Goal: Task Accomplishment & Management: Use online tool/utility

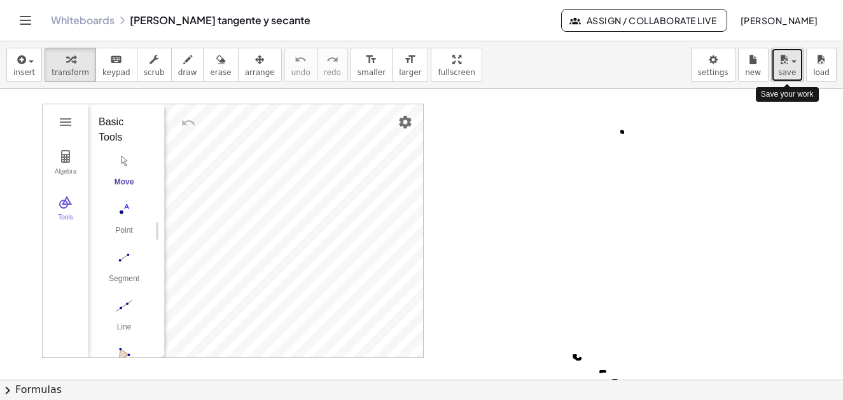
click at [784, 69] on span "save" at bounding box center [787, 72] width 18 height 9
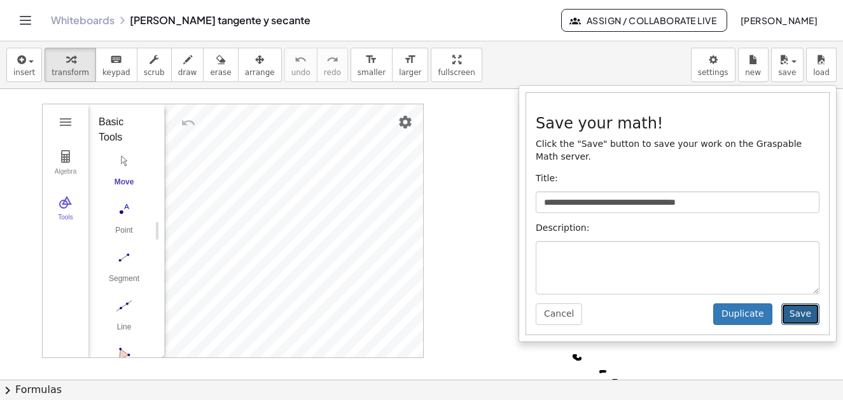
click at [808, 304] on button "Save" at bounding box center [801, 315] width 38 height 22
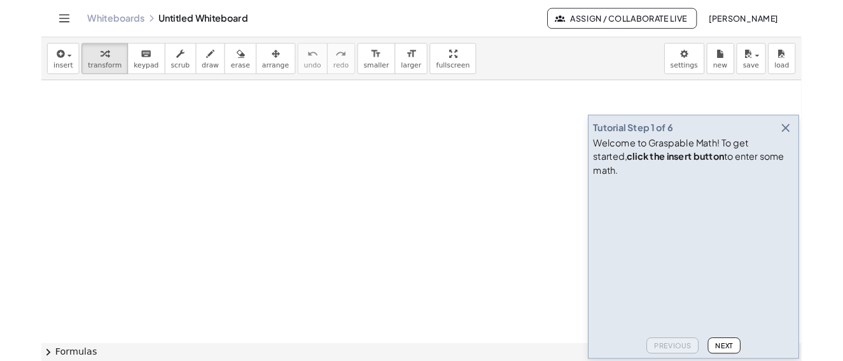
scroll to position [2289, 0]
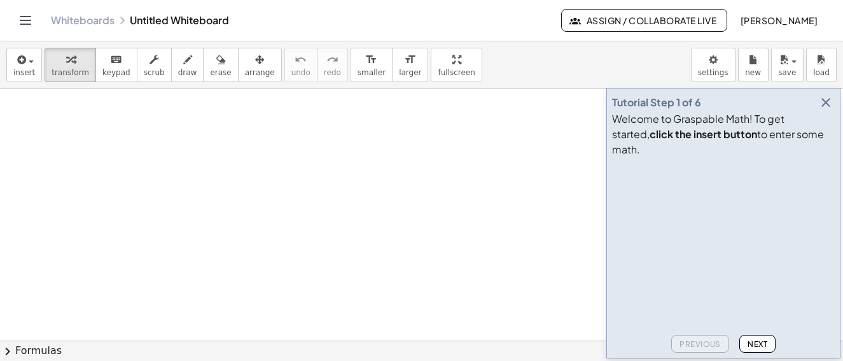
click at [822, 110] on icon "button" at bounding box center [825, 102] width 15 height 15
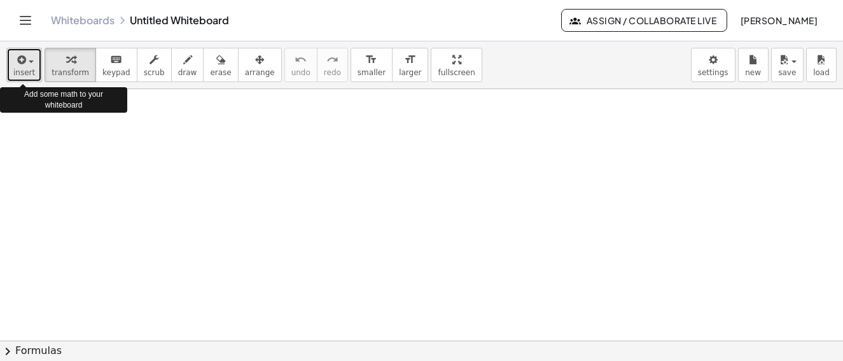
click at [36, 64] on button "insert" at bounding box center [24, 65] width 36 height 34
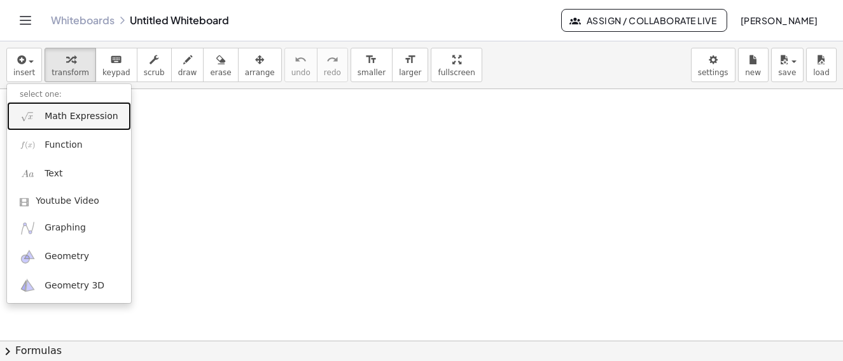
click at [68, 121] on span "Math Expression" at bounding box center [81, 116] width 73 height 13
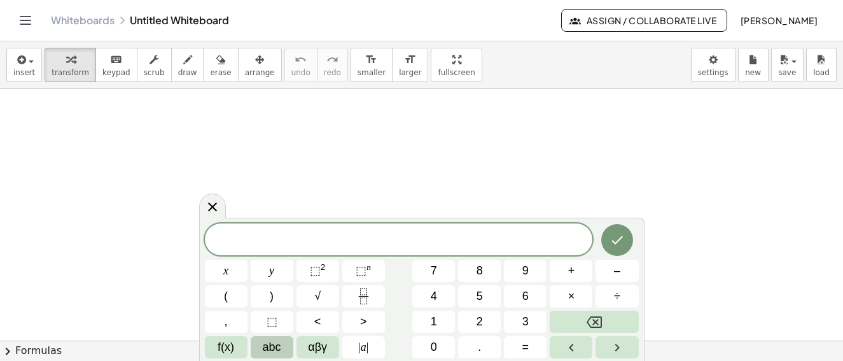
click at [279, 346] on span "abc" at bounding box center [272, 347] width 18 height 17
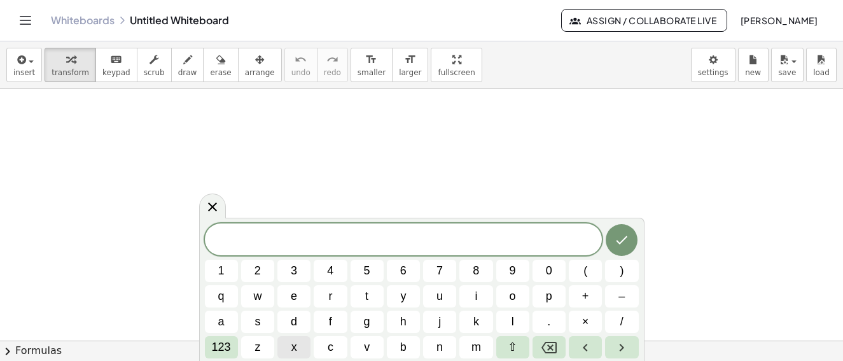
click at [298, 349] on button "x" at bounding box center [293, 347] width 33 height 22
click at [228, 346] on span "123" at bounding box center [221, 347] width 19 height 17
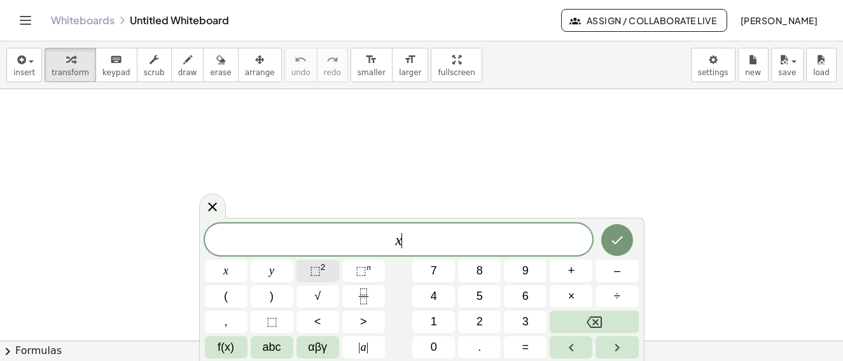
click at [319, 265] on span "⬚" at bounding box center [315, 270] width 11 height 13
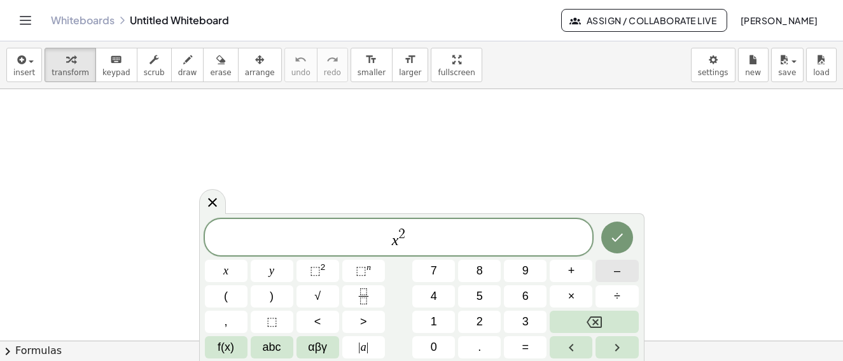
click at [621, 268] on button "–" at bounding box center [617, 271] width 43 height 22
click at [522, 294] on span "6" at bounding box center [525, 296] width 6 height 17
click at [267, 346] on span "abc" at bounding box center [272, 347] width 18 height 17
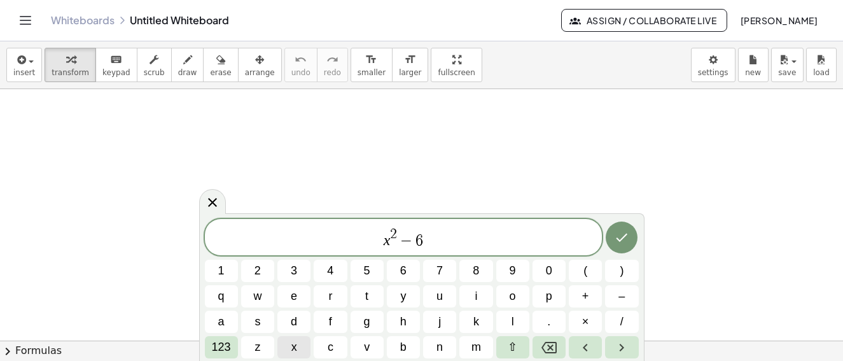
click at [291, 349] on span "x" at bounding box center [294, 347] width 6 height 17
click at [588, 297] on span "+" at bounding box center [585, 296] width 7 height 17
click at [367, 270] on span "5" at bounding box center [367, 270] width 6 height 17
click at [224, 346] on span "123" at bounding box center [221, 347] width 19 height 17
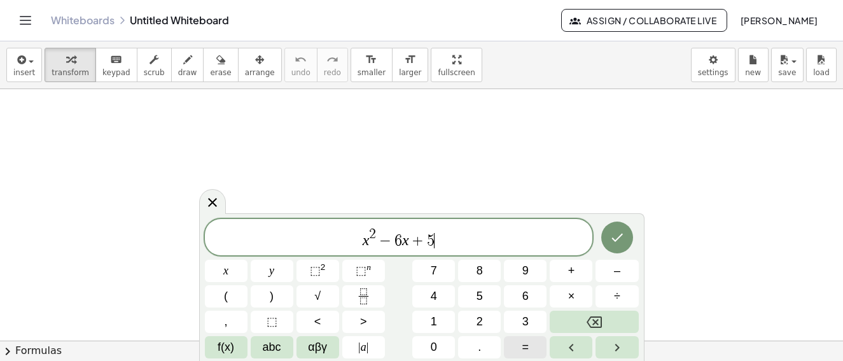
click at [529, 346] on button "=" at bounding box center [525, 347] width 43 height 22
click at [433, 351] on span "0" at bounding box center [434, 347] width 6 height 17
click at [610, 236] on icon "Done" at bounding box center [617, 237] width 15 height 15
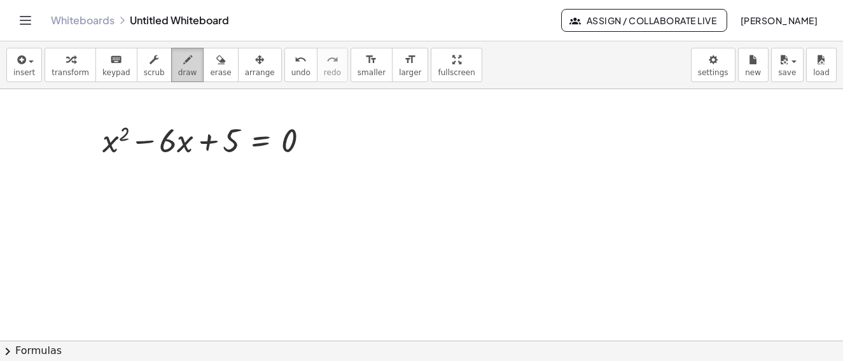
click at [183, 67] on icon "button" at bounding box center [187, 59] width 9 height 15
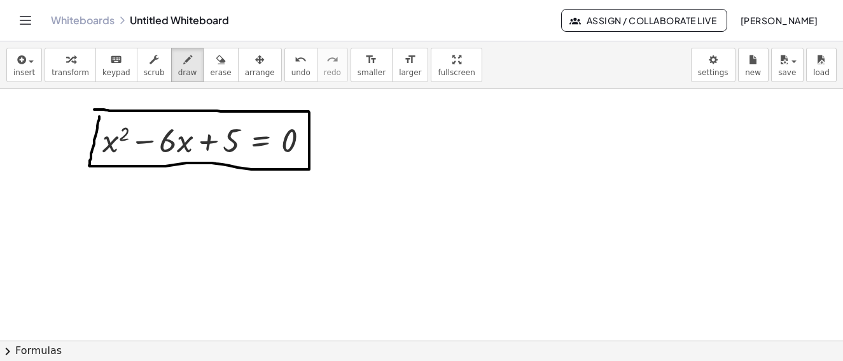
drag, startPoint x: 99, startPoint y: 116, endPoint x: 134, endPoint y: 159, distance: 55.2
drag, startPoint x: 114, startPoint y: 203, endPoint x: 106, endPoint y: 232, distance: 29.6
drag, startPoint x: 116, startPoint y: 203, endPoint x: 122, endPoint y: 233, distance: 30.5
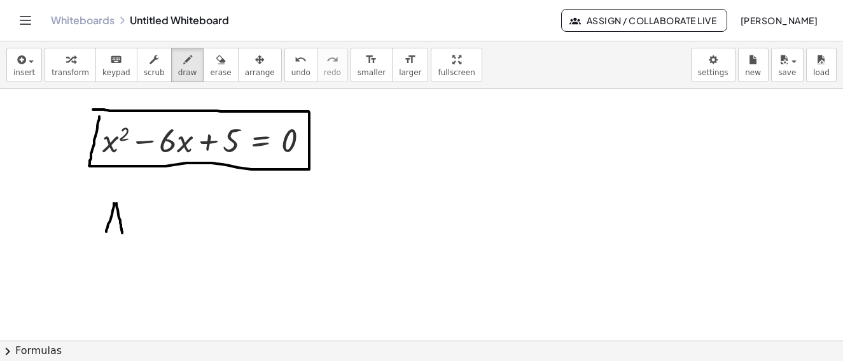
drag, startPoint x: 109, startPoint y: 221, endPoint x: 128, endPoint y: 220, distance: 19.1
drag, startPoint x: 134, startPoint y: 206, endPoint x: 144, endPoint y: 211, distance: 11.4
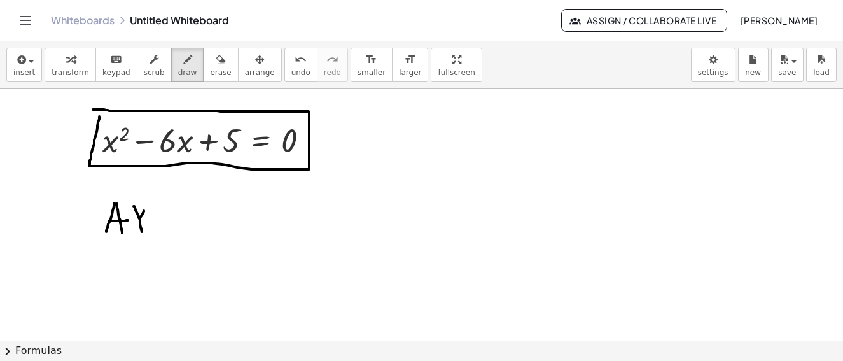
drag, startPoint x: 144, startPoint y: 211, endPoint x: 136, endPoint y: 221, distance: 13.6
drag, startPoint x: 150, startPoint y: 193, endPoint x: 165, endPoint y: 207, distance: 20.3
drag, startPoint x: 174, startPoint y: 211, endPoint x: 186, endPoint y: 211, distance: 12.1
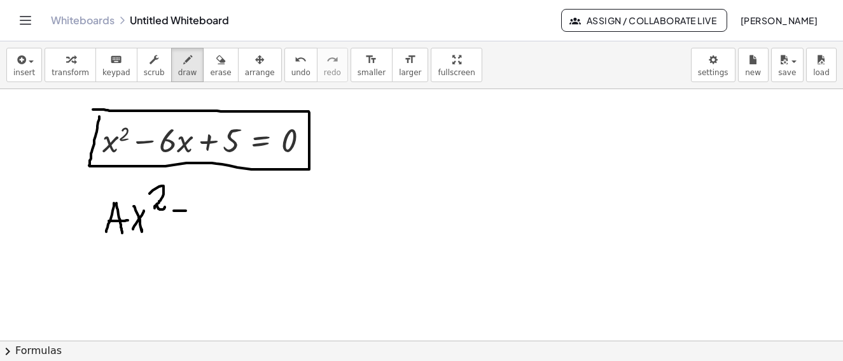
drag, startPoint x: 182, startPoint y: 198, endPoint x: 178, endPoint y: 220, distance: 22.7
drag, startPoint x: 170, startPoint y: 225, endPoint x: 189, endPoint y: 229, distance: 19.6
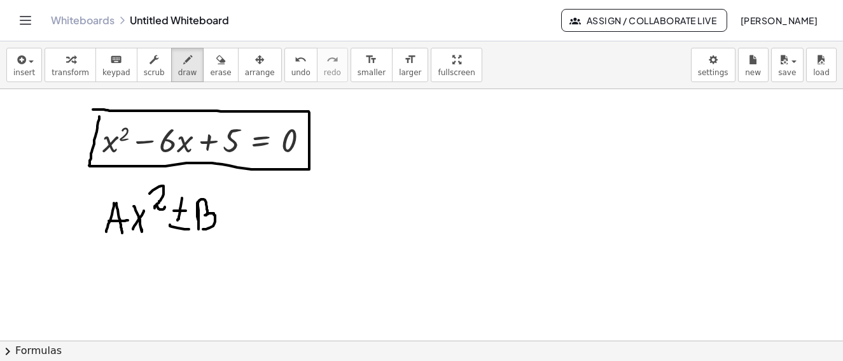
drag, startPoint x: 198, startPoint y: 206, endPoint x: 200, endPoint y: 228, distance: 23.1
drag, startPoint x: 228, startPoint y: 204, endPoint x: 239, endPoint y: 202, distance: 10.5
drag, startPoint x: 239, startPoint y: 201, endPoint x: 294, endPoint y: 206, distance: 55.6
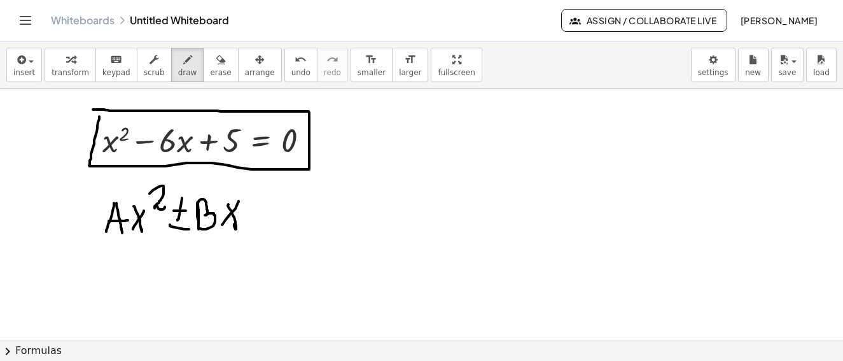
drag, startPoint x: 252, startPoint y: 211, endPoint x: 277, endPoint y: 212, distance: 25.5
drag, startPoint x: 269, startPoint y: 204, endPoint x: 308, endPoint y: 199, distance: 39.2
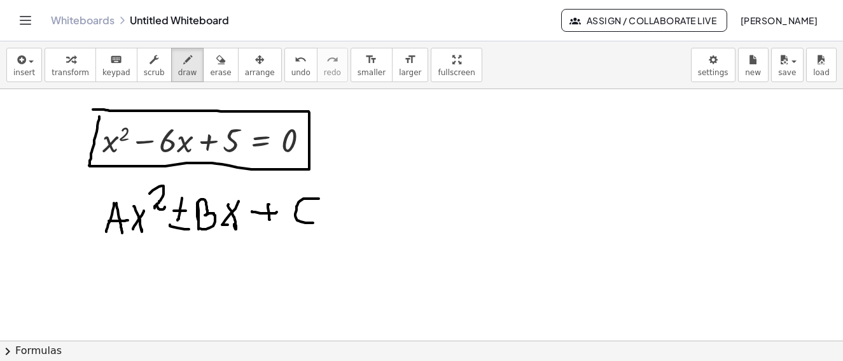
drag, startPoint x: 319, startPoint y: 199, endPoint x: 322, endPoint y: 213, distance: 14.4
drag, startPoint x: 356, startPoint y: 200, endPoint x: 374, endPoint y: 202, distance: 17.9
drag, startPoint x: 358, startPoint y: 212, endPoint x: 383, endPoint y: 214, distance: 25.5
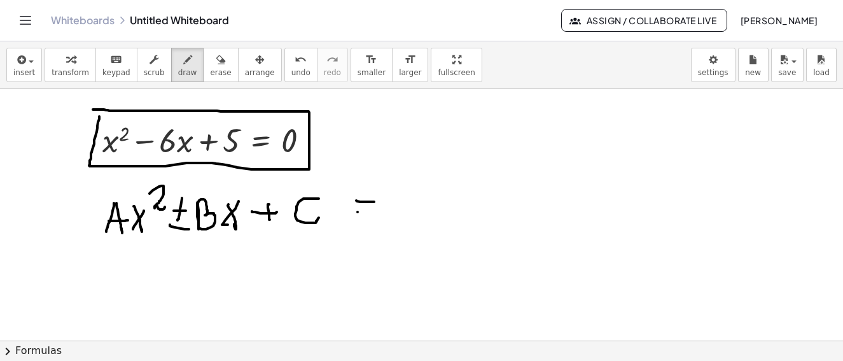
drag, startPoint x: 399, startPoint y: 192, endPoint x: 381, endPoint y: 207, distance: 23.1
drag, startPoint x: 268, startPoint y: 227, endPoint x: 281, endPoint y: 225, distance: 12.9
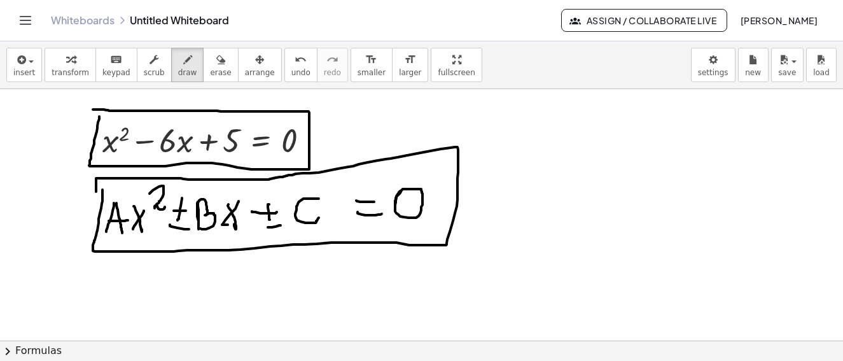
drag, startPoint x: 102, startPoint y: 190, endPoint x: 114, endPoint y: 195, distance: 12.8
drag, startPoint x: 459, startPoint y: 113, endPoint x: 466, endPoint y: 111, distance: 7.1
drag, startPoint x: 461, startPoint y: 108, endPoint x: 468, endPoint y: 107, distance: 6.4
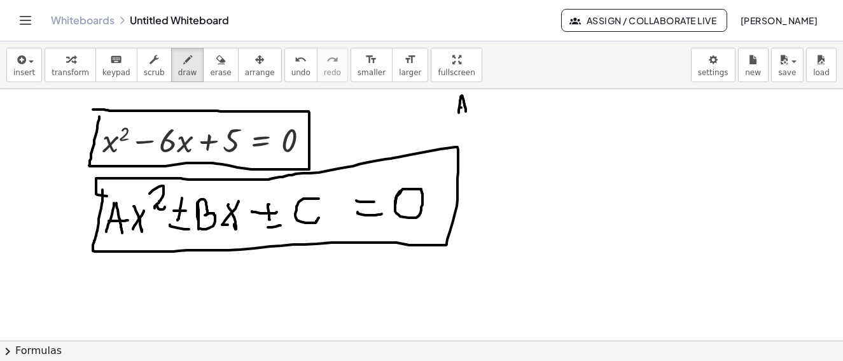
drag, startPoint x: 477, startPoint y: 108, endPoint x: 485, endPoint y: 106, distance: 7.9
drag, startPoint x: 501, startPoint y: 111, endPoint x: 508, endPoint y: 113, distance: 7.1
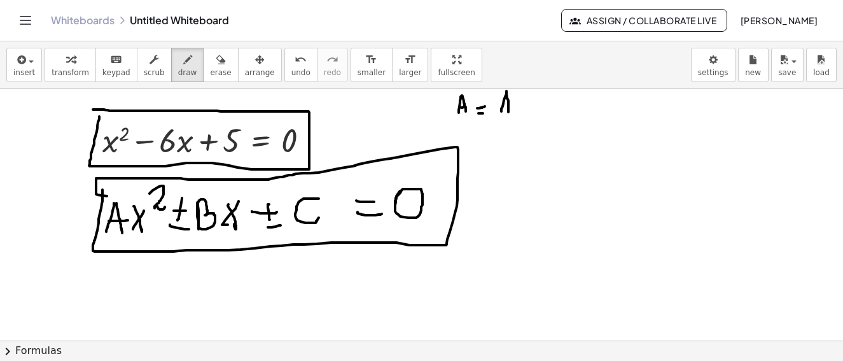
drag, startPoint x: 536, startPoint y: 111, endPoint x: 549, endPoint y: 111, distance: 12.7
drag, startPoint x: 540, startPoint y: 104, endPoint x: 534, endPoint y: 113, distance: 10.6
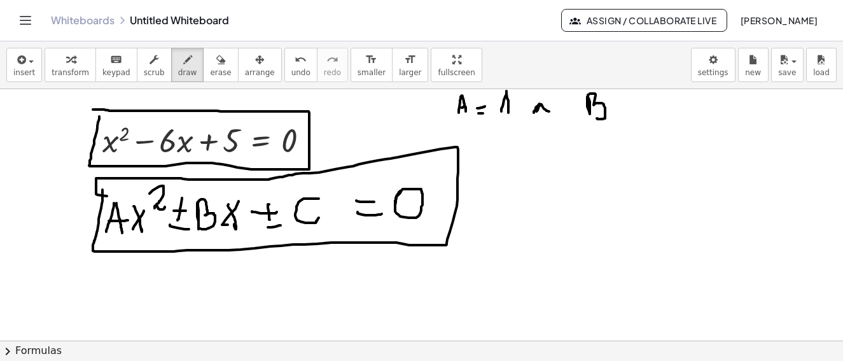
drag, startPoint x: 590, startPoint y: 105, endPoint x: 616, endPoint y: 110, distance: 26.6
drag, startPoint x: 618, startPoint y: 107, endPoint x: 630, endPoint y: 104, distance: 12.4
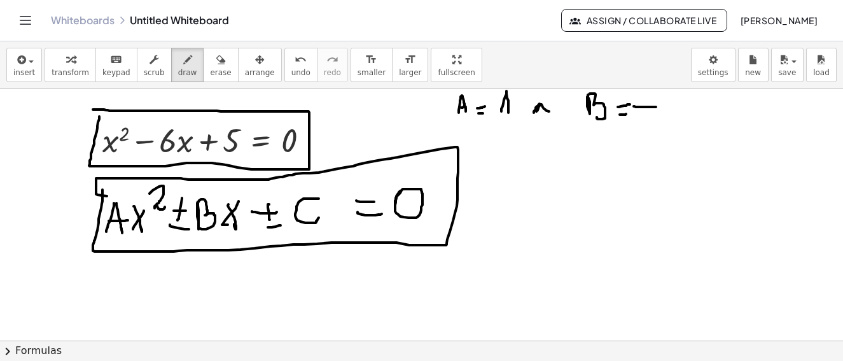
drag, startPoint x: 634, startPoint y: 106, endPoint x: 656, endPoint y: 107, distance: 22.3
drag, startPoint x: 668, startPoint y: 97, endPoint x: 664, endPoint y: 118, distance: 22.0
drag, startPoint x: 724, startPoint y: 100, endPoint x: 734, endPoint y: 111, distance: 15.3
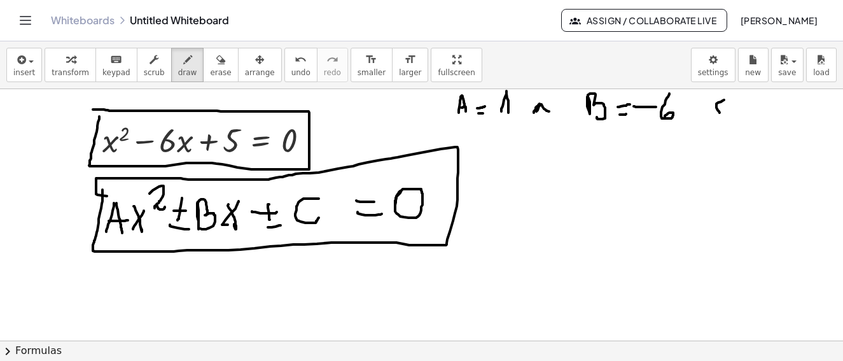
drag, startPoint x: 736, startPoint y: 108, endPoint x: 752, endPoint y: 107, distance: 16.0
drag, startPoint x: 785, startPoint y: 94, endPoint x: 762, endPoint y: 119, distance: 33.8
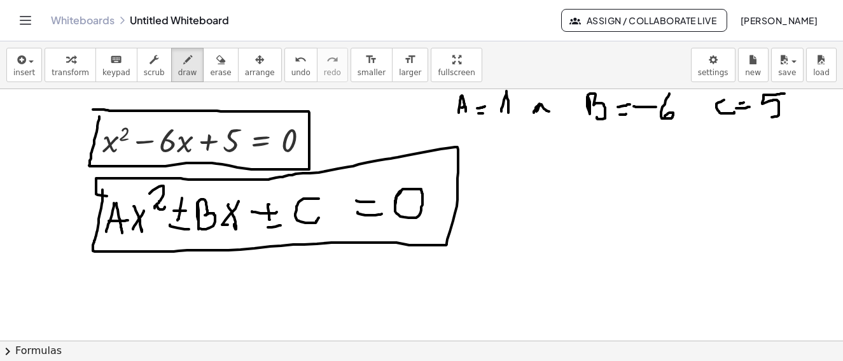
drag, startPoint x: 736, startPoint y: 102, endPoint x: 748, endPoint y: 101, distance: 12.2
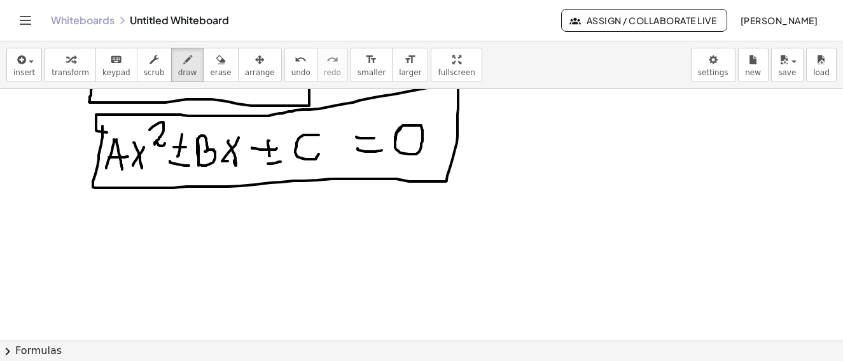
scroll to position [0, 0]
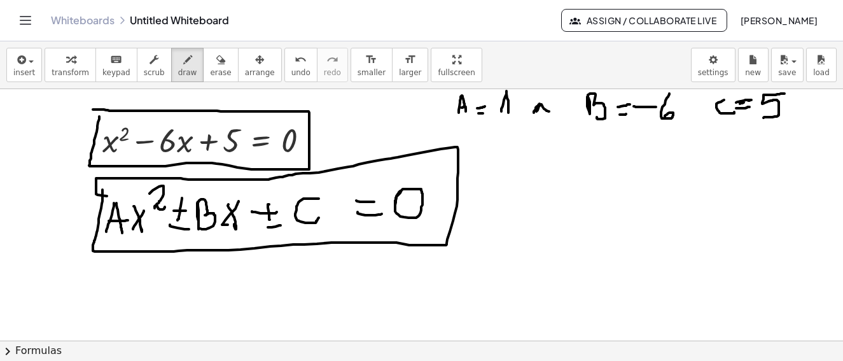
click at [38, 352] on button "chevron_right Formulas" at bounding box center [421, 350] width 843 height 20
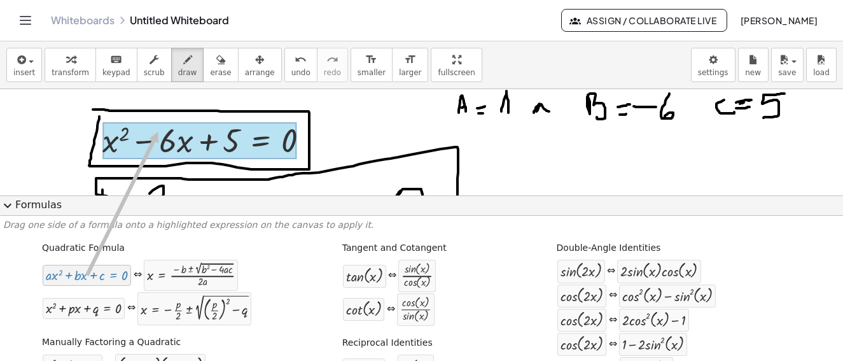
drag, startPoint x: 74, startPoint y: 279, endPoint x: 155, endPoint y: 132, distance: 168.3
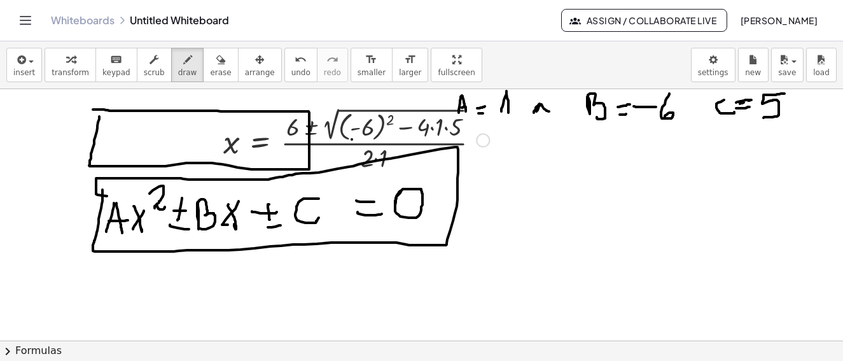
click at [245, 62] on div "button" at bounding box center [260, 59] width 30 height 15
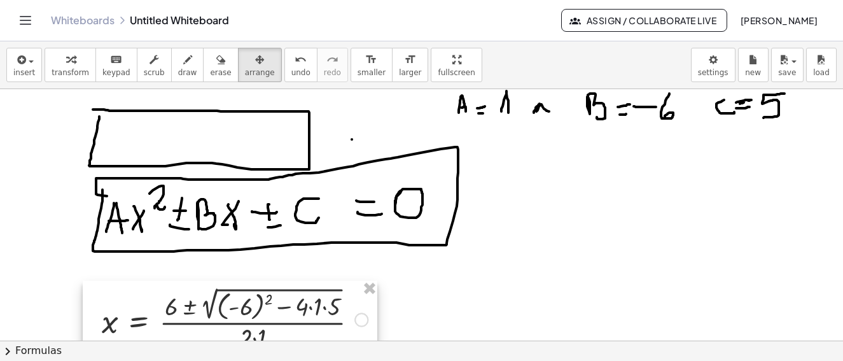
drag, startPoint x: 360, startPoint y: 144, endPoint x: 238, endPoint y: 323, distance: 216.8
click at [238, 323] on div at bounding box center [230, 319] width 295 height 76
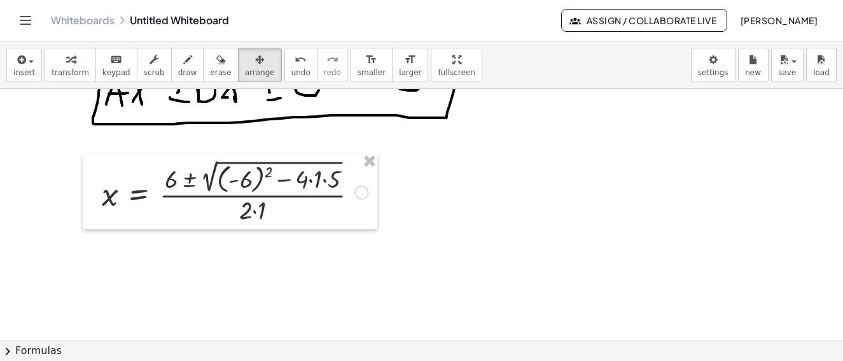
scroll to position [191, 0]
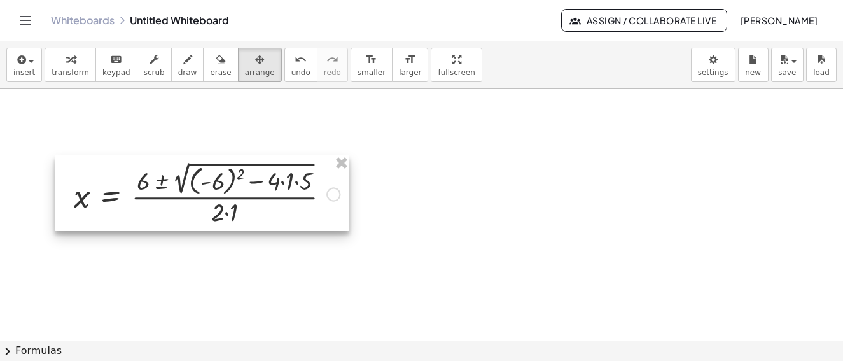
drag, startPoint x: 209, startPoint y: 137, endPoint x: 265, endPoint y: 228, distance: 106.3
click at [182, 203] on div at bounding box center [202, 193] width 295 height 76
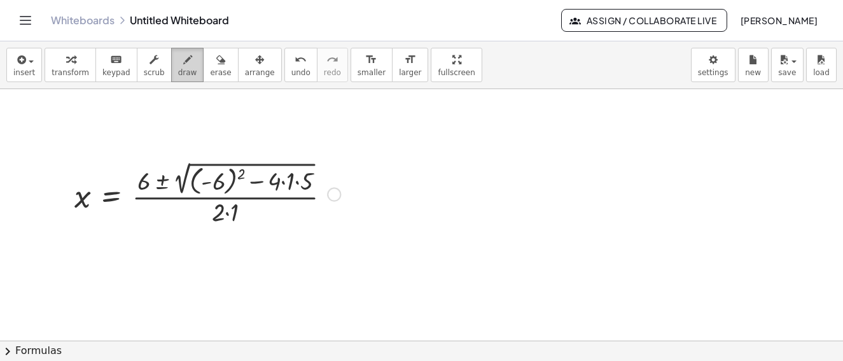
click at [183, 62] on icon "button" at bounding box center [187, 59] width 9 height 15
drag, startPoint x: 487, startPoint y: 122, endPoint x: 498, endPoint y: 122, distance: 10.8
click at [498, 122] on div at bounding box center [421, 230] width 843 height 664
drag, startPoint x: 524, startPoint y: 106, endPoint x: 524, endPoint y: 131, distance: 25.5
click at [524, 131] on div at bounding box center [421, 230] width 843 height 664
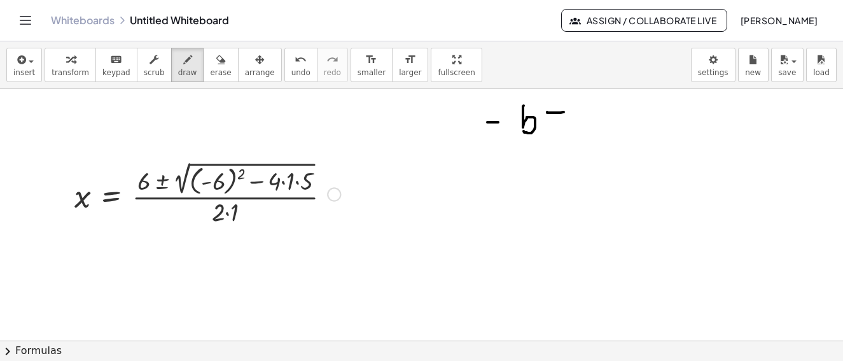
drag, startPoint x: 547, startPoint y: 112, endPoint x: 559, endPoint y: 102, distance: 15.3
click at [564, 111] on div at bounding box center [421, 230] width 843 height 664
click at [558, 120] on div at bounding box center [421, 230] width 843 height 664
drag, startPoint x: 549, startPoint y: 127, endPoint x: 569, endPoint y: 128, distance: 19.8
click at [569, 128] on div at bounding box center [421, 230] width 843 height 664
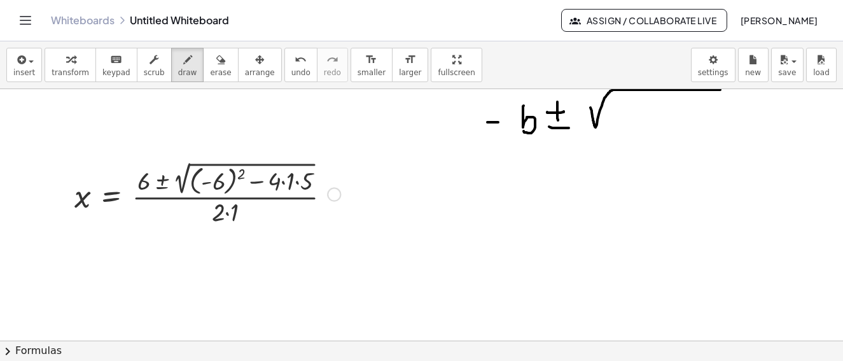
drag, startPoint x: 593, startPoint y: 116, endPoint x: 611, endPoint y: 113, distance: 18.7
click at [710, 97] on div at bounding box center [421, 230] width 843 height 664
drag, startPoint x: 613, startPoint y: 103, endPoint x: 628, endPoint y: 98, distance: 16.1
click at [618, 128] on div at bounding box center [421, 230] width 843 height 664
drag, startPoint x: 629, startPoint y: 95, endPoint x: 645, endPoint y: 112, distance: 23.0
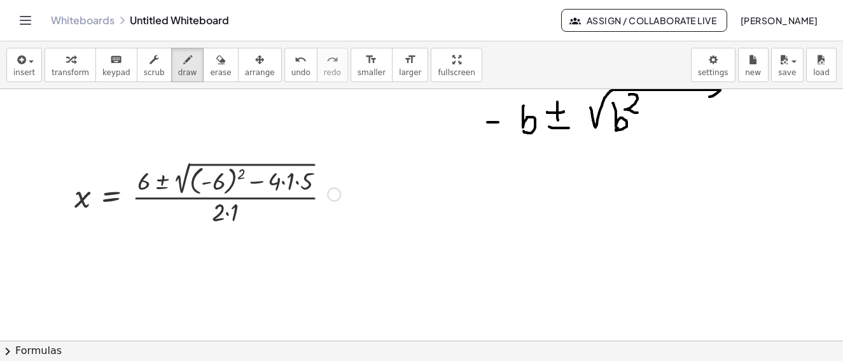
click at [645, 112] on div at bounding box center [421, 230] width 843 height 664
drag, startPoint x: 659, startPoint y: 115, endPoint x: 678, endPoint y: 116, distance: 19.8
click at [678, 116] on div at bounding box center [421, 230] width 843 height 664
drag, startPoint x: 686, startPoint y: 104, endPoint x: 702, endPoint y: 124, distance: 25.3
click at [695, 127] on div at bounding box center [421, 230] width 843 height 664
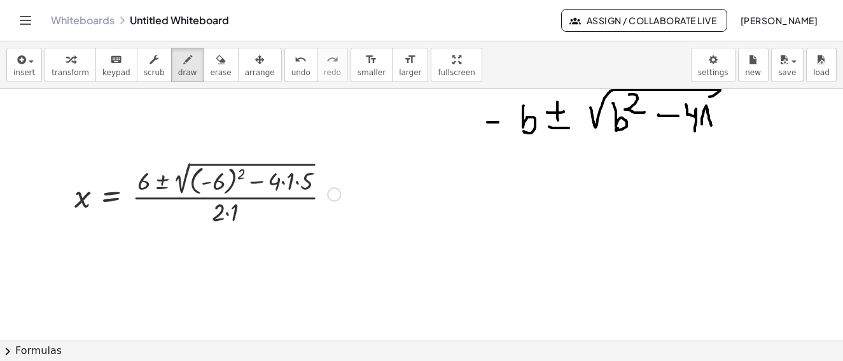
drag, startPoint x: 702, startPoint y: 124, endPoint x: 703, endPoint y: 116, distance: 7.7
click at [712, 124] on div at bounding box center [421, 230] width 843 height 664
click at [706, 117] on div at bounding box center [421, 230] width 843 height 664
drag, startPoint x: 728, startPoint y: 108, endPoint x: 724, endPoint y: 95, distance: 14.1
click at [727, 123] on div at bounding box center [421, 230] width 843 height 664
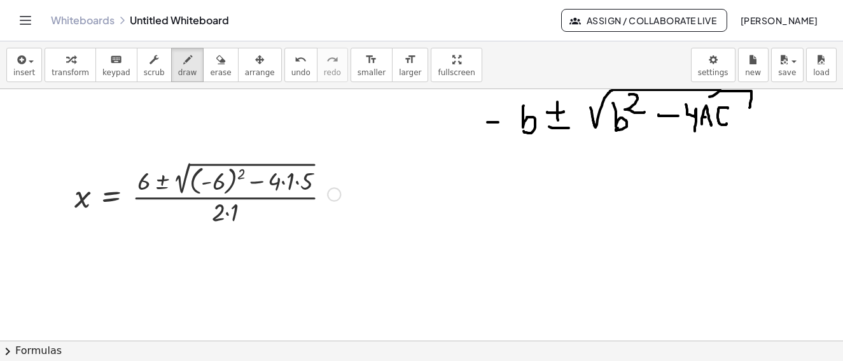
drag, startPoint x: 719, startPoint y: 91, endPoint x: 750, endPoint y: 108, distance: 34.7
click at [750, 108] on div at bounding box center [421, 230] width 843 height 664
drag, startPoint x: 510, startPoint y: 141, endPoint x: 595, endPoint y: 160, distance: 86.9
click at [747, 144] on div at bounding box center [421, 230] width 843 height 664
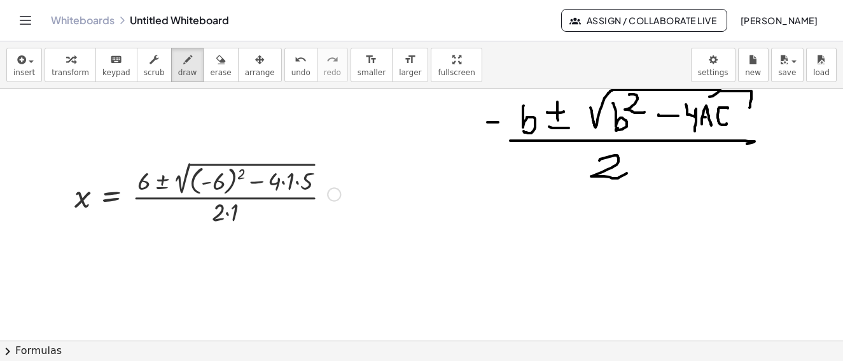
drag, startPoint x: 600, startPoint y: 160, endPoint x: 633, endPoint y: 176, distance: 37.3
click at [626, 173] on div at bounding box center [421, 230] width 843 height 664
drag, startPoint x: 638, startPoint y: 174, endPoint x: 649, endPoint y: 176, distance: 11.7
click at [649, 176] on div at bounding box center [421, 230] width 843 height 664
drag, startPoint x: 638, startPoint y: 168, endPoint x: 649, endPoint y: 167, distance: 10.9
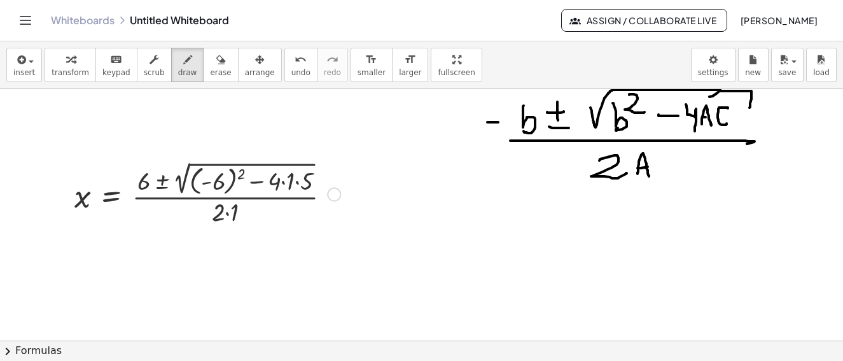
click at [649, 167] on div at bounding box center [421, 230] width 843 height 664
drag, startPoint x: 446, startPoint y: 111, endPoint x: 460, endPoint y: 141, distance: 33.0
click at [460, 141] on div at bounding box center [421, 230] width 843 height 664
drag, startPoint x: 466, startPoint y: 112, endPoint x: 474, endPoint y: 142, distance: 30.9
click at [436, 148] on div at bounding box center [421, 230] width 843 height 664
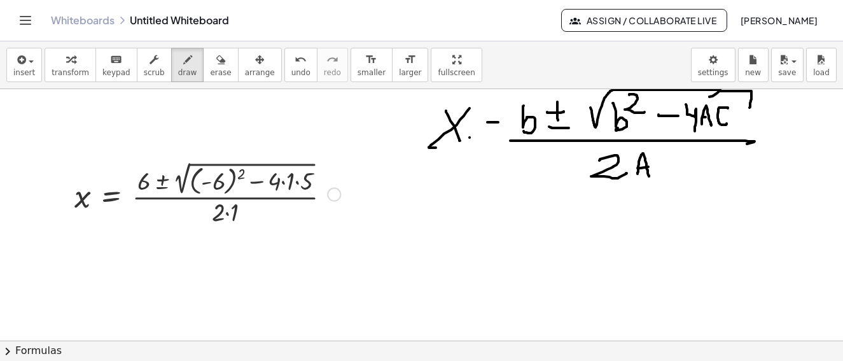
drag, startPoint x: 470, startPoint y: 137, endPoint x: 486, endPoint y: 137, distance: 15.9
click at [486, 137] on div at bounding box center [421, 230] width 843 height 664
drag, startPoint x: 475, startPoint y: 146, endPoint x: 484, endPoint y: 146, distance: 8.3
click at [484, 146] on div at bounding box center [421, 230] width 843 height 664
drag, startPoint x: 476, startPoint y: 195, endPoint x: 487, endPoint y: 213, distance: 20.3
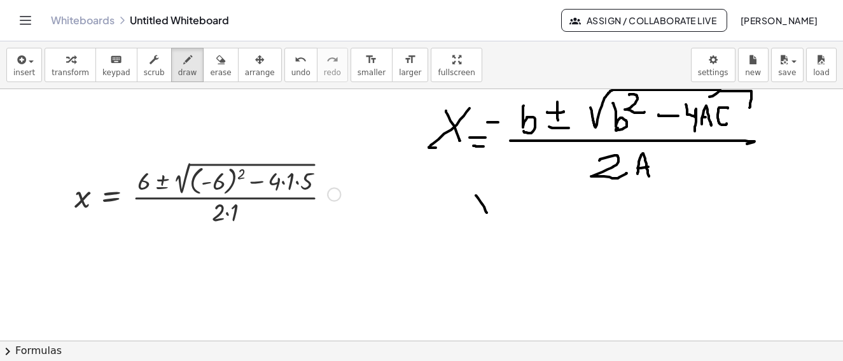
click at [487, 213] on div at bounding box center [421, 230] width 843 height 664
drag, startPoint x: 487, startPoint y: 211, endPoint x: 483, endPoint y: 217, distance: 6.9
click at [483, 217] on div at bounding box center [421, 230] width 843 height 664
drag, startPoint x: 486, startPoint y: 211, endPoint x: 505, endPoint y: 208, distance: 19.4
click at [492, 220] on div at bounding box center [421, 230] width 843 height 664
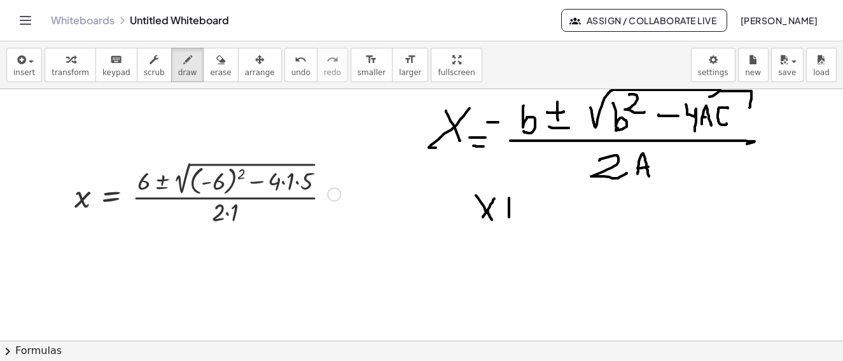
drag, startPoint x: 509, startPoint y: 199, endPoint x: 531, endPoint y: 207, distance: 23.2
click at [509, 218] on div at bounding box center [421, 230] width 843 height 664
click at [559, 208] on div at bounding box center [421, 230] width 843 height 664
click at [549, 218] on div at bounding box center [421, 230] width 843 height 664
drag, startPoint x: 490, startPoint y: 248, endPoint x: 490, endPoint y: 265, distance: 16.5
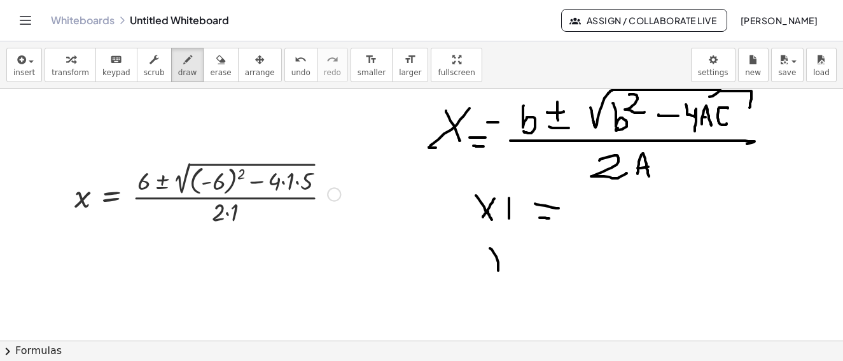
click at [500, 267] on div at bounding box center [421, 230] width 843 height 664
drag, startPoint x: 490, startPoint y: 265, endPoint x: 482, endPoint y: 270, distance: 9.5
click at [482, 270] on div at bounding box center [421, 230] width 843 height 664
drag, startPoint x: 509, startPoint y: 263, endPoint x: 519, endPoint y: 274, distance: 14.4
click at [519, 274] on div at bounding box center [421, 230] width 843 height 664
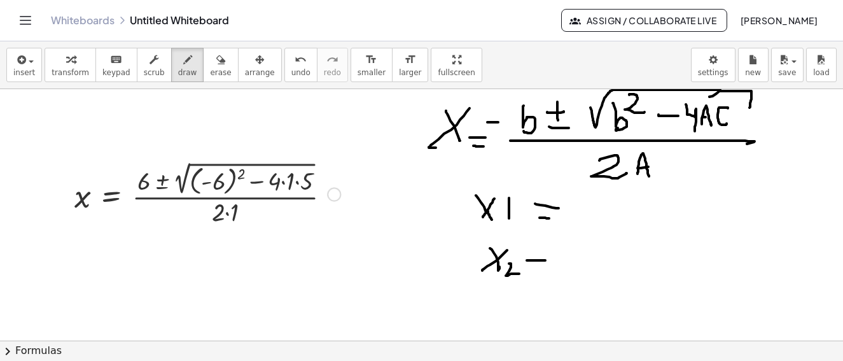
drag, startPoint x: 531, startPoint y: 260, endPoint x: 538, endPoint y: 270, distance: 12.4
click at [551, 262] on div at bounding box center [421, 230] width 843 height 664
drag
click at [549, 269] on div at bounding box center [421, 230] width 843 height 664
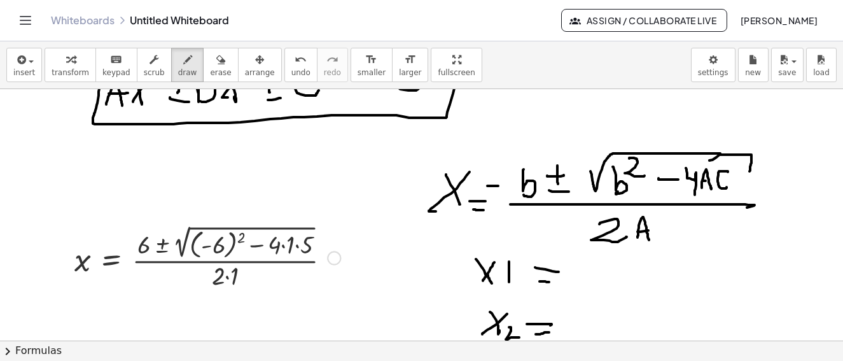
scroll to position [0, 0]
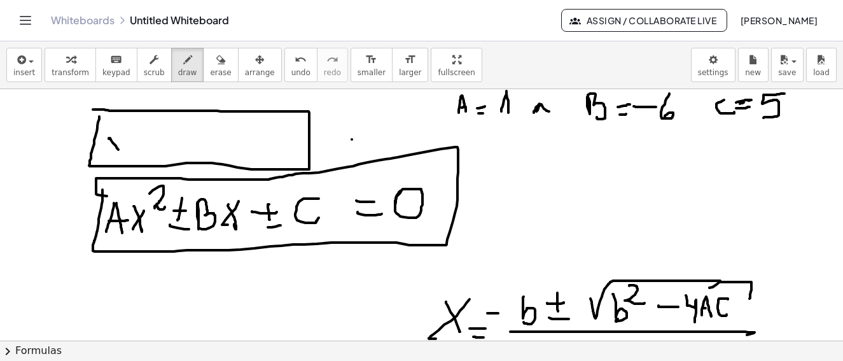
drag, startPoint x: 109, startPoint y: 139, endPoint x: 122, endPoint y: 156, distance: 21.8
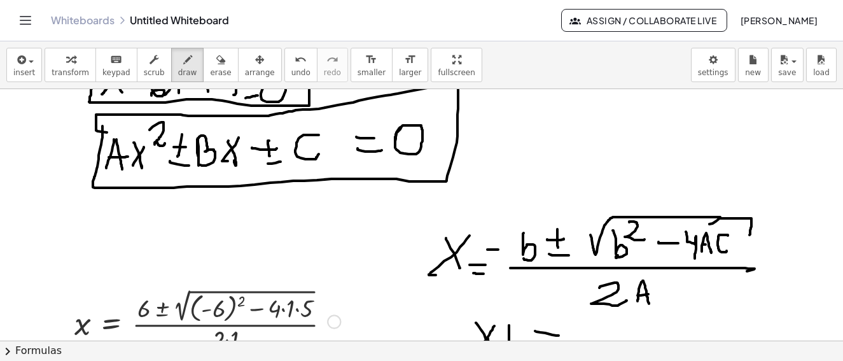
click at [22, 352] on button "chevron_right Formulas" at bounding box center [421, 350] width 843 height 20
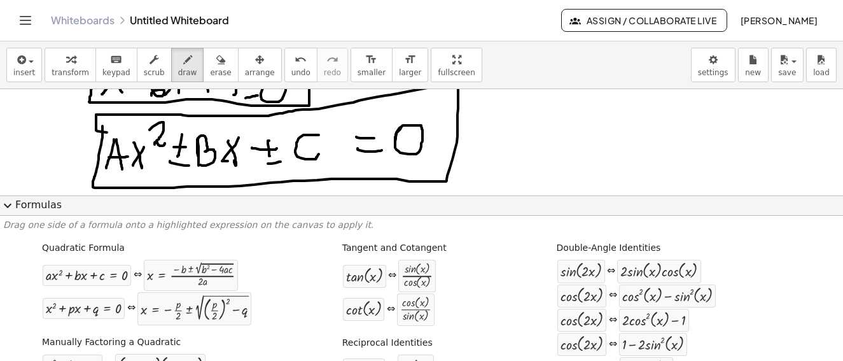
click at [10, 205] on span "expand_more" at bounding box center [7, 205] width 15 height 15
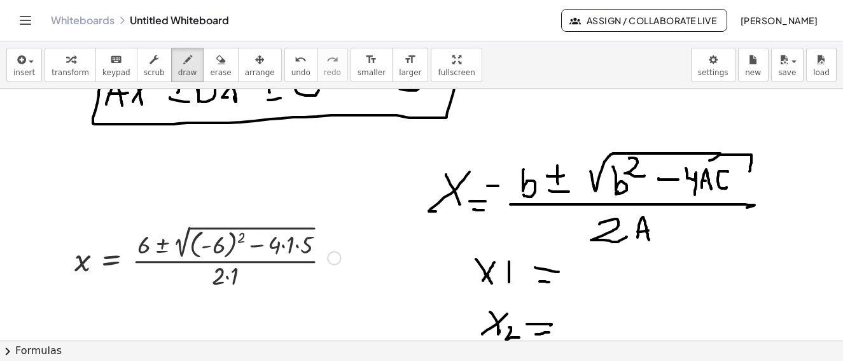
scroll to position [191, 0]
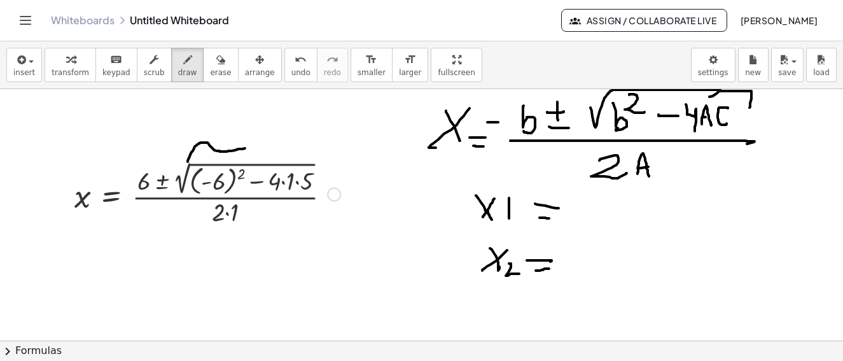
drag, startPoint x: 188, startPoint y: 162, endPoint x: 265, endPoint y: 137, distance: 81.5
click at [255, 146] on div at bounding box center [421, 230] width 843 height 664
drag, startPoint x: 256, startPoint y: 146, endPoint x: 318, endPoint y: 197, distance: 79.6
click at [318, 197] on div at bounding box center [421, 230] width 843 height 664
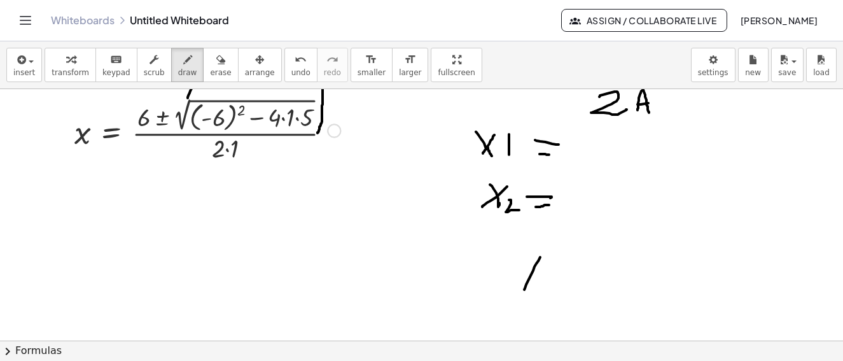
click at [524, 288] on div at bounding box center [421, 167] width 843 height 664
drag, startPoint x: 542, startPoint y: 256, endPoint x: 521, endPoint y: 293, distance: 42.5
click at [521, 293] on div at bounding box center [421, 167] width 843 height 664
drag, startPoint x: 526, startPoint y: 304, endPoint x: 600, endPoint y: 304, distance: 73.2
click at [594, 312] on div at bounding box center [421, 167] width 843 height 664
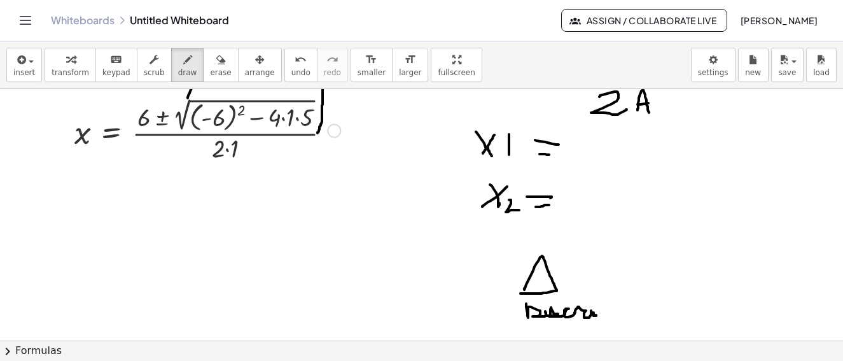
drag, startPoint x: 587, startPoint y: 304, endPoint x: 601, endPoint y: 318, distance: 19.4
click at [589, 306] on div at bounding box center [421, 167] width 843 height 664
drag, startPoint x: 601, startPoint y: 312, endPoint x: 651, endPoint y: 300, distance: 51.2
click at [656, 312] on div at bounding box center [421, 167] width 843 height 664
drag, startPoint x: 651, startPoint y: 300, endPoint x: 647, endPoint y: 305, distance: 7.3
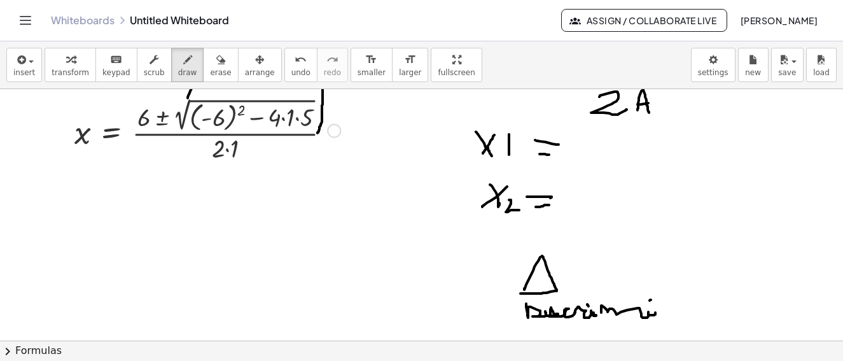
click at [650, 302] on div at bounding box center [421, 167] width 843 height 664
drag, startPoint x: 657, startPoint y: 312, endPoint x: 720, endPoint y: 300, distance: 64.8
click at [729, 294] on div at bounding box center [421, 167] width 843 height 664
click at [731, 302] on div at bounding box center [421, 167] width 843 height 664
drag, startPoint x: 736, startPoint y: 309, endPoint x: 707, endPoint y: 309, distance: 28.6
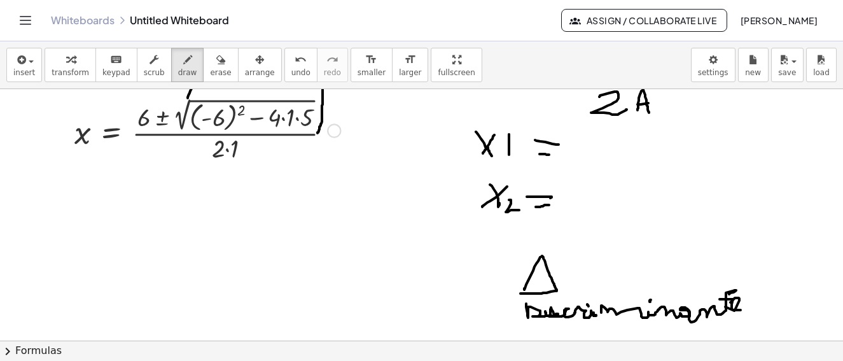
click at [742, 308] on div at bounding box center [421, 167] width 843 height 664
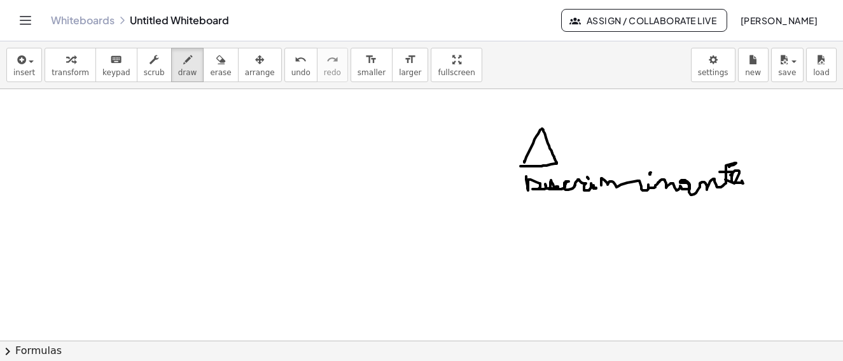
scroll to position [477, 0]
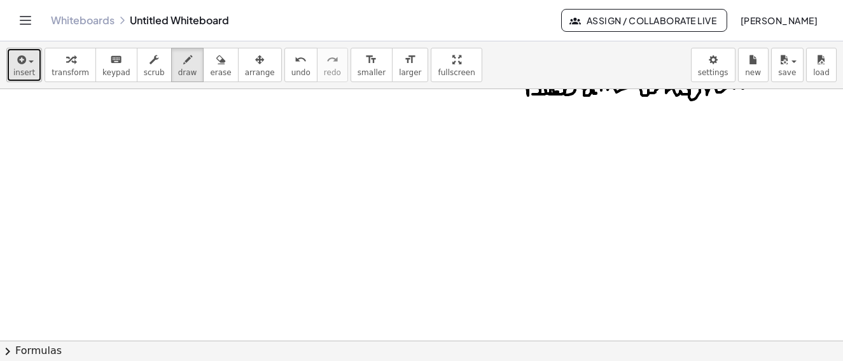
click at [27, 59] on span "button" at bounding box center [27, 61] width 3 height 9
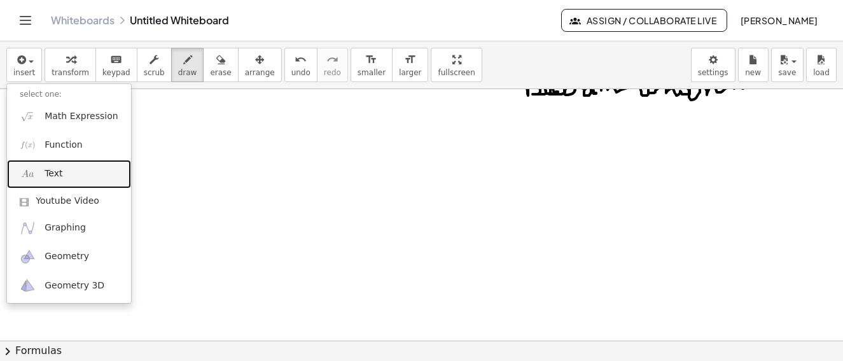
click at [55, 171] on span "Text" at bounding box center [54, 173] width 18 height 13
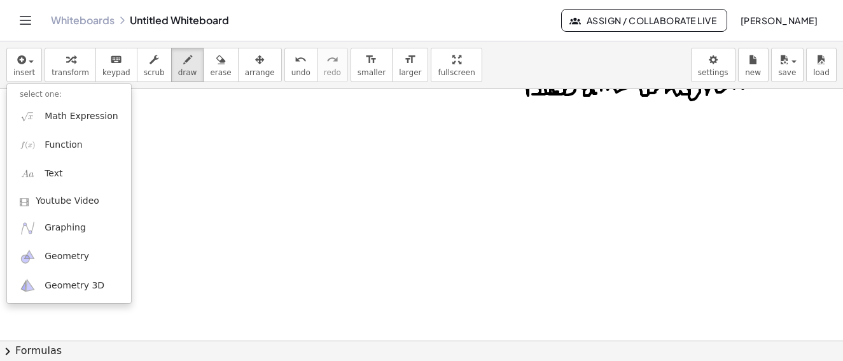
type textarea "**********"
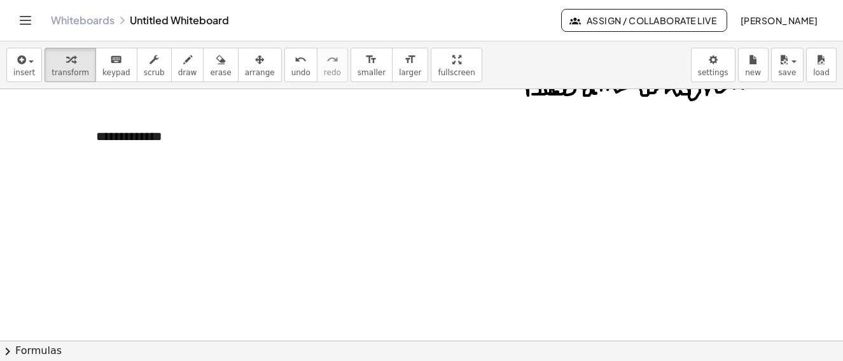
click at [278, 171] on div at bounding box center [421, 115] width 843 height 1006
drag, startPoint x: 182, startPoint y: 64, endPoint x: 99, endPoint y: 204, distance: 163.5
click at [181, 64] on button "draw" at bounding box center [187, 65] width 33 height 34
click at [86, 213] on div at bounding box center [421, 115] width 843 height 1006
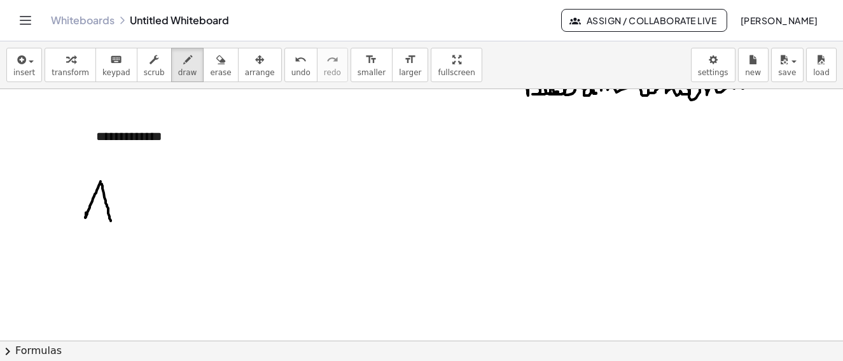
drag, startPoint x: 101, startPoint y: 184, endPoint x: 74, endPoint y: 219, distance: 44.0
click at [110, 220] on div at bounding box center [421, 115] width 843 height 1006
drag, startPoint x: 85, startPoint y: 215, endPoint x: 109, endPoint y: 219, distance: 24.5
click at [109, 219] on div at bounding box center [421, 115] width 843 height 1006
drag, startPoint x: 132, startPoint y: 190, endPoint x: 135, endPoint y: 213, distance: 23.1
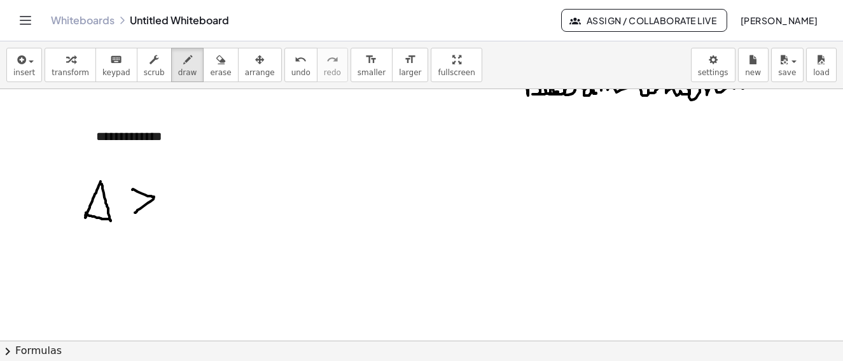
click at [135, 213] on div at bounding box center [421, 115] width 843 height 1006
drag, startPoint x: 188, startPoint y: 188, endPoint x: 234, endPoint y: 193, distance: 46.7
click at [188, 190] on div at bounding box center [421, 115] width 843 height 1006
drag, startPoint x: 255, startPoint y: 188, endPoint x: 333, endPoint y: 182, distance: 78.5
click at [277, 201] on div at bounding box center [421, 115] width 843 height 1006
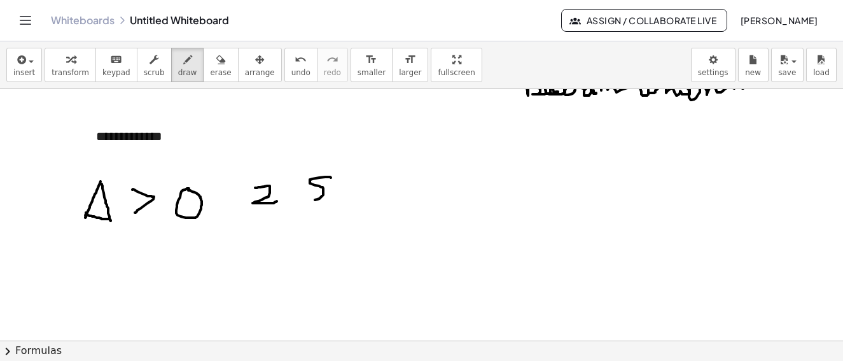
drag, startPoint x: 331, startPoint y: 178, endPoint x: 339, endPoint y: 194, distance: 18.5
click at [304, 200] on div at bounding box center [421, 115] width 843 height 1006
drag, startPoint x: 335, startPoint y: 192, endPoint x: 350, endPoint y: 180, distance: 18.6
click at [353, 176] on div at bounding box center [421, 115] width 843 height 1006
drag, startPoint x: 350, startPoint y: 180, endPoint x: 354, endPoint y: 204, distance: 24.0
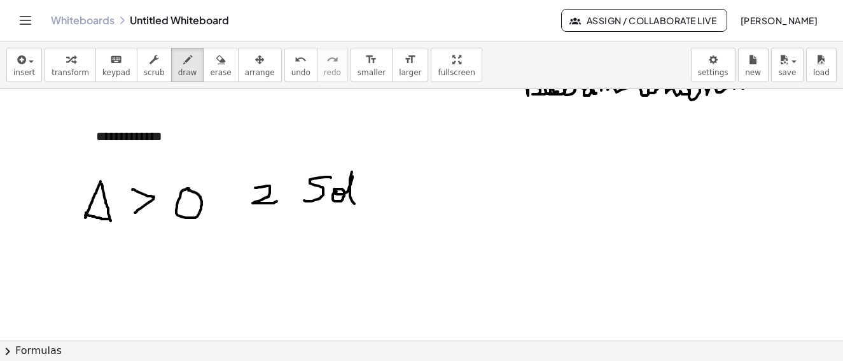
click at [354, 204] on div at bounding box center [421, 115] width 843 height 1006
drag, startPoint x: 375, startPoint y: 199, endPoint x: 384, endPoint y: 179, distance: 21.1
click at [375, 199] on div at bounding box center [421, 115] width 843 height 1006
drag, startPoint x: 384, startPoint y: 179, endPoint x: 384, endPoint y: 200, distance: 20.4
click at [384, 200] on div at bounding box center [421, 115] width 843 height 1006
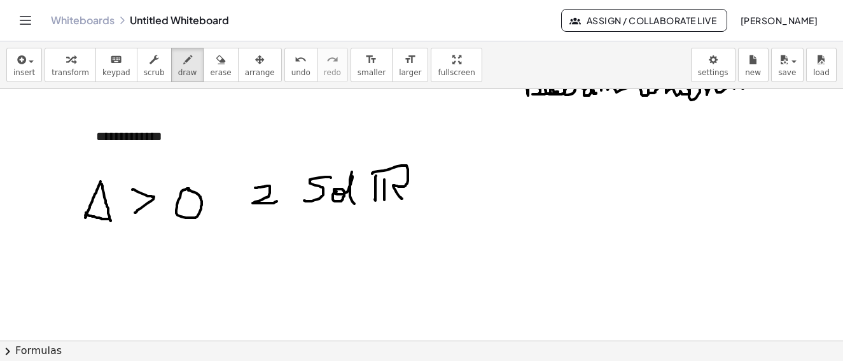
drag, startPoint x: 372, startPoint y: 174, endPoint x: 402, endPoint y: 199, distance: 38.9
click at [402, 199] on div at bounding box center [421, 115] width 843 height 1006
drag, startPoint x: 433, startPoint y: 186, endPoint x: 460, endPoint y: 186, distance: 26.7
click at [460, 186] on div at bounding box center [421, 115] width 843 height 1006
drag, startPoint x: 435, startPoint y: 197, endPoint x: 458, endPoint y: 169, distance: 36.6
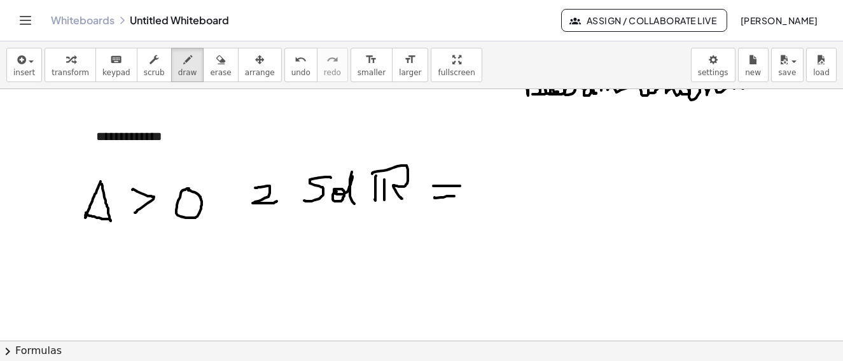
click at [459, 194] on div at bounding box center [421, 115] width 843 height 1006
drag, startPoint x: 458, startPoint y: 169, endPoint x: 475, endPoint y: 189, distance: 26.2
click at [442, 216] on div at bounding box center [421, 115] width 843 height 1006
drag, startPoint x: 475, startPoint y: 189, endPoint x: 518, endPoint y: 171, distance: 46.5
click at [522, 157] on div at bounding box center [421, 115] width 843 height 1006
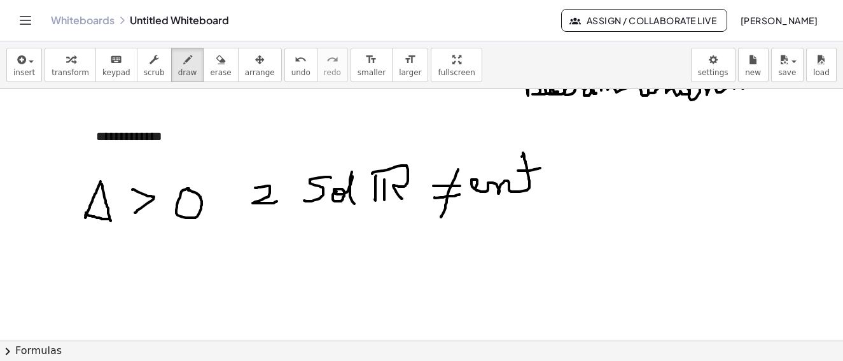
drag, startPoint x: 518, startPoint y: 171, endPoint x: 540, endPoint y: 168, distance: 22.4
click at [540, 168] on div at bounding box center [421, 115] width 843 height 1006
drag, startPoint x: 530, startPoint y: 189, endPoint x: 596, endPoint y: 187, distance: 66.2
click at [565, 188] on div at bounding box center [421, 115] width 843 height 1006
drag, startPoint x: 587, startPoint y: 188, endPoint x: 47, endPoint y: 259, distance: 544.4
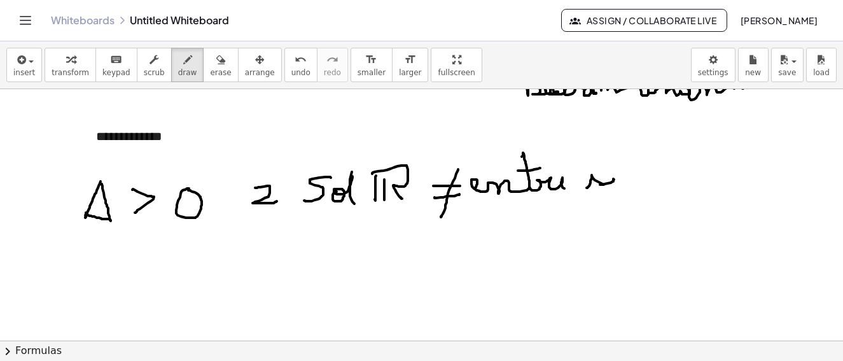
click at [619, 180] on div at bounding box center [421, 115] width 843 height 1006
click at [621, 164] on div at bounding box center [421, 115] width 843 height 1006
click at [83, 281] on div at bounding box center [421, 115] width 843 height 1006
drag, startPoint x: 95, startPoint y: 249, endPoint x: 127, endPoint y: 276, distance: 41.5
click at [81, 288] on div at bounding box center [421, 115] width 843 height 1006
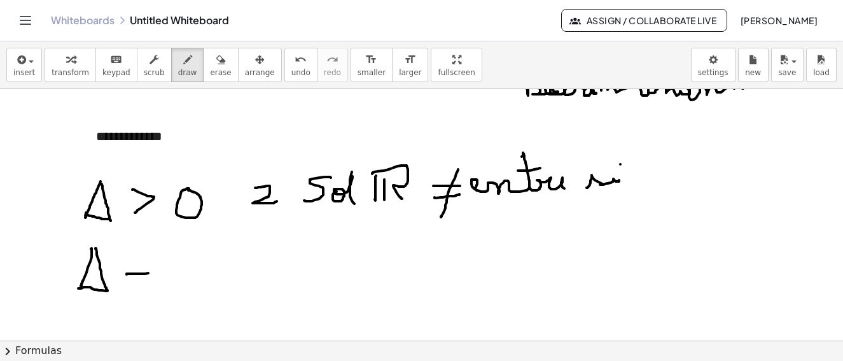
drag, startPoint x: 127, startPoint y: 274, endPoint x: 151, endPoint y: 272, distance: 24.3
click at [151, 272] on div at bounding box center [421, 115] width 843 height 1006
drag, startPoint x: 140, startPoint y: 284, endPoint x: 169, endPoint y: 263, distance: 35.5
click at [153, 282] on div at bounding box center [421, 115] width 843 height 1006
drag, startPoint x: 169, startPoint y: 263, endPoint x: 238, endPoint y: 269, distance: 69.6
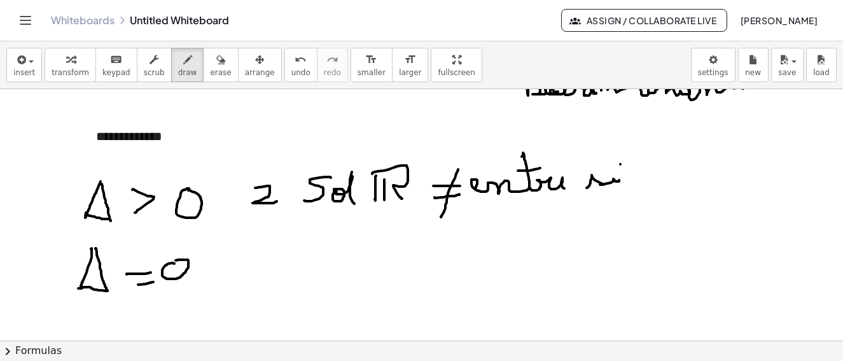
click at [170, 263] on div at bounding box center [421, 115] width 843 height 1006
drag, startPoint x: 259, startPoint y: 263, endPoint x: 299, endPoint y: 262, distance: 40.1
click at [267, 289] on div at bounding box center [421, 115] width 843 height 1006
drag, startPoint x: 299, startPoint y: 262, endPoint x: 305, endPoint y: 277, distance: 15.7
click at [311, 279] on div at bounding box center [421, 115] width 843 height 1006
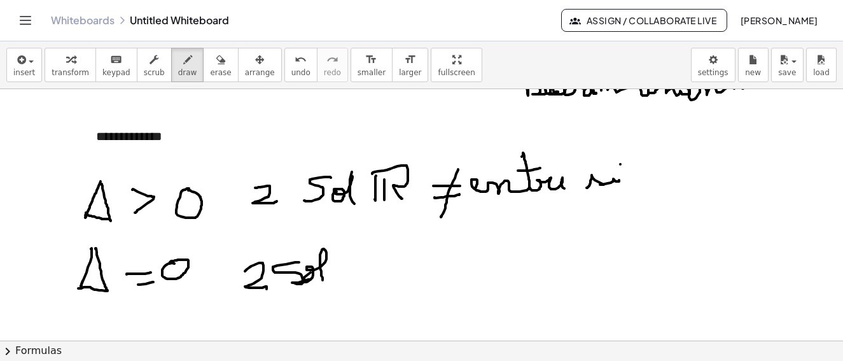
drag, startPoint x: 305, startPoint y: 277, endPoint x: 354, endPoint y: 258, distance: 53.0
click at [323, 279] on div at bounding box center [421, 115] width 843 height 1006
drag, startPoint x: 351, startPoint y: 253, endPoint x: 359, endPoint y: 256, distance: 8.9
click at [351, 285] on div at bounding box center [421, 115] width 843 height 1006
click at [354, 283] on div at bounding box center [421, 115] width 843 height 1006
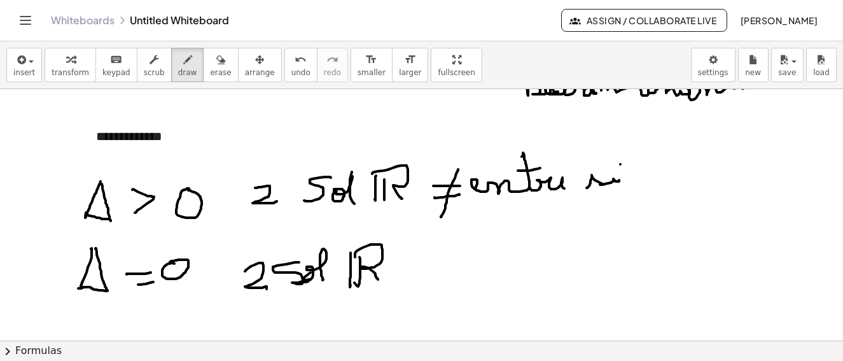
drag, startPoint x: 355, startPoint y: 257, endPoint x: 346, endPoint y: 288, distance: 31.8
click at [381, 277] on div at bounding box center [421, 115] width 843 height 1006
drag, startPoint x: 430, startPoint y: 253, endPoint x: 436, endPoint y: 269, distance: 16.5
click at [447, 258] on div at bounding box center [421, 115] width 843 height 1006
drag, startPoint x: 436, startPoint y: 268, endPoint x: 453, endPoint y: 268, distance: 17.2
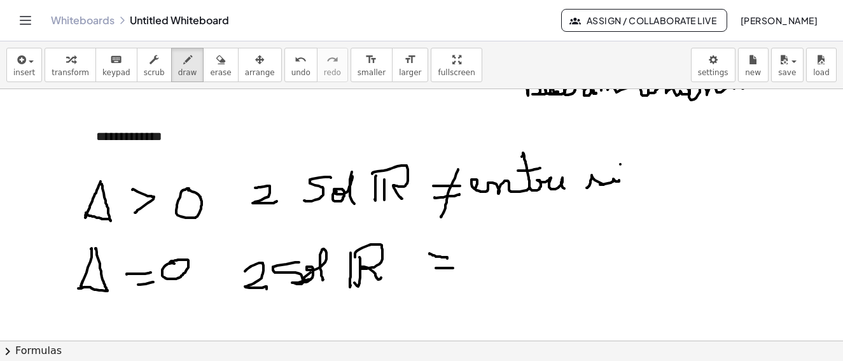
click at [453, 268] on div at bounding box center [421, 115] width 843 height 1006
click at [471, 262] on div at bounding box center [421, 115] width 843 height 1006
click at [518, 238] on div at bounding box center [421, 115] width 843 height 1006
click at [527, 250] on div at bounding box center [421, 115] width 843 height 1006
click at [554, 268] on div at bounding box center [421, 115] width 843 height 1006
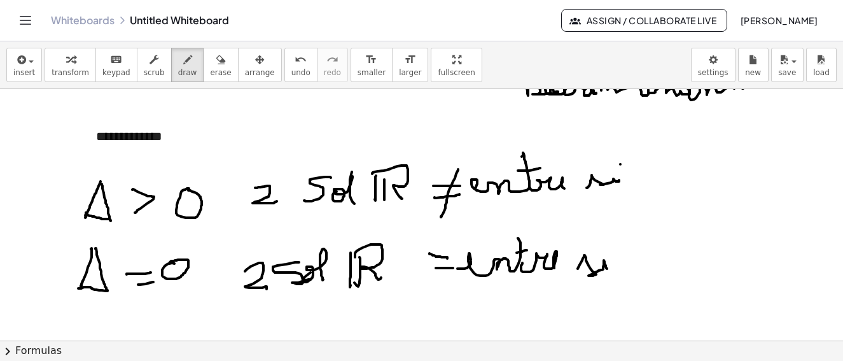
click at [608, 270] on div at bounding box center [421, 115] width 843 height 1006
click at [603, 248] on div at bounding box center [421, 115] width 843 height 1006
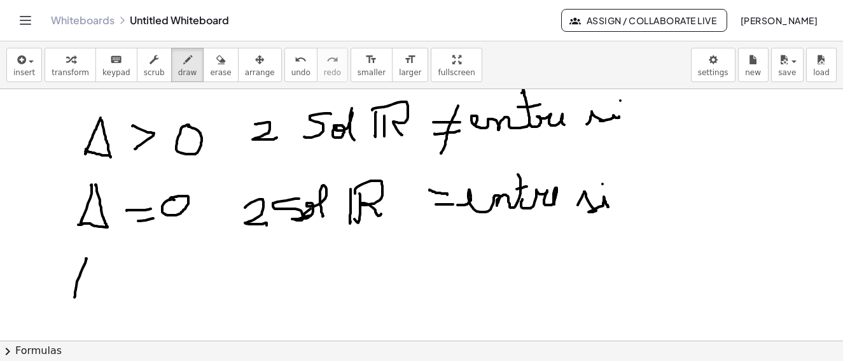
click at [74, 295] on div at bounding box center [421, 52] width 843 height 1006
click at [73, 299] on div at bounding box center [421, 52] width 843 height 1006
drag, startPoint x: 129, startPoint y: 265, endPoint x: 144, endPoint y: 264, distance: 15.3
click at [144, 264] on div at bounding box center [421, 52] width 843 height 1006
drag, startPoint x: 120, startPoint y: 277, endPoint x: 139, endPoint y: 278, distance: 19.1
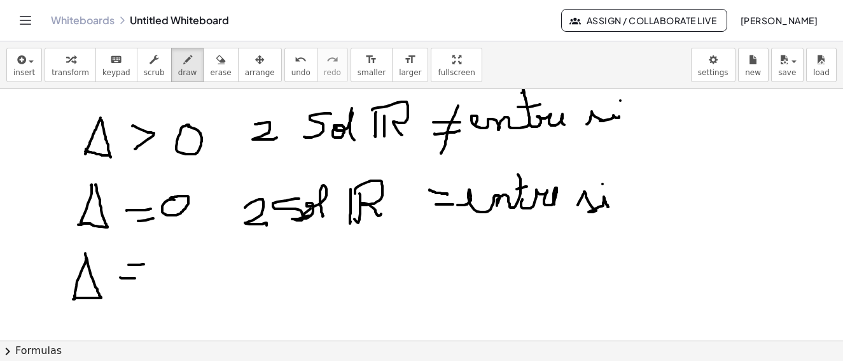
click at [139, 278] on div at bounding box center [421, 52] width 843 height 1006
click at [121, 262] on div at bounding box center [421, 52] width 843 height 1006
drag, startPoint x: 115, startPoint y: 275, endPoint x: 150, endPoint y: 251, distance: 41.7
click at [157, 249] on div at bounding box center [421, 52] width 843 height 1006
click at [151, 251] on div at bounding box center [421, 52] width 843 height 1006
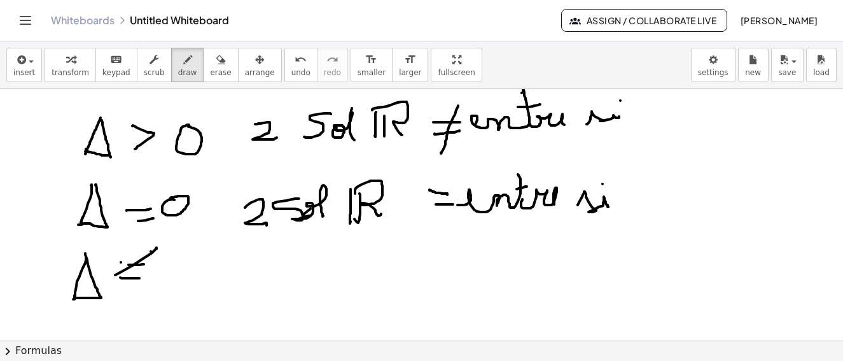
drag, startPoint x: 209, startPoint y: 64, endPoint x: 133, endPoint y: 254, distance: 205.0
click at [210, 64] on div "button" at bounding box center [220, 59] width 21 height 15
drag, startPoint x: 134, startPoint y: 255, endPoint x: 165, endPoint y: 61, distance: 196.5
click at [130, 273] on div at bounding box center [421, 52] width 843 height 1006
click at [183, 60] on icon "button" at bounding box center [187, 59] width 9 height 15
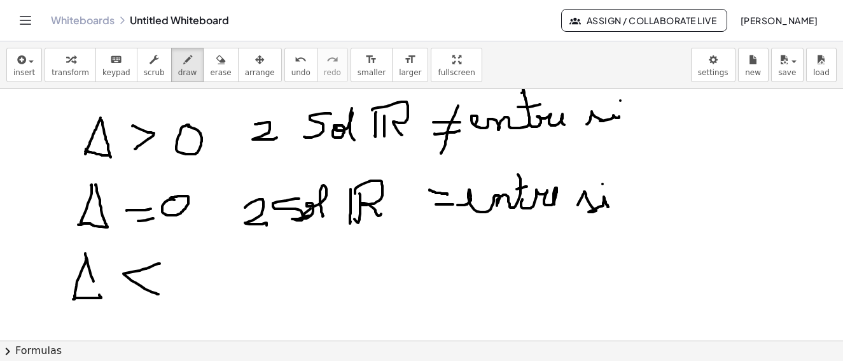
drag, startPoint x: 160, startPoint y: 263, endPoint x: 88, endPoint y: 275, distance: 72.2
click at [161, 294] on div at bounding box center [421, 52] width 843 height 1006
drag, startPoint x: 93, startPoint y: 281, endPoint x: 100, endPoint y: 292, distance: 12.9
click at [100, 292] on div at bounding box center [421, 52] width 843 height 1006
drag, startPoint x: 192, startPoint y: 263, endPoint x: 210, endPoint y: 274, distance: 20.8
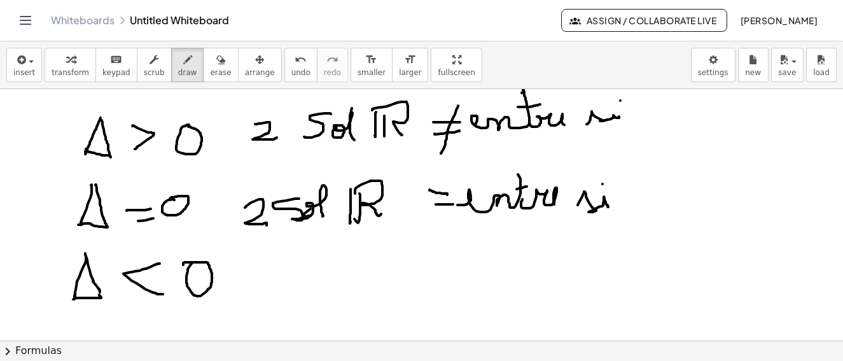
click at [185, 265] on div at bounding box center [421, 52] width 843 height 1006
drag, startPoint x: 266, startPoint y: 263, endPoint x: 359, endPoint y: 260, distance: 93.0
click at [288, 288] on div at bounding box center [421, 52] width 843 height 1006
drag, startPoint x: 316, startPoint y: 264, endPoint x: 337, endPoint y: 292, distance: 34.6
click at [321, 294] on div at bounding box center [421, 52] width 843 height 1006
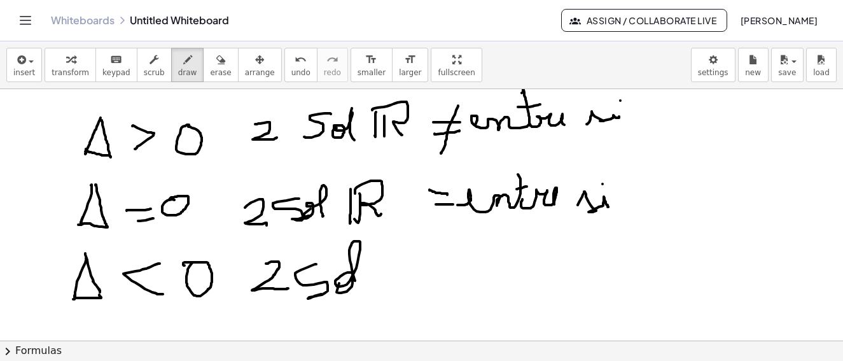
drag, startPoint x: 337, startPoint y: 292, endPoint x: 454, endPoint y: 239, distance: 128.7
click at [358, 286] on div at bounding box center [421, 52] width 843 height 1006
drag, startPoint x: 444, startPoint y: 237, endPoint x: 437, endPoint y: 224, distance: 14.8
click at [434, 272] on div at bounding box center [421, 52] width 843 height 1006
drag, startPoint x: 424, startPoint y: 256, endPoint x: 418, endPoint y: 244, distance: 14.2
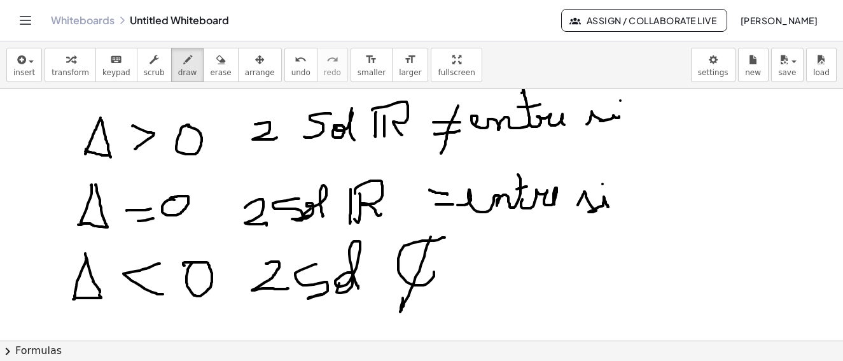
click at [404, 295] on div at bounding box center [421, 52] width 843 height 1006
drag, startPoint x: 430, startPoint y: 237, endPoint x: 433, endPoint y: 229, distance: 8.5
click at [433, 229] on div at bounding box center [421, 52] width 843 height 1006
drag, startPoint x: 448, startPoint y: 284, endPoint x: 496, endPoint y: 267, distance: 50.5
click at [435, 305] on div at bounding box center [421, 52] width 843 height 1006
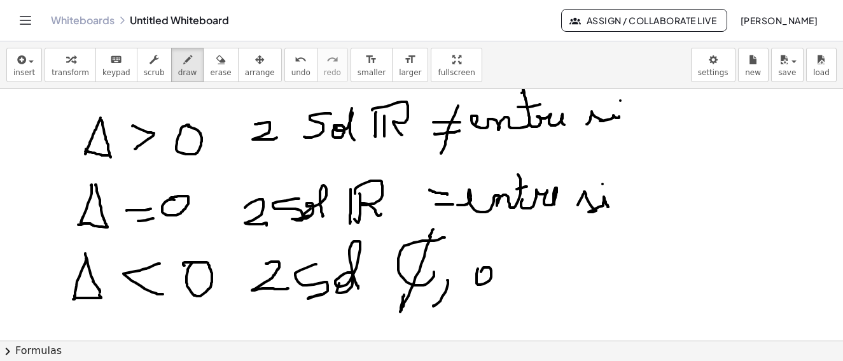
drag, startPoint x: 477, startPoint y: 274, endPoint x: 506, endPoint y: 240, distance: 44.7
click at [503, 263] on div at bounding box center [421, 52] width 843 height 1006
drag, startPoint x: 498, startPoint y: 254, endPoint x: 527, endPoint y: 256, distance: 28.8
click at [497, 256] on div at bounding box center [421, 52] width 843 height 1006
drag, startPoint x: 581, startPoint y: 242, endPoint x: 538, endPoint y: 263, distance: 48.4
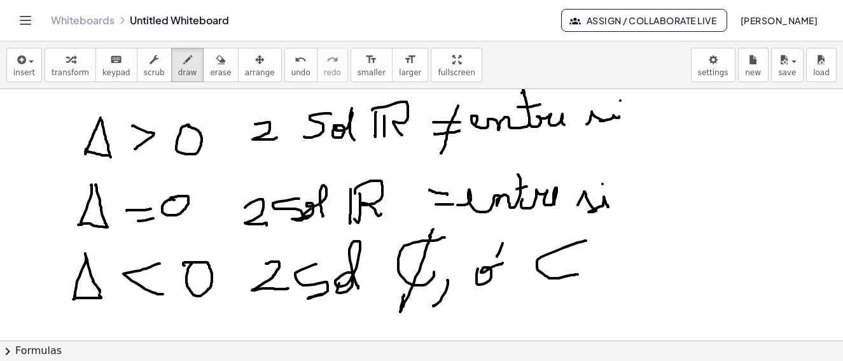
click at [577, 274] on div at bounding box center [421, 52] width 843 height 1006
drag, startPoint x: 537, startPoint y: 263, endPoint x: 584, endPoint y: 227, distance: 58.9
click at [586, 260] on div at bounding box center [421, 52] width 843 height 1006
drag, startPoint x: 584, startPoint y: 227, endPoint x: 624, endPoint y: 249, distance: 46.4
click at [556, 299] on div at bounding box center [421, 52] width 843 height 1006
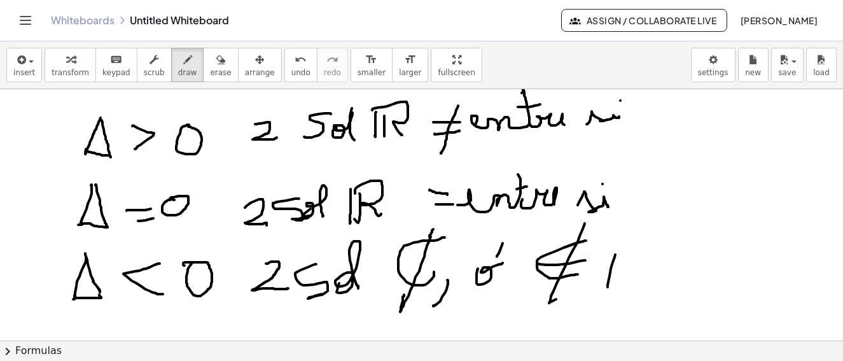
drag, startPoint x: 615, startPoint y: 257, endPoint x: 635, endPoint y: 254, distance: 20.6
click at [610, 285] on div at bounding box center [421, 52] width 843 height 1006
drag, startPoint x: 626, startPoint y: 285, endPoint x: 618, endPoint y: 255, distance: 31.6
click at [625, 282] on div at bounding box center [421, 52] width 843 height 1006
drag, startPoint x: 619, startPoint y: 245, endPoint x: 661, endPoint y: 249, distance: 42.9
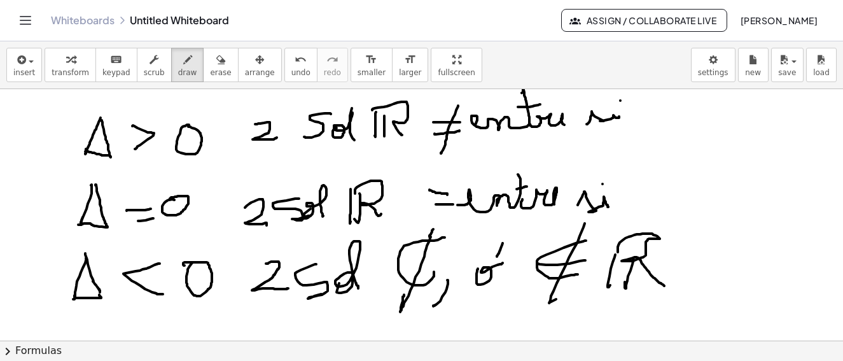
click at [668, 283] on div at bounding box center [421, 52] width 843 height 1006
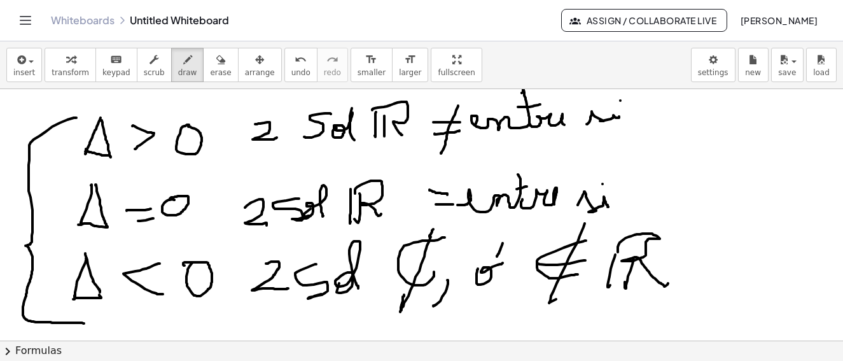
drag, startPoint x: 76, startPoint y: 118, endPoint x: 85, endPoint y: 324, distance: 206.4
click at [85, 324] on div at bounding box center [421, 52] width 843 height 1006
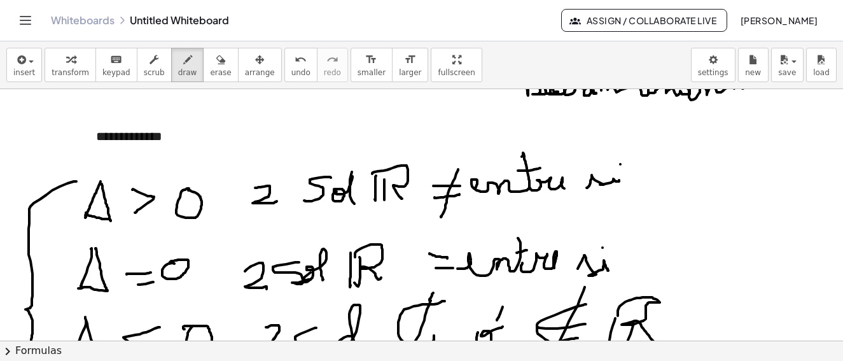
scroll to position [604, 0]
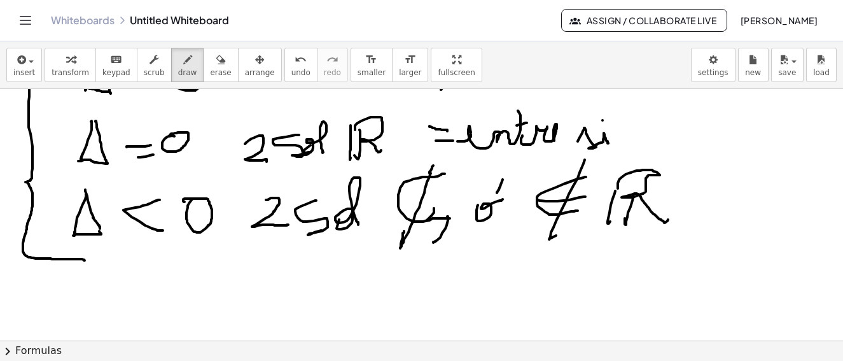
drag, startPoint x: 426, startPoint y: 221, endPoint x: 441, endPoint y: 214, distance: 16.5
drag, startPoint x: 430, startPoint y: 250, endPoint x: 433, endPoint y: 244, distance: 6.6
drag, startPoint x: 430, startPoint y: 256, endPoint x: 487, endPoint y: 274, distance: 60.0
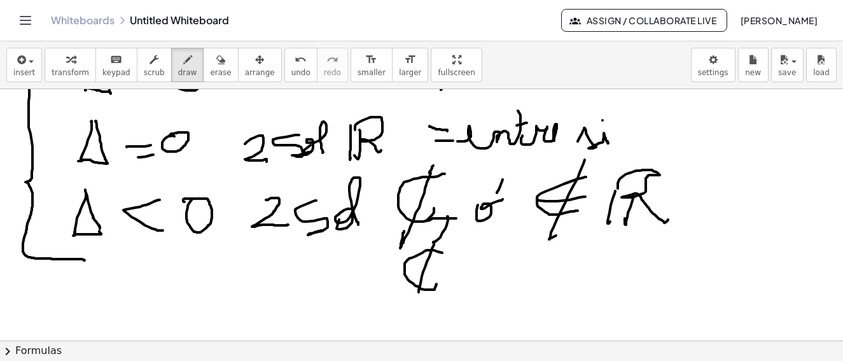
drag, startPoint x: 510, startPoint y: 263, endPoint x: 542, endPoint y: 264, distance: 32.5
drag, startPoint x: 560, startPoint y: 265, endPoint x: 552, endPoint y: 255, distance: 13.1
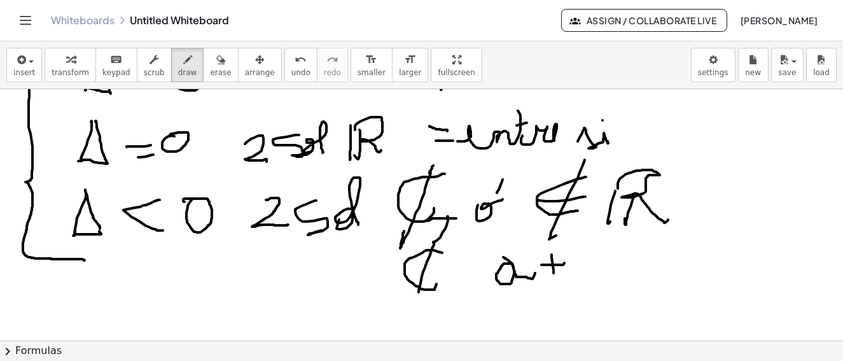
drag, startPoint x: 552, startPoint y: 255, endPoint x: 575, endPoint y: 246, distance: 25.2
drag, startPoint x: 575, startPoint y: 244, endPoint x: 603, endPoint y: 274, distance: 41.4
drag, startPoint x: 602, startPoint y: 274, endPoint x: 606, endPoint y: 254, distance: 20.7
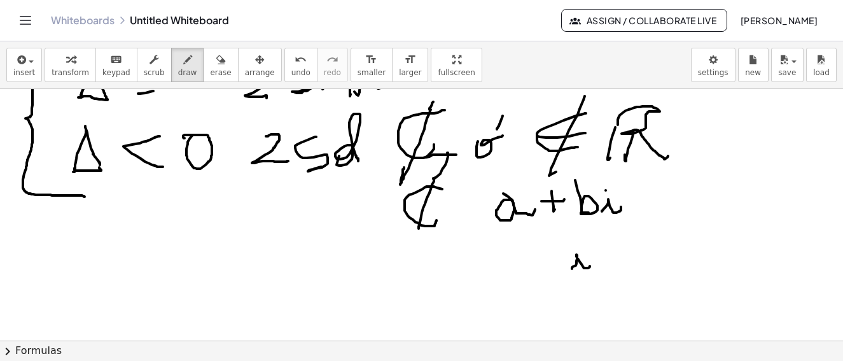
drag, startPoint x: 572, startPoint y: 269, endPoint x: 575, endPoint y: 237, distance: 31.3
drag, startPoint x: 579, startPoint y: 231, endPoint x: 605, endPoint y: 246, distance: 29.7
drag, startPoint x: 604, startPoint y: 250, endPoint x: 603, endPoint y: 259, distance: 8.9
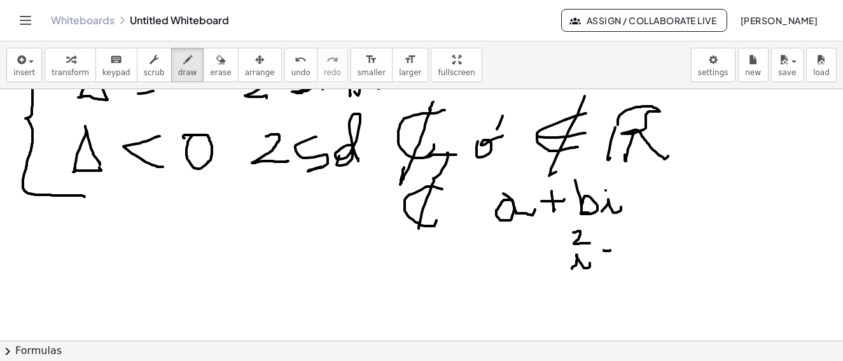
drag, startPoint x: 603, startPoint y: 259, endPoint x: 615, endPoint y: 258, distance: 11.5
drag, startPoint x: 629, startPoint y: 253, endPoint x: 645, endPoint y: 253, distance: 15.9
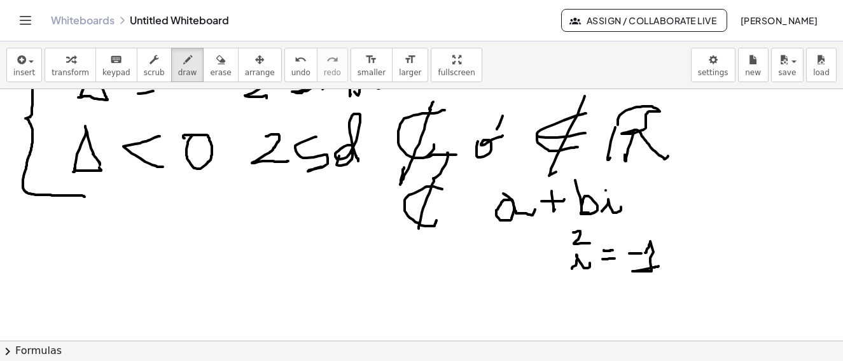
drag, startPoint x: 645, startPoint y: 253, endPoint x: 659, endPoint y: 266, distance: 18.9
drag, startPoint x: 587, startPoint y: 305, endPoint x: 585, endPoint y: 287, distance: 18.6
drag, startPoint x: 585, startPoint y: 287, endPoint x: 627, endPoint y: 298, distance: 43.4
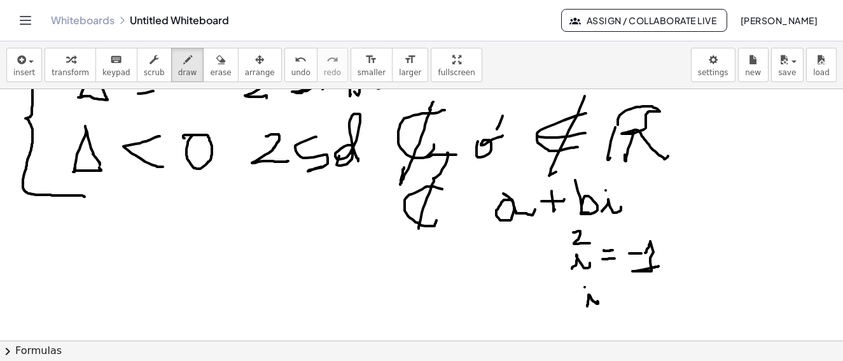
drag, startPoint x: 613, startPoint y: 293, endPoint x: 626, endPoint y: 293, distance: 12.7
drag, startPoint x: 611, startPoint y: 302, endPoint x: 633, endPoint y: 294, distance: 23.5
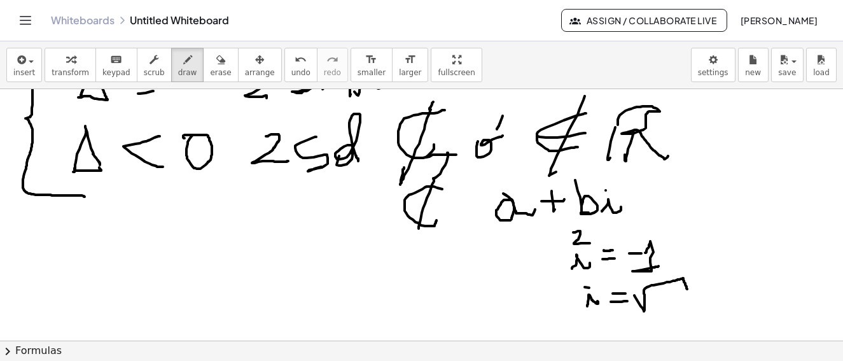
drag, startPoint x: 643, startPoint y: 308, endPoint x: 650, endPoint y: 301, distance: 10.4
drag, startPoint x: 653, startPoint y: 302, endPoint x: 662, endPoint y: 301, distance: 8.9
drag, startPoint x: 666, startPoint y: 297, endPoint x: 674, endPoint y: 307, distance: 13.1
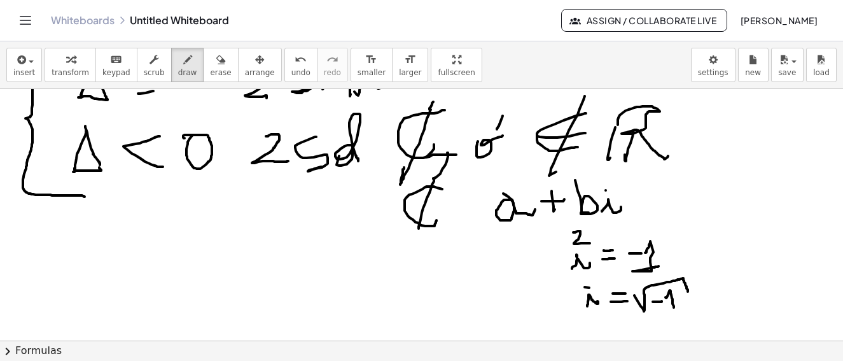
drag, startPoint x: 726, startPoint y: 283, endPoint x: 731, endPoint y: 298, distance: 16.1
drag, startPoint x: 710, startPoint y: 295, endPoint x: 726, endPoint y: 295, distance: 15.3
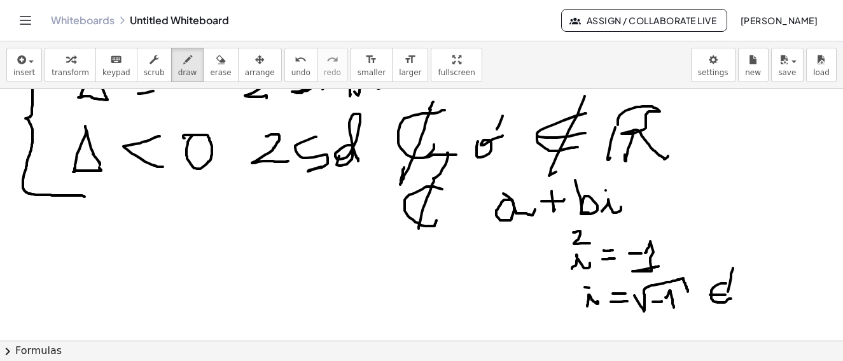
drag, startPoint x: 728, startPoint y: 291, endPoint x: 754, endPoint y: 275, distance: 30.4
drag, startPoint x: 750, startPoint y: 278, endPoint x: 756, endPoint y: 281, distance: 7.1
drag, startPoint x: 756, startPoint y: 281, endPoint x: 753, endPoint y: 274, distance: 8.3
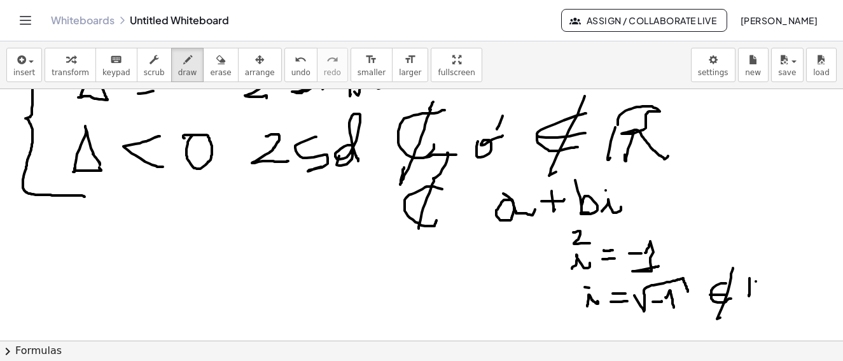
drag, startPoint x: 753, startPoint y: 274, endPoint x: 715, endPoint y: 280, distance: 38.7
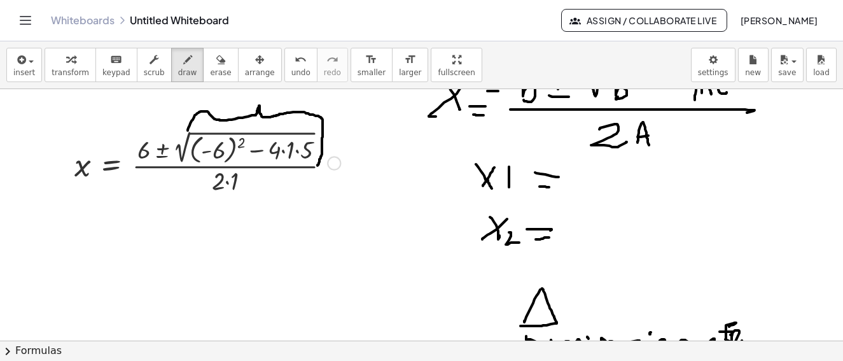
scroll to position [158, 0]
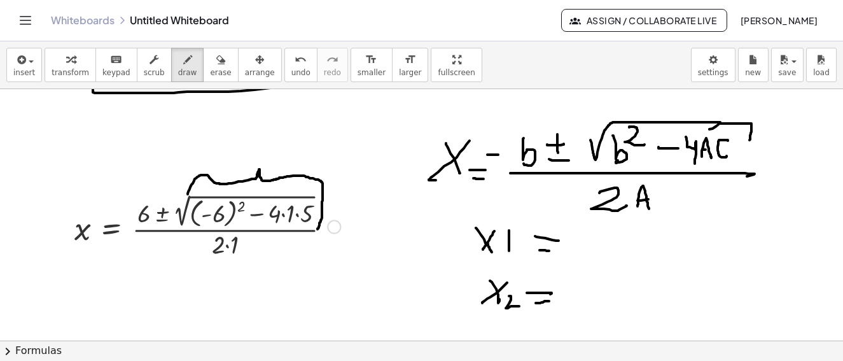
drag, startPoint x: 75, startPoint y: 61, endPoint x: 85, endPoint y: 304, distance: 243.3
click at [74, 61] on div "button" at bounding box center [71, 59] width 38 height 15
click at [227, 213] on div at bounding box center [207, 225] width 279 height 69
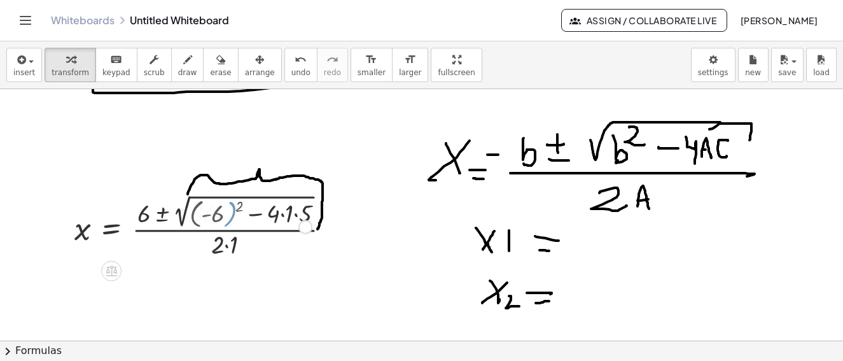
click at [256, 218] on div at bounding box center [193, 225] width 250 height 67
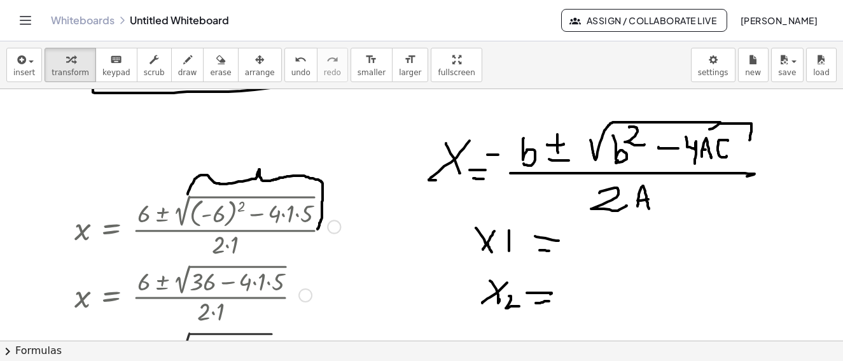
click at [250, 282] on div at bounding box center [207, 293] width 279 height 67
drag, startPoint x: 263, startPoint y: 287, endPoint x: 223, endPoint y: 285, distance: 40.1
click at [262, 287] on div at bounding box center [207, 293] width 279 height 67
click at [260, 291] on div at bounding box center [207, 293] width 279 height 67
drag, startPoint x: 223, startPoint y: 285, endPoint x: 228, endPoint y: 297, distance: 13.4
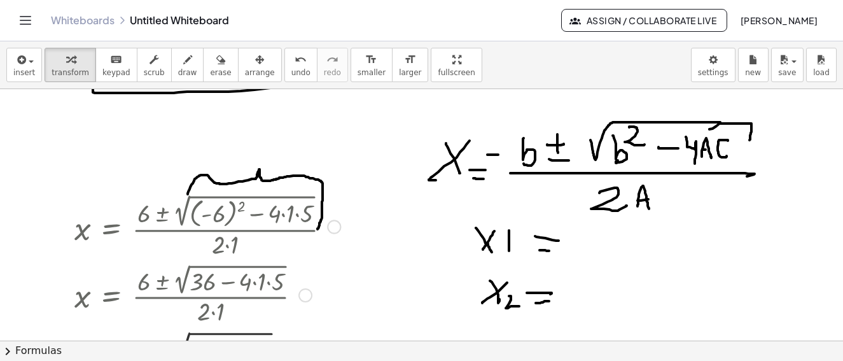
click at [224, 287] on div at bounding box center [207, 293] width 279 height 67
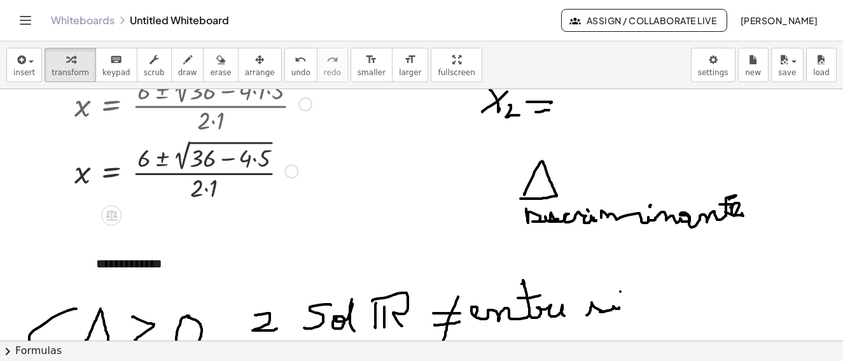
scroll to position [222, 0]
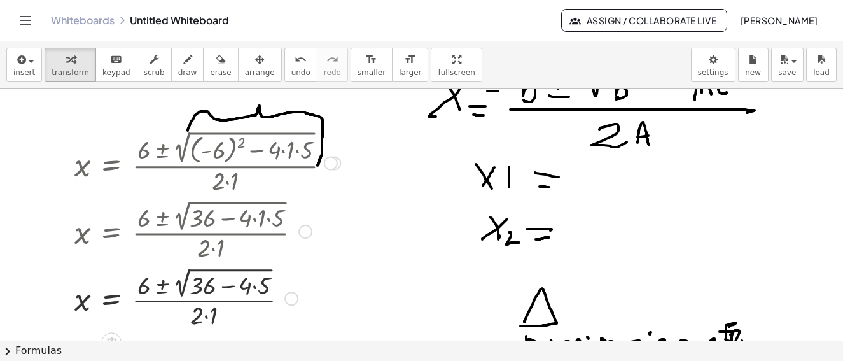
click at [213, 288] on div at bounding box center [207, 297] width 279 height 67
click at [211, 293] on div at bounding box center [207, 297] width 279 height 67
click at [223, 287] on div at bounding box center [207, 297] width 279 height 67
click at [251, 289] on div at bounding box center [207, 297] width 279 height 67
click at [256, 286] on div at bounding box center [207, 297] width 279 height 67
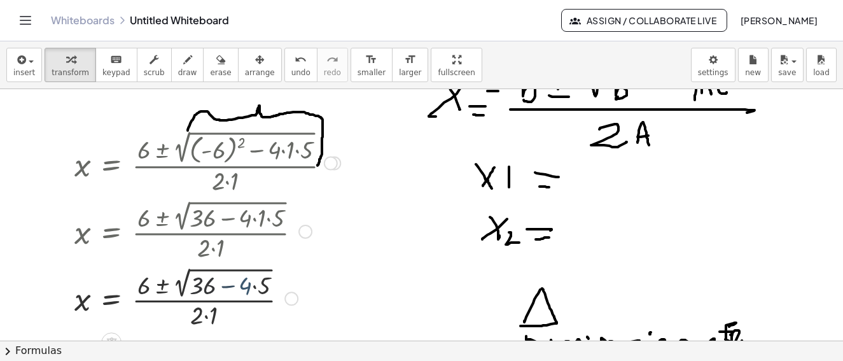
click at [256, 286] on div at bounding box center [207, 297] width 279 height 67
click at [234, 286] on div at bounding box center [207, 297] width 279 height 67
click at [203, 291] on div at bounding box center [207, 298] width 279 height 66
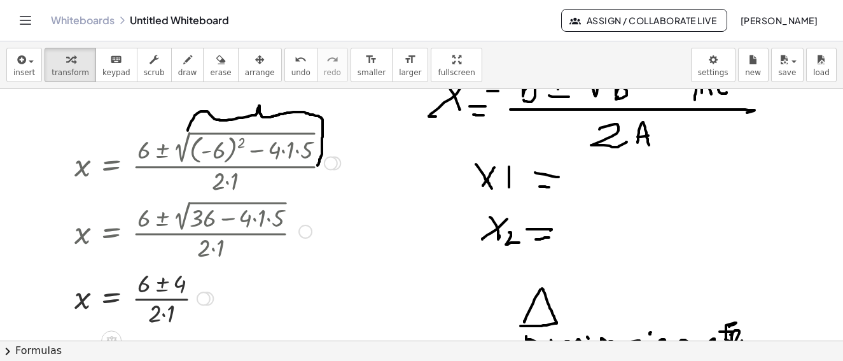
scroll to position [286, 0]
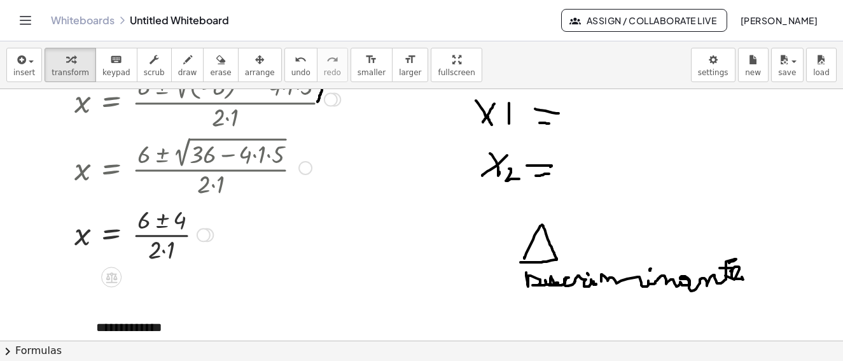
click at [163, 248] on div at bounding box center [207, 234] width 279 height 64
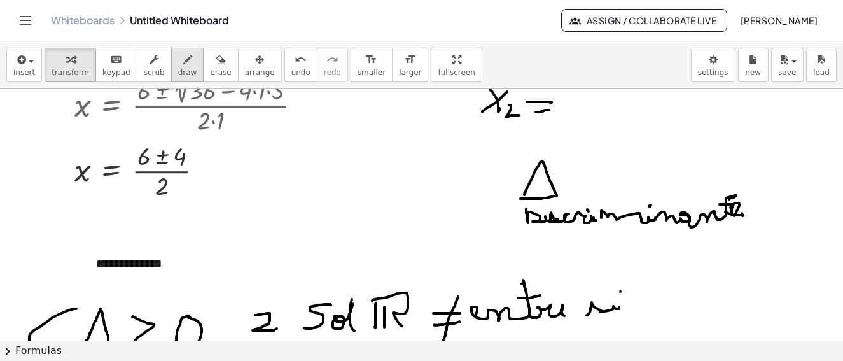
click at [183, 60] on icon "button" at bounding box center [187, 59] width 9 height 15
drag, startPoint x: 113, startPoint y: 204, endPoint x: 122, endPoint y: 204, distance: 9.6
click at [119, 215] on div at bounding box center [421, 243] width 843 height 1006
drag, startPoint x: 122, startPoint y: 204, endPoint x: 113, endPoint y: 215, distance: 14.0
click at [113, 215] on div at bounding box center [421, 243] width 843 height 1006
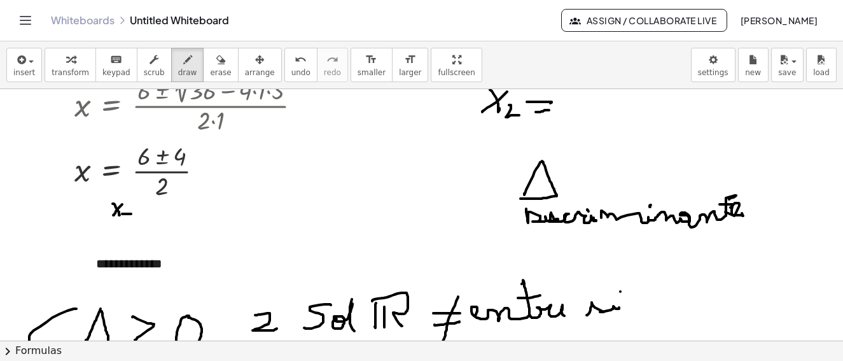
drag, startPoint x: 122, startPoint y: 214, endPoint x: 131, endPoint y: 214, distance: 8.9
click at [131, 214] on div at bounding box center [421, 243] width 843 height 1006
drag, startPoint x: 127, startPoint y: 206, endPoint x: 134, endPoint y: 206, distance: 7.6
click at [134, 206] on div at bounding box center [421, 243] width 843 height 1006
drag, startPoint x: 149, startPoint y: 202, endPoint x: 144, endPoint y: 217, distance: 15.5
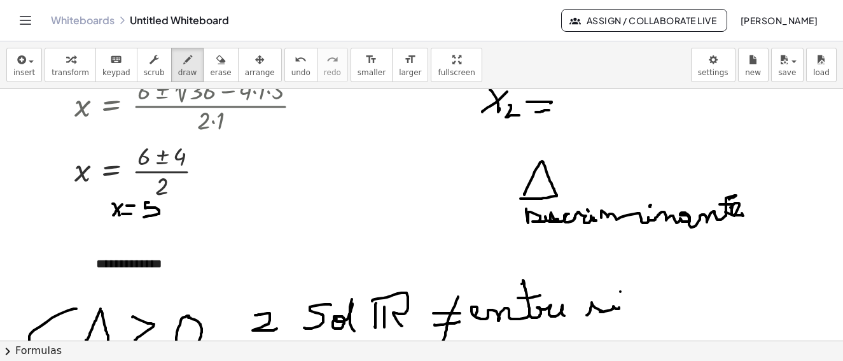
click at [144, 217] on div at bounding box center [421, 243] width 843 height 1006
click at [121, 229] on div at bounding box center [421, 243] width 843 height 1006
drag, startPoint x: 223, startPoint y: 192, endPoint x: 227, endPoint y: 207, distance: 16.5
click at [236, 210] on div at bounding box center [421, 243] width 843 height 1006
click at [225, 209] on div at bounding box center [421, 243] width 843 height 1006
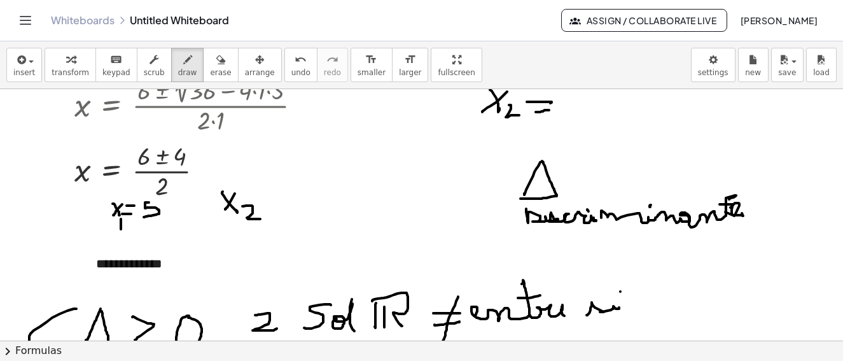
drag, startPoint x: 242, startPoint y: 206, endPoint x: 286, endPoint y: 199, distance: 44.6
click at [262, 219] on div at bounding box center [421, 243] width 843 height 1006
drag, startPoint x: 270, startPoint y: 195, endPoint x: 270, endPoint y: 203, distance: 8.3
click at [283, 195] on div at bounding box center [421, 243] width 843 height 1006
drag, startPoint x: 270, startPoint y: 203, endPoint x: 283, endPoint y: 203, distance: 12.1
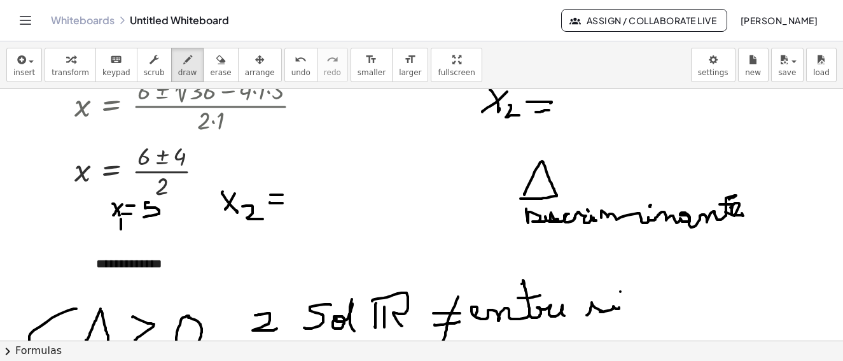
click at [283, 203] on div at bounding box center [421, 243] width 843 height 1006
drag, startPoint x: 306, startPoint y: 181, endPoint x: 298, endPoint y: 200, distance: 20.8
click at [314, 194] on div at bounding box center [421, 243] width 843 height 1006
drag, startPoint x: 298, startPoint y: 200, endPoint x: 314, endPoint y: 209, distance: 18.8
click at [320, 202] on div at bounding box center [421, 243] width 843 height 1006
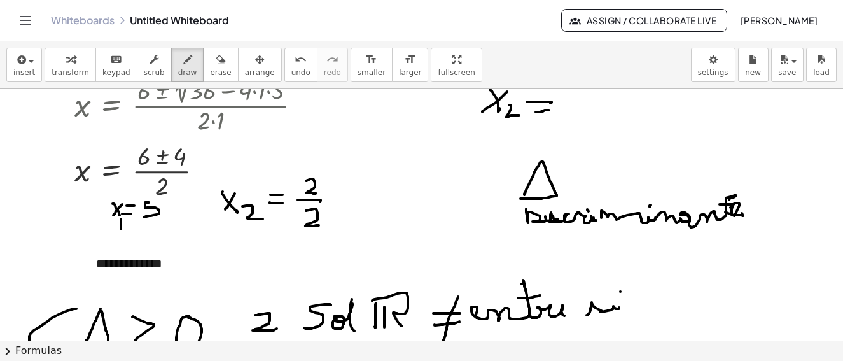
drag, startPoint x: 314, startPoint y: 209, endPoint x: 319, endPoint y: 225, distance: 17.1
click at [319, 225] on div at bounding box center [421, 243] width 843 height 1006
drag, startPoint x: 339, startPoint y: 193, endPoint x: 354, endPoint y: 193, distance: 15.3
click at [354, 193] on div at bounding box center [421, 243] width 843 height 1006
drag, startPoint x: 346, startPoint y: 200, endPoint x: 363, endPoint y: 194, distance: 18.3
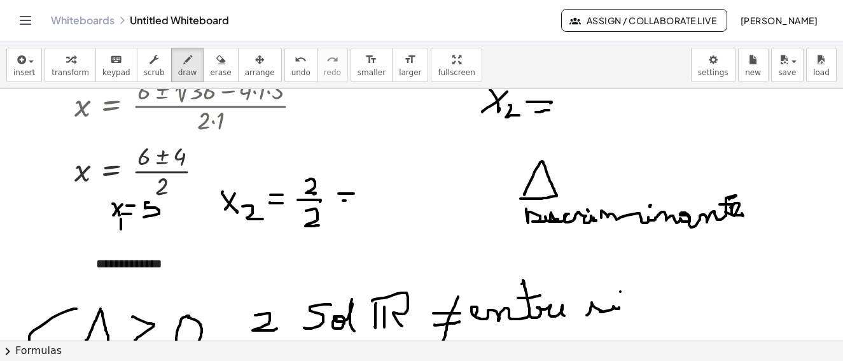
click at [349, 200] on div at bounding box center [421, 243] width 843 height 1006
drag, startPoint x: 363, startPoint y: 195, endPoint x: 372, endPoint y: 199, distance: 9.4
click at [372, 199] on div at bounding box center [421, 243] width 843 height 1006
drag, startPoint x: 298, startPoint y: 199, endPoint x: 343, endPoint y: 179, distance: 49.3
click at [343, 179] on div at bounding box center [421, 243] width 843 height 1006
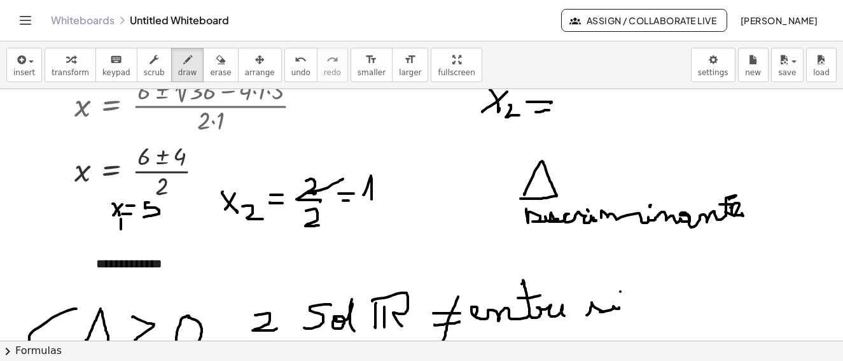
drag, startPoint x: 312, startPoint y: 226, endPoint x: 332, endPoint y: 213, distance: 23.8
click at [332, 209] on div at bounding box center [421, 243] width 843 height 1006
click at [332, 213] on div at bounding box center [421, 243] width 843 height 1006
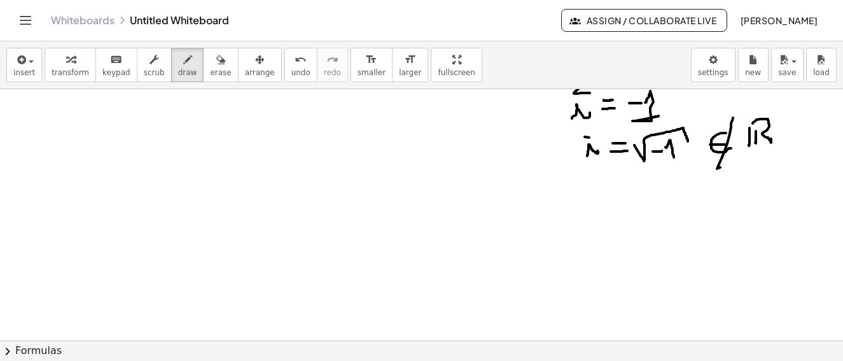
scroll to position [881, 0]
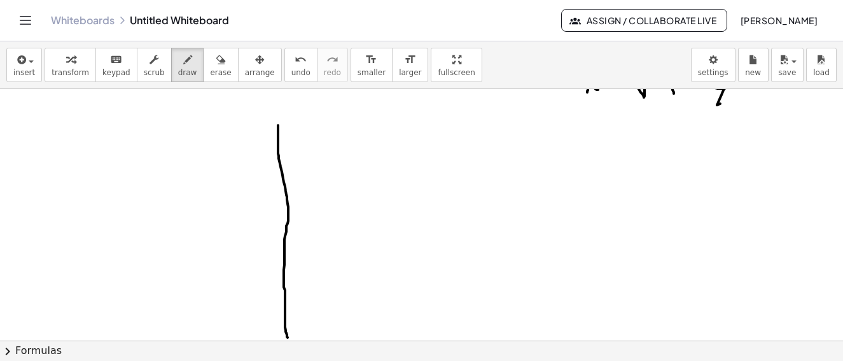
drag, startPoint x: 278, startPoint y: 125, endPoint x: 165, endPoint y: 286, distance: 196.5
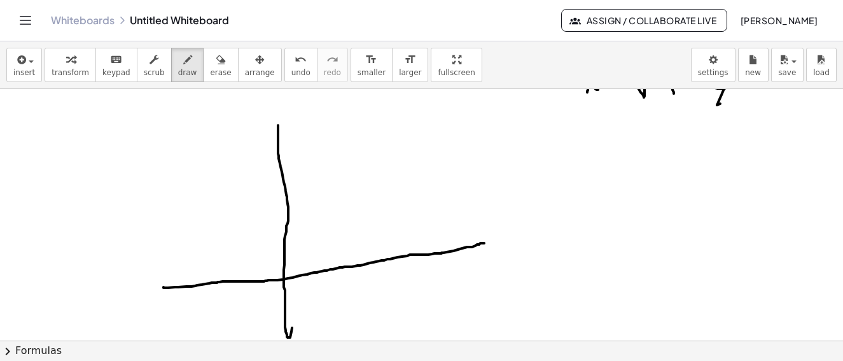
drag, startPoint x: 164, startPoint y: 287, endPoint x: 335, endPoint y: 263, distance: 173.5
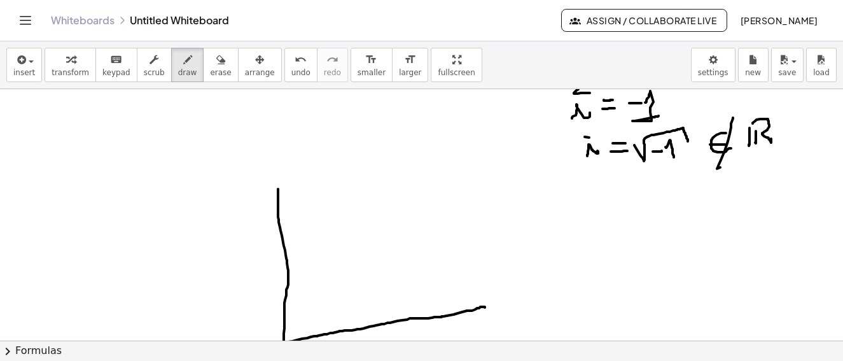
scroll to position [945, 0]
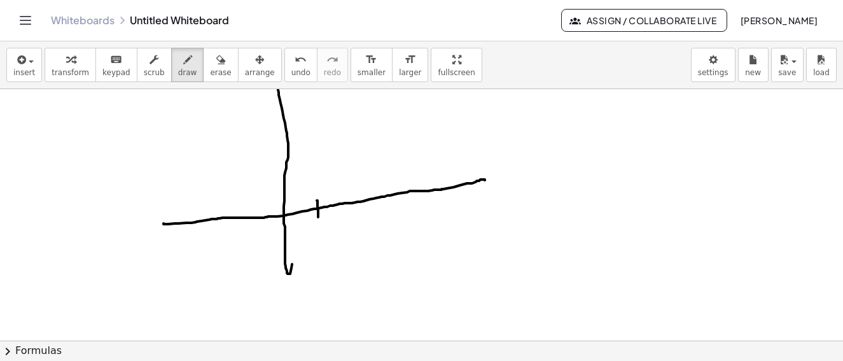
drag, startPoint x: 317, startPoint y: 200, endPoint x: 286, endPoint y: 232, distance: 44.1
drag, startPoint x: 312, startPoint y: 228, endPoint x: 507, endPoint y: 181, distance: 199.7
drag, startPoint x: 464, startPoint y: 175, endPoint x: 460, endPoint y: 203, distance: 28.3
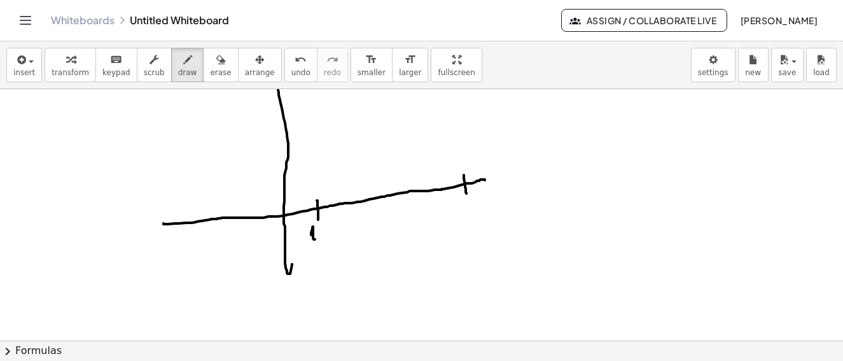
drag, startPoint x: 473, startPoint y: 200, endPoint x: 391, endPoint y: 213, distance: 83.7
drag, startPoint x: 319, startPoint y: 206, endPoint x: 424, endPoint y: 199, distance: 105.2
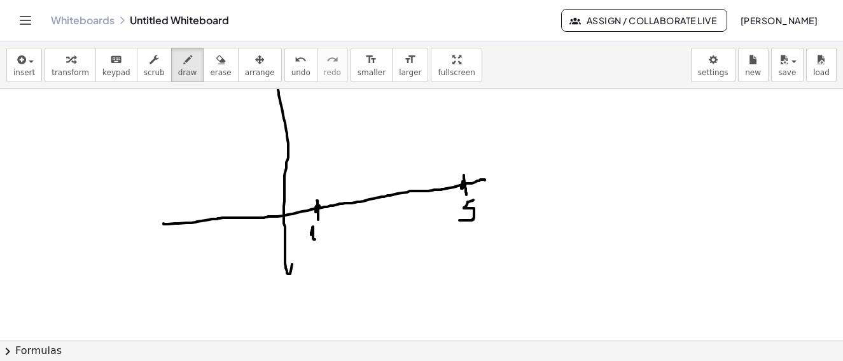
drag, startPoint x: 463, startPoint y: 181, endPoint x: 310, endPoint y: 202, distance: 154.2
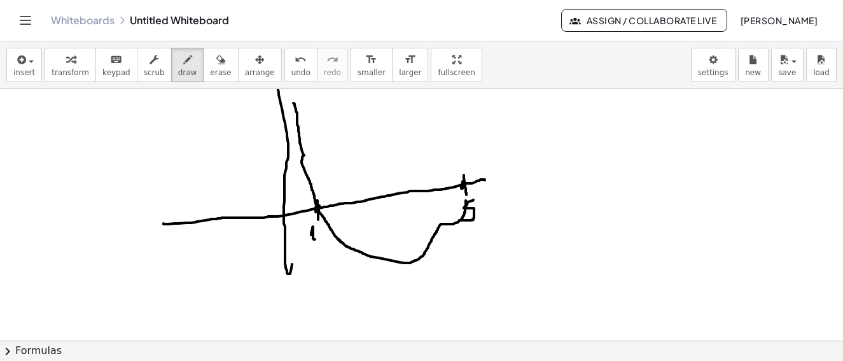
drag, startPoint x: 293, startPoint y: 103, endPoint x: 467, endPoint y: 198, distance: 197.9
drag, startPoint x: 437, startPoint y: 229, endPoint x: 486, endPoint y: 85, distance: 152.2
click at [486, 85] on div "**********" at bounding box center [421, 200] width 843 height 319
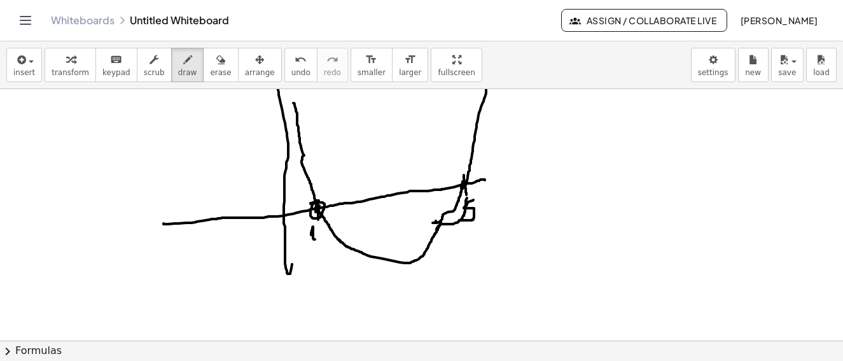
drag, startPoint x: 319, startPoint y: 201, endPoint x: 474, endPoint y: 192, distance: 155.5
drag, startPoint x: 461, startPoint y: 176, endPoint x: 555, endPoint y: 169, distance: 93.8
drag, startPoint x: 585, startPoint y: 108, endPoint x: 608, endPoint y: 109, distance: 23.6
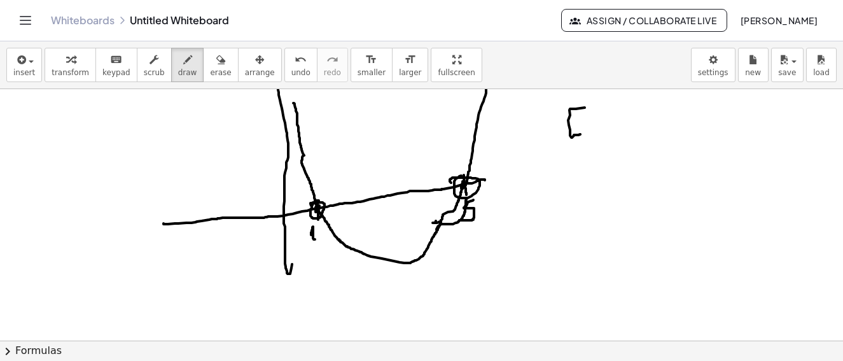
drag, startPoint x: 592, startPoint y: 123, endPoint x: 614, endPoint y: 115, distance: 23.2
drag, startPoint x: 573, startPoint y: 127, endPoint x: 77, endPoint y: 292, distance: 522.5
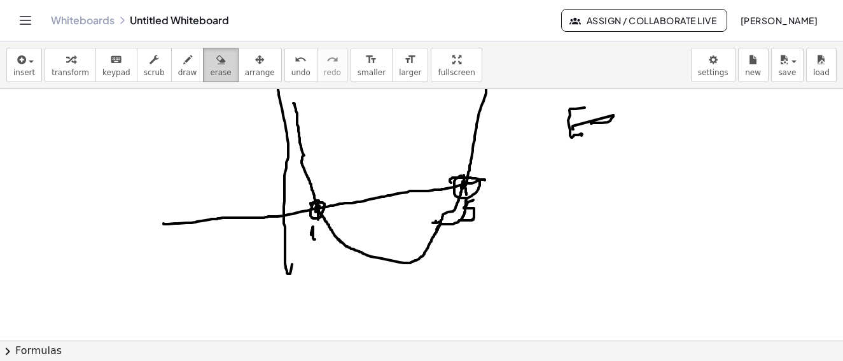
click at [216, 64] on icon "button" at bounding box center [220, 59] width 9 height 15
drag, startPoint x: 636, startPoint y: 137, endPoint x: 267, endPoint y: 7, distance: 391.3
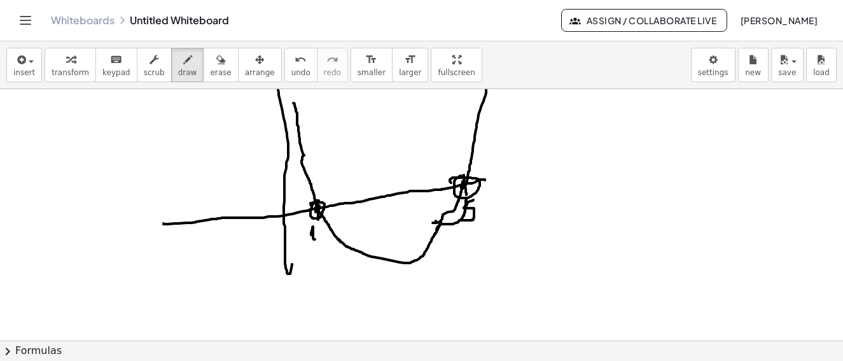
drag, startPoint x: 176, startPoint y: 67, endPoint x: 600, endPoint y: 118, distance: 426.9
click at [184, 69] on button "draw" at bounding box center [187, 65] width 33 height 34
drag, startPoint x: 598, startPoint y: 113, endPoint x: 608, endPoint y: 127, distance: 17.7
drag, startPoint x: 608, startPoint y: 127, endPoint x: 629, endPoint y: 129, distance: 21.1
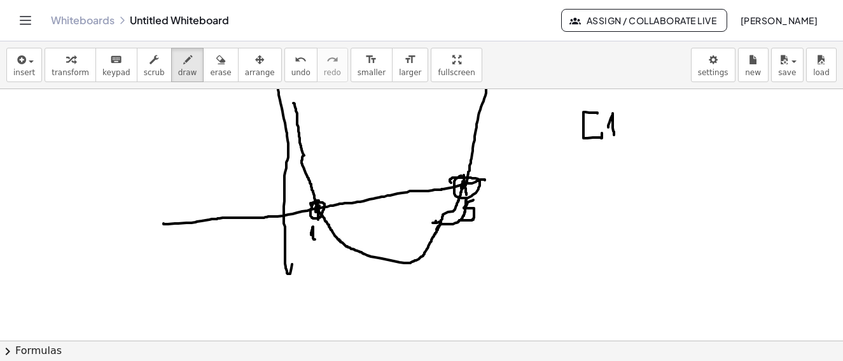
drag, startPoint x: 631, startPoint y: 144, endPoint x: 650, endPoint y: 108, distance: 41.0
drag, startPoint x: 651, startPoint y: 108, endPoint x: 645, endPoint y: 122, distance: 15.4
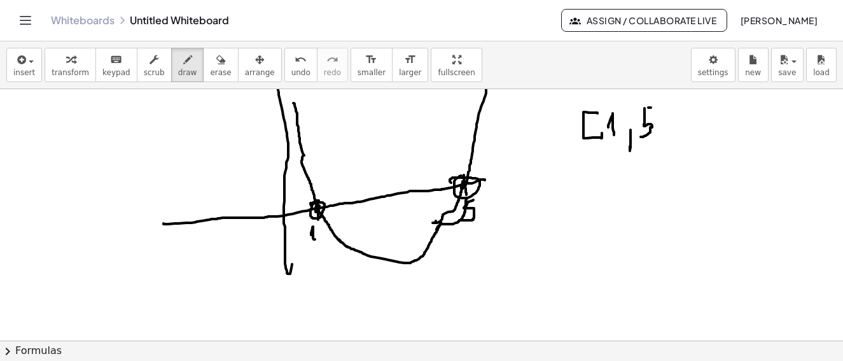
drag, startPoint x: 645, startPoint y: 122, endPoint x: 661, endPoint y: 89, distance: 36.1
drag, startPoint x: 661, startPoint y: 99, endPoint x: 193, endPoint y: 230, distance: 485.2
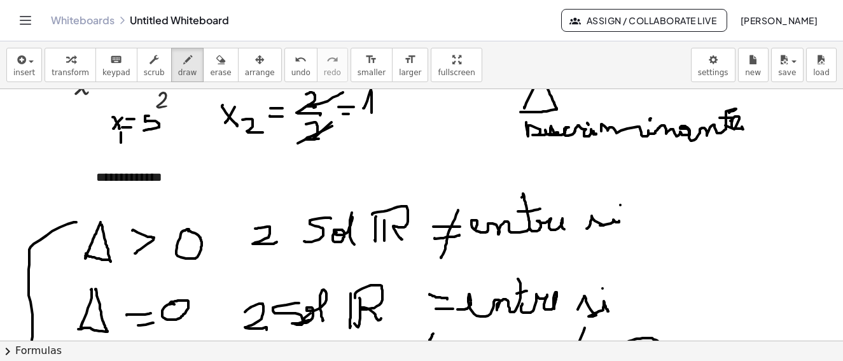
scroll to position [372, 0]
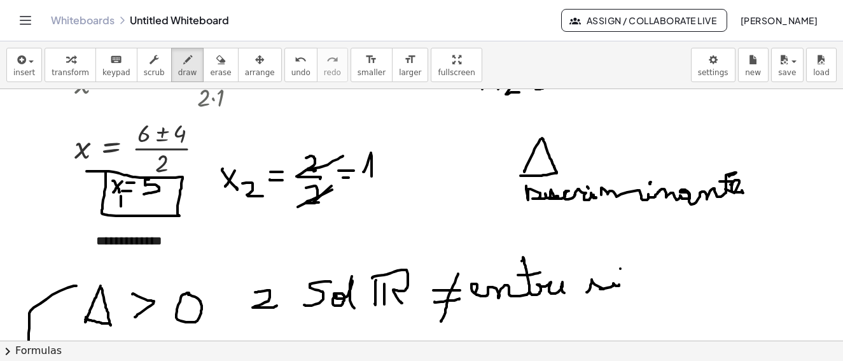
drag, startPoint x: 106, startPoint y: 172, endPoint x: 249, endPoint y: 150, distance: 144.9
click at [134, 170] on div at bounding box center [421, 345] width 843 height 1257
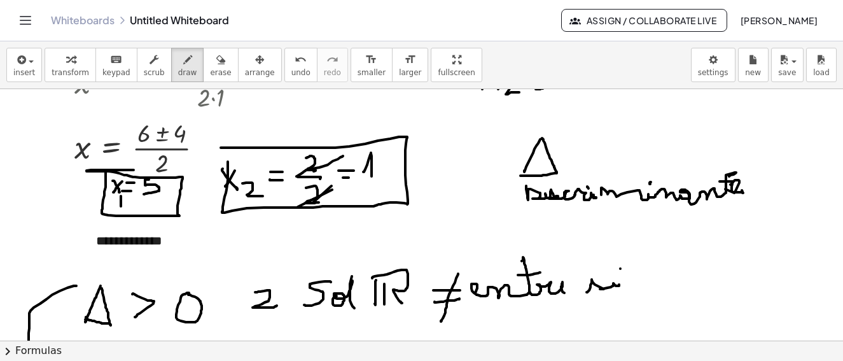
drag, startPoint x: 226, startPoint y: 193, endPoint x: 327, endPoint y: 162, distance: 105.7
click at [230, 152] on div at bounding box center [421, 345] width 843 height 1257
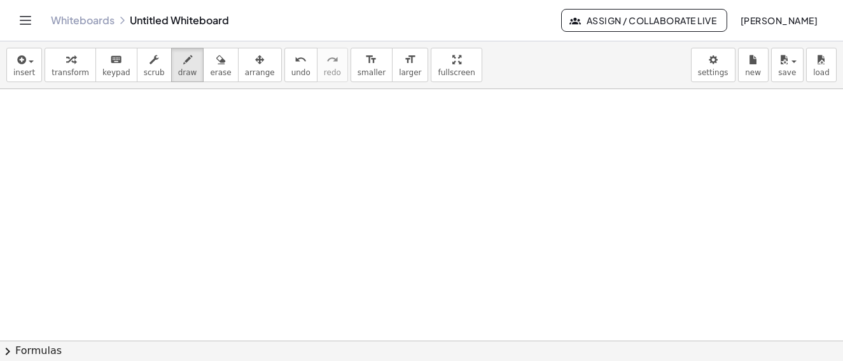
scroll to position [1257, 0]
drag, startPoint x: 115, startPoint y: 130, endPoint x: 134, endPoint y: 158, distance: 33.9
drag, startPoint x: 111, startPoint y: 137, endPoint x: 98, endPoint y: 118, distance: 22.8
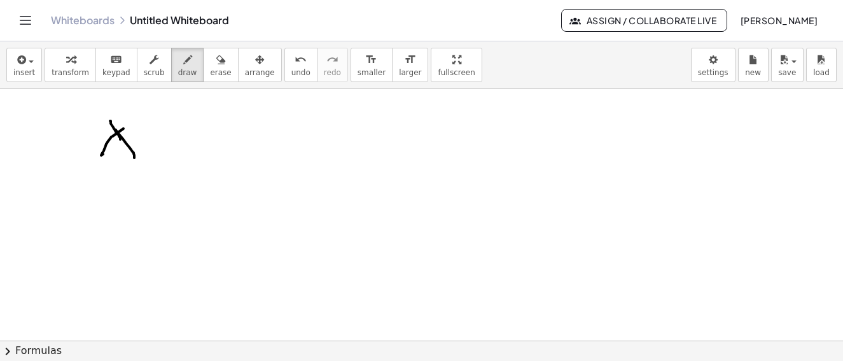
drag, startPoint x: 110, startPoint y: 121, endPoint x: 149, endPoint y: 102, distance: 43.3
drag, startPoint x: 149, startPoint y: 100, endPoint x: 164, endPoint y: 117, distance: 23.0
drag, startPoint x: 176, startPoint y: 133, endPoint x: 220, endPoint y: 116, distance: 46.6
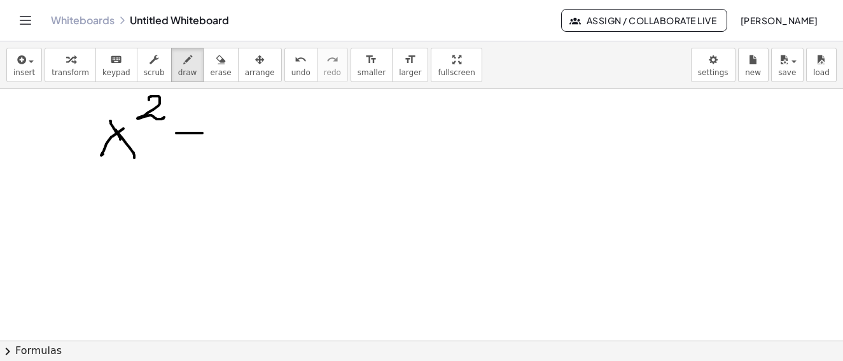
drag, startPoint x: 220, startPoint y: 116, endPoint x: 237, endPoint y: 136, distance: 27.1
drag, startPoint x: 241, startPoint y: 114, endPoint x: 258, endPoint y: 134, distance: 26.2
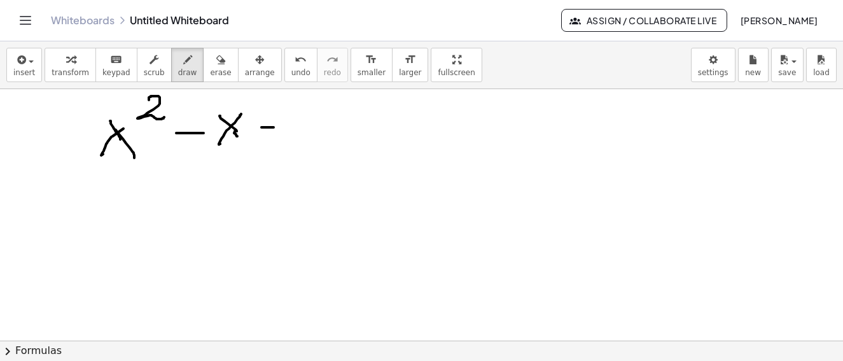
drag, startPoint x: 262, startPoint y: 127, endPoint x: 277, endPoint y: 127, distance: 15.9
drag, startPoint x: 315, startPoint y: 131, endPoint x: 333, endPoint y: 115, distance: 24.4
drag, startPoint x: 333, startPoint y: 115, endPoint x: 382, endPoint y: 118, distance: 48.5
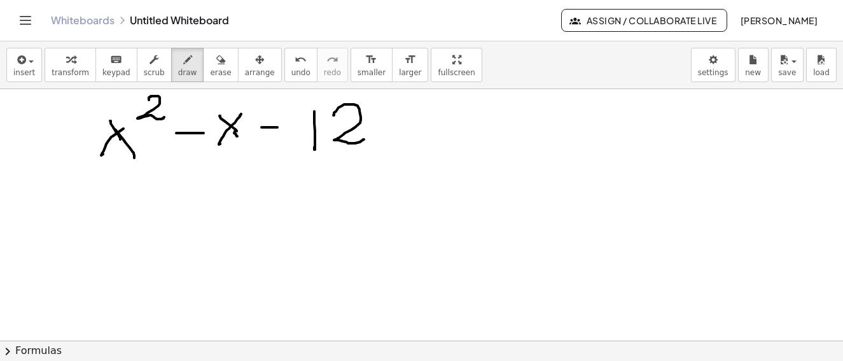
drag, startPoint x: 391, startPoint y: 119, endPoint x: 405, endPoint y: 118, distance: 13.4
drag, startPoint x: 392, startPoint y: 132, endPoint x: 449, endPoint y: 110, distance: 60.9
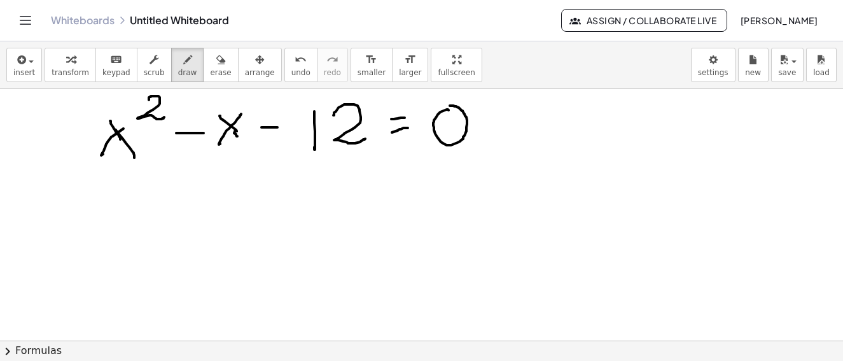
drag, startPoint x: 449, startPoint y: 110, endPoint x: 552, endPoint y: 111, distance: 103.7
drag, startPoint x: 559, startPoint y: 176, endPoint x: 569, endPoint y: 195, distance: 21.1
drag, startPoint x: 569, startPoint y: 195, endPoint x: 556, endPoint y: 185, distance: 16.4
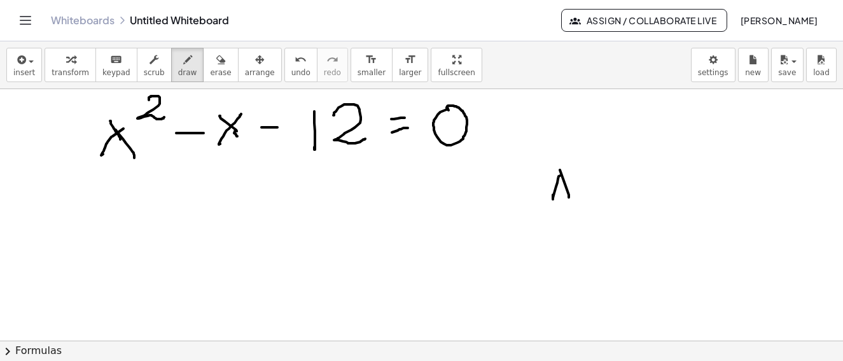
drag, startPoint x: 582, startPoint y: 192, endPoint x: 593, endPoint y: 186, distance: 12.0
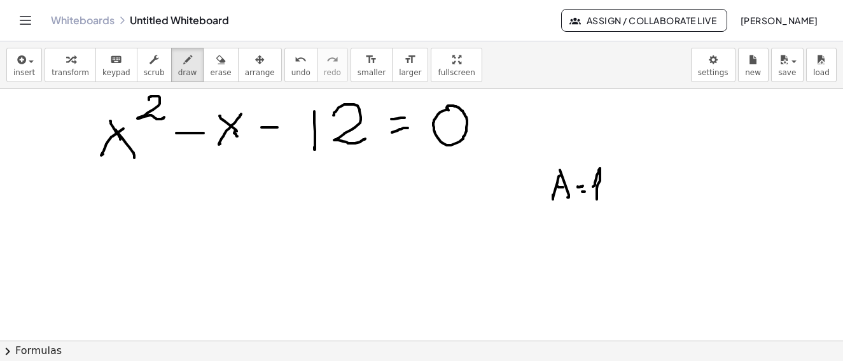
drag, startPoint x: 593, startPoint y: 186, endPoint x: 573, endPoint y: 218, distance: 36.9
drag, startPoint x: 563, startPoint y: 216, endPoint x: 598, endPoint y: 231, distance: 38.8
drag, startPoint x: 598, startPoint y: 231, endPoint x: 603, endPoint y: 239, distance: 8.8
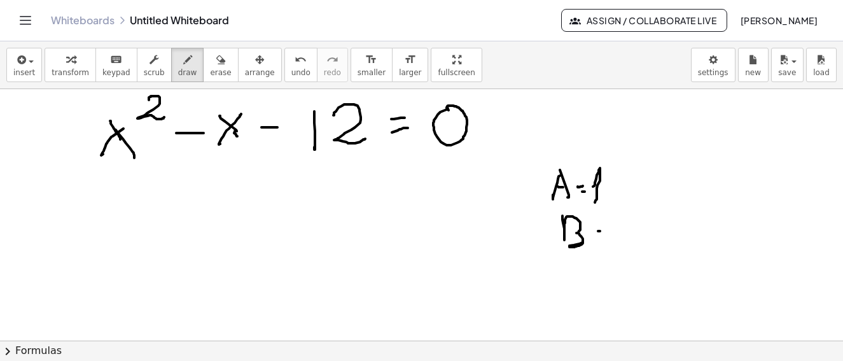
drag, startPoint x: 603, startPoint y: 239, endPoint x: 630, endPoint y: 234, distance: 27.7
drag, startPoint x: 630, startPoint y: 234, endPoint x: 663, endPoint y: 236, distance: 33.1
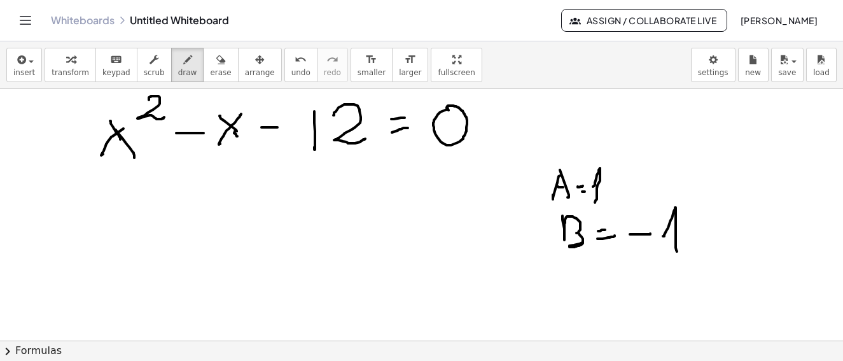
drag, startPoint x: 663, startPoint y: 236, endPoint x: 575, endPoint y: 279, distance: 97.6
drag, startPoint x: 586, startPoint y: 277, endPoint x: 592, endPoint y: 296, distance: 19.5
drag, startPoint x: 606, startPoint y: 283, endPoint x: 608, endPoint y: 292, distance: 9.3
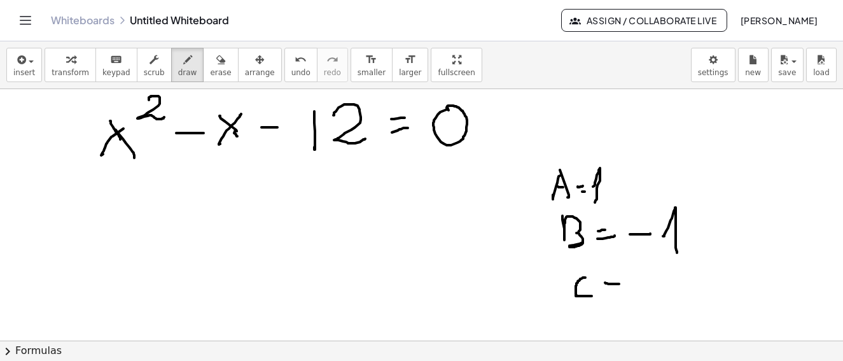
drag, startPoint x: 608, startPoint y: 292, endPoint x: 622, endPoint y: 295, distance: 14.2
drag, startPoint x: 638, startPoint y: 286, endPoint x: 655, endPoint y: 286, distance: 17.2
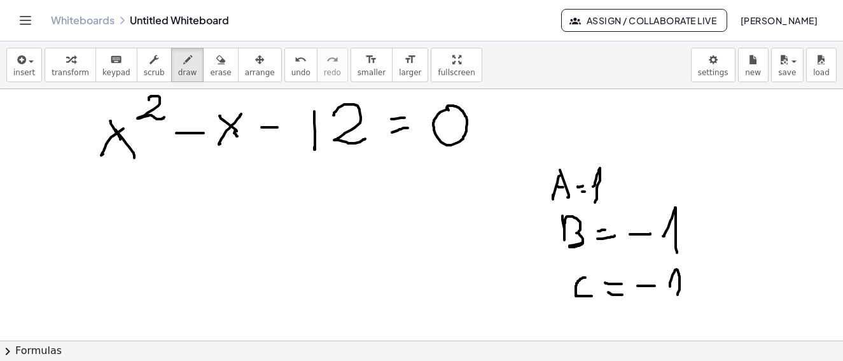
drag, startPoint x: 670, startPoint y: 286, endPoint x: 692, endPoint y: 276, distance: 24.8
drag, startPoint x: 692, startPoint y: 276, endPoint x: 703, endPoint y: 296, distance: 23.1
click at [22, 64] on icon "button" at bounding box center [20, 59] width 11 height 15
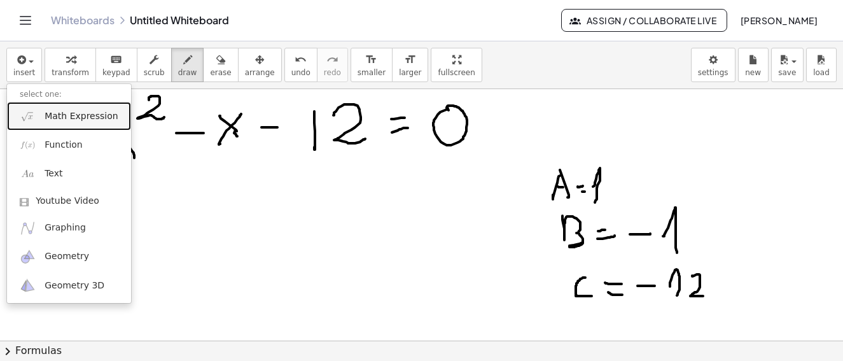
click at [49, 115] on span "Math Expression" at bounding box center [81, 116] width 73 height 13
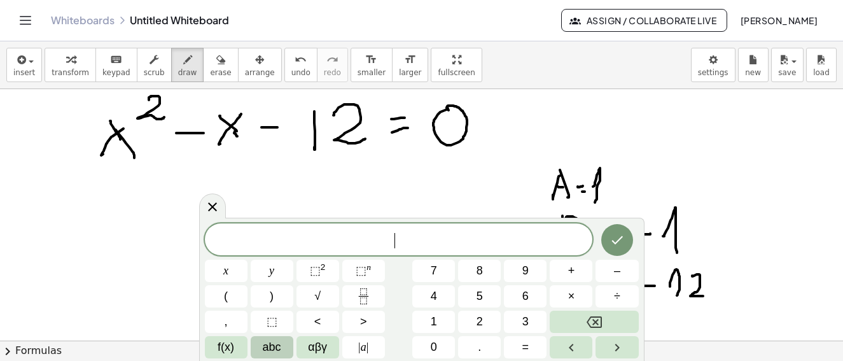
click at [281, 349] on span "abc" at bounding box center [272, 347] width 18 height 17
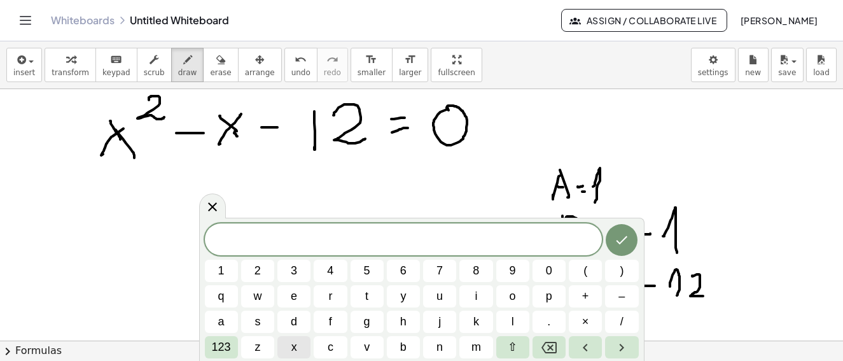
click at [301, 349] on button "x" at bounding box center [293, 347] width 33 height 22
click at [228, 349] on span "123" at bounding box center [221, 347] width 19 height 17
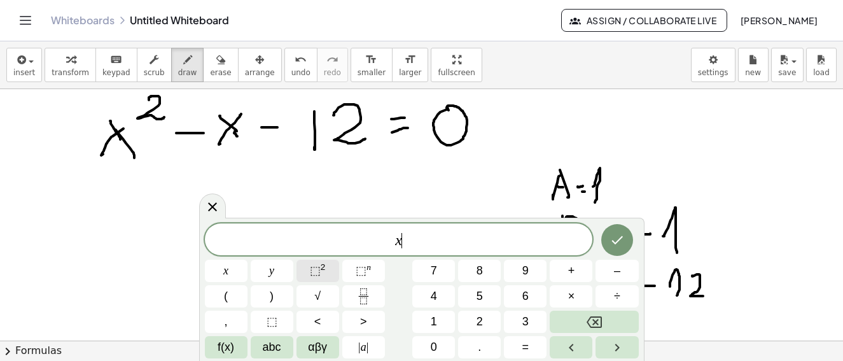
click at [317, 269] on span "⬚" at bounding box center [315, 270] width 11 height 13
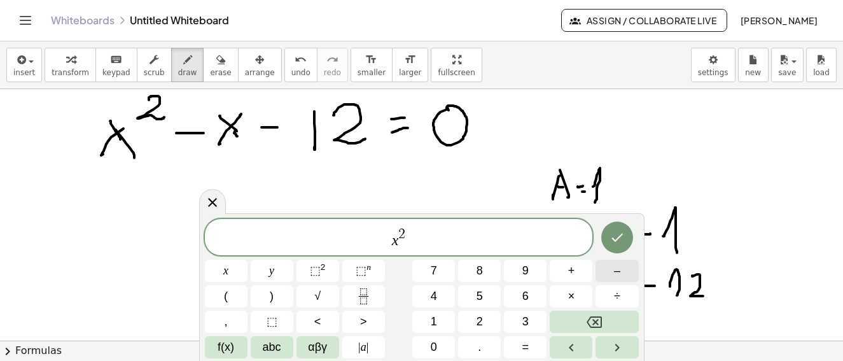
click at [615, 272] on span "–" at bounding box center [617, 270] width 6 height 17
click at [278, 348] on span "abc" at bounding box center [272, 347] width 18 height 17
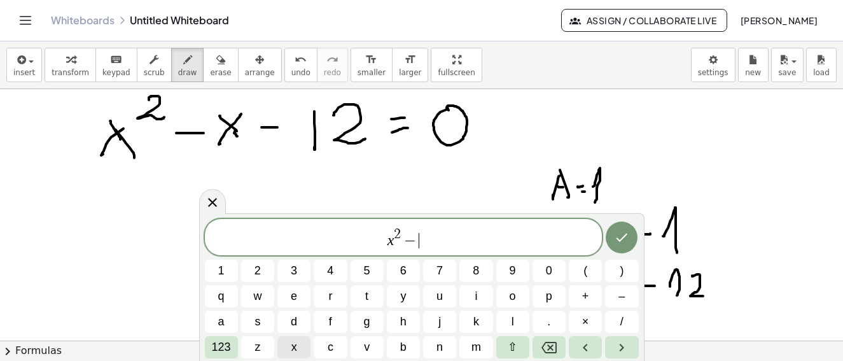
click at [300, 349] on button "x" at bounding box center [293, 347] width 33 height 22
click at [620, 294] on span "–" at bounding box center [622, 296] width 6 height 17
click at [220, 267] on span "1" at bounding box center [221, 270] width 6 height 17
click at [249, 265] on button "2" at bounding box center [257, 271] width 33 height 22
click at [227, 353] on span "123" at bounding box center [221, 347] width 19 height 17
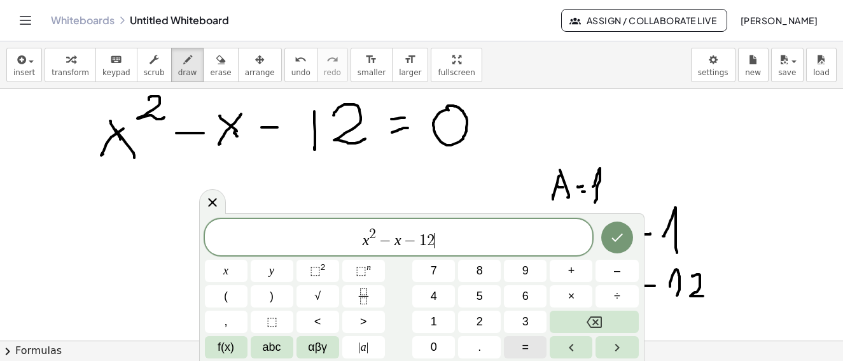
click at [529, 347] on span "=" at bounding box center [525, 347] width 7 height 17
click at [436, 347] on span "0" at bounding box center [434, 347] width 6 height 17
click at [615, 239] on icon "Done" at bounding box center [617, 237] width 15 height 15
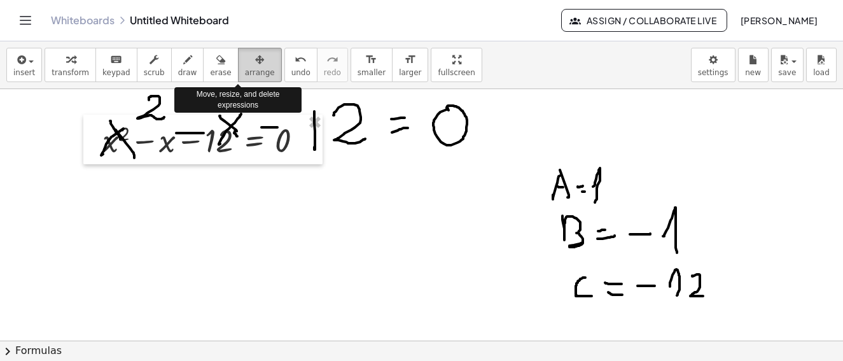
click at [255, 59] on icon "button" at bounding box center [259, 59] width 9 height 15
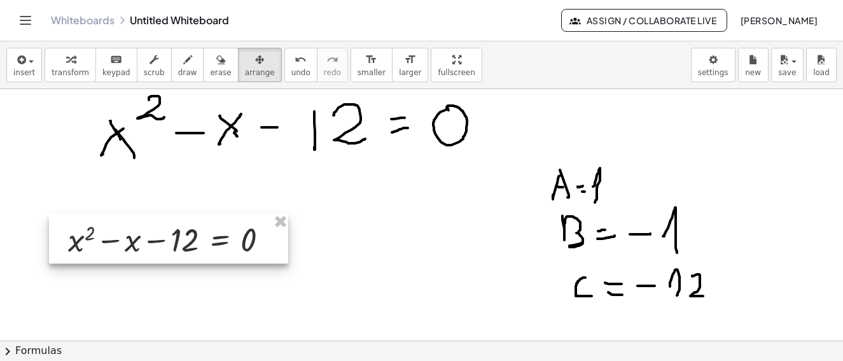
drag, startPoint x: 189, startPoint y: 140, endPoint x: 451, endPoint y: 192, distance: 266.6
click at [148, 240] on div at bounding box center [168, 239] width 239 height 50
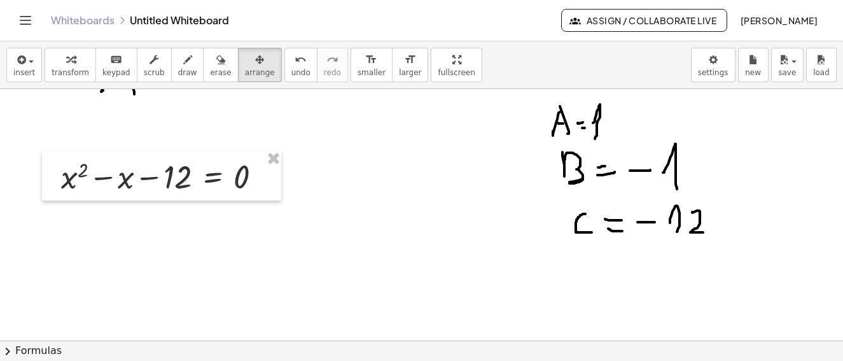
scroll to position [1384, 0]
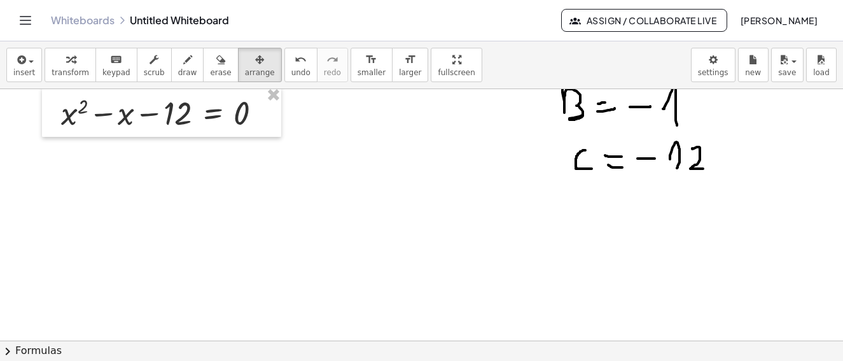
click at [40, 352] on button "chevron_right Formulas" at bounding box center [421, 350] width 843 height 20
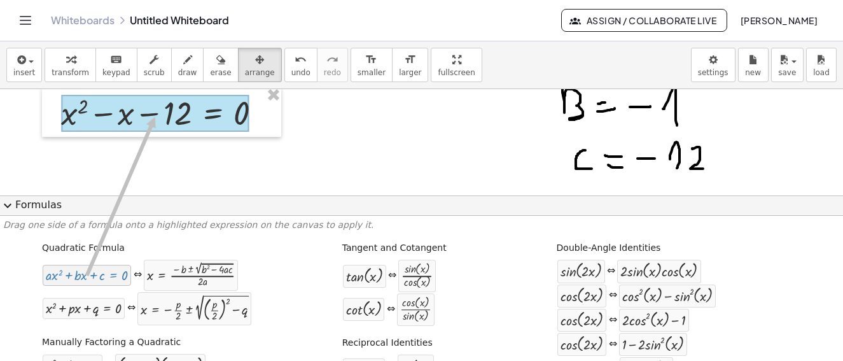
drag, startPoint x: 102, startPoint y: 277, endPoint x: 152, endPoint y: 117, distance: 167.3
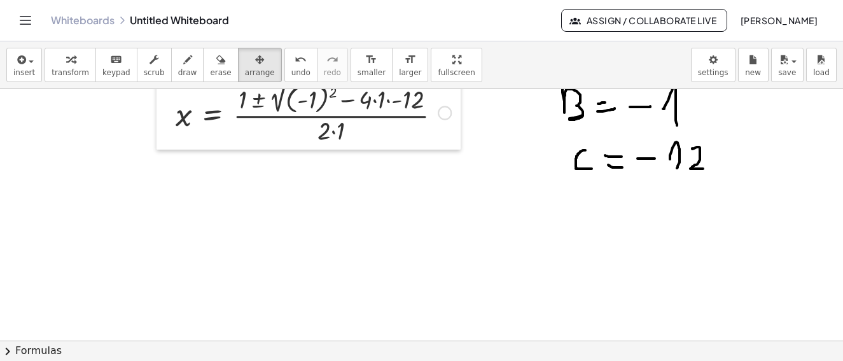
scroll to position [1321, 0]
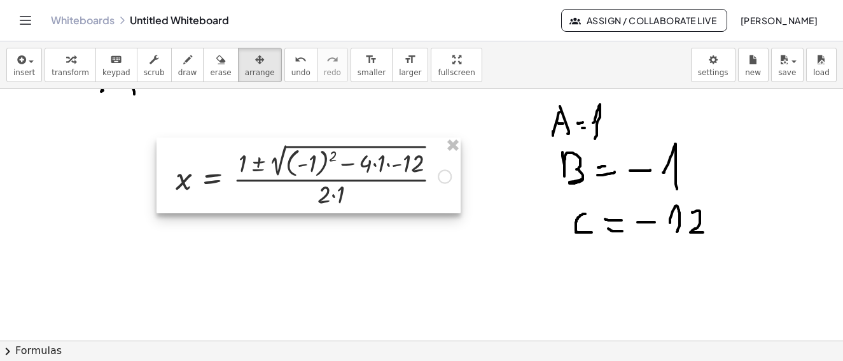
click at [375, 165] on div at bounding box center [309, 175] width 304 height 76
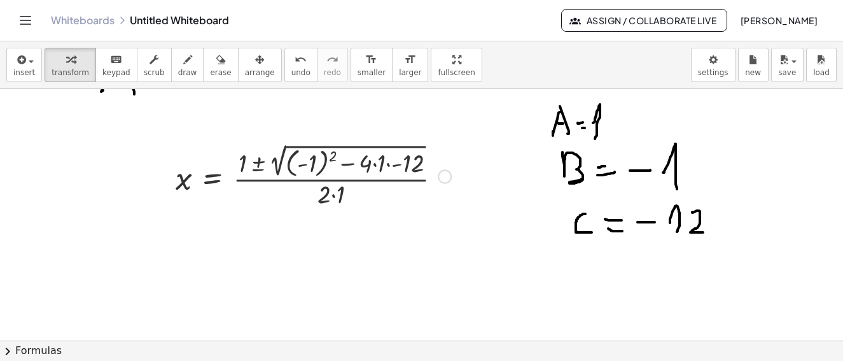
drag, startPoint x: 64, startPoint y: 58, endPoint x: 360, endPoint y: 193, distance: 325.2
click at [66, 59] on icon "button" at bounding box center [70, 59] width 9 height 15
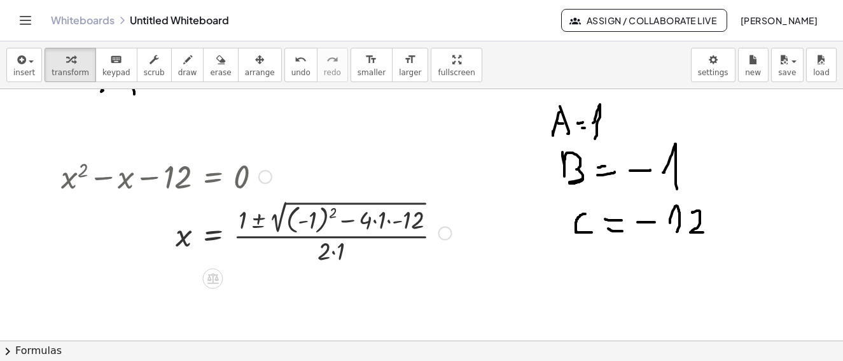
drag, startPoint x: 438, startPoint y: 174, endPoint x: 431, endPoint y: 266, distance: 91.9
click at [213, 234] on div "x 12 = · ( + 1 ± 2 √ ( + ( - 1 ) 2 − · 4 · 1 · - ) ) · 2 · 1" at bounding box center [213, 234] width 0 height 0
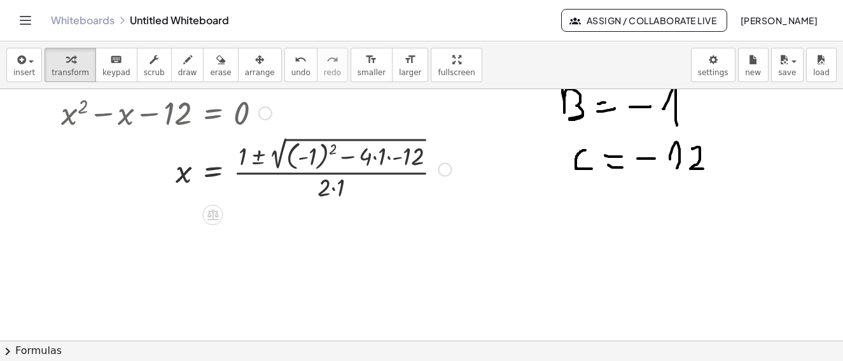
click at [389, 159] on div at bounding box center [256, 168] width 403 height 69
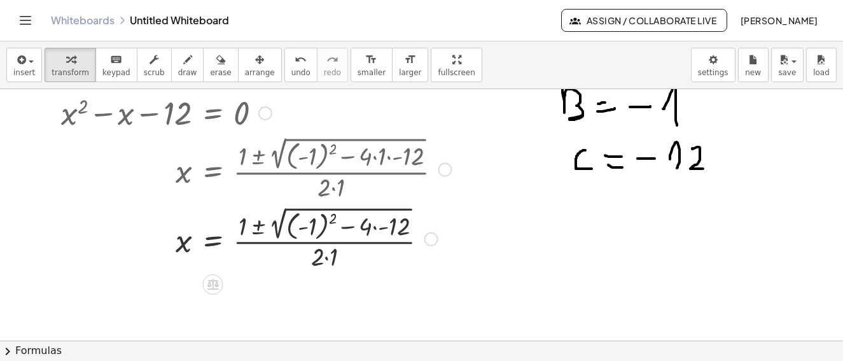
click at [370, 227] on div at bounding box center [256, 237] width 403 height 69
click at [374, 228] on div at bounding box center [256, 237] width 403 height 69
click at [375, 228] on div at bounding box center [256, 237] width 403 height 69
click at [311, 227] on div at bounding box center [256, 237] width 403 height 69
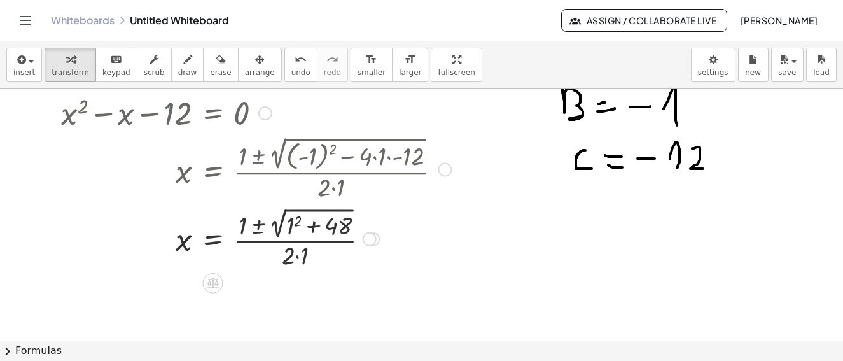
click at [312, 224] on div at bounding box center [256, 237] width 403 height 67
click at [299, 227] on div at bounding box center [256, 237] width 403 height 67
click at [296, 227] on div at bounding box center [256, 237] width 403 height 67
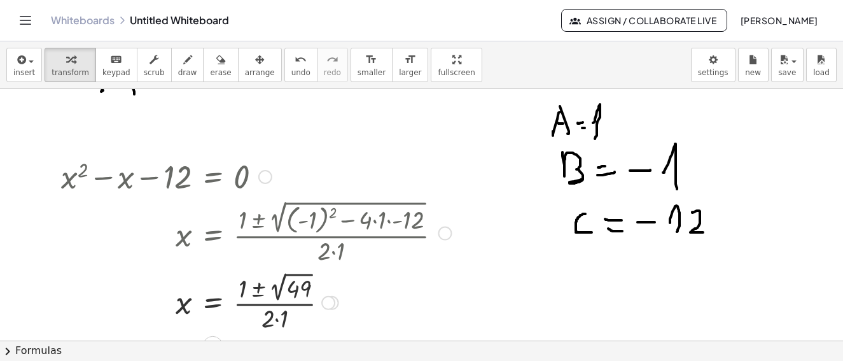
drag, startPoint x: 448, startPoint y: 235, endPoint x: 479, endPoint y: 237, distance: 31.2
click at [213, 177] on div "+ x 2 − x − 12 = 0 x = · ( + 1 ± 2 √ ( + ( - 1 ) 2 − · 4 · 1 · - 12 ) ) · 2 · 1…" at bounding box center [213, 177] width 0 height 0
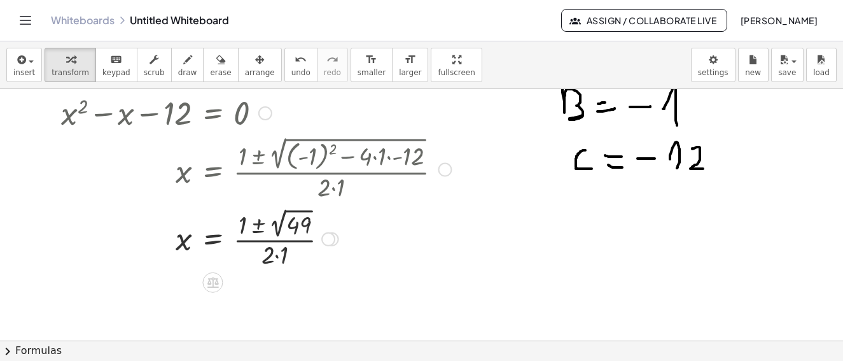
click at [298, 218] on div at bounding box center [256, 238] width 403 height 66
click at [260, 253] on div at bounding box center [256, 238] width 403 height 64
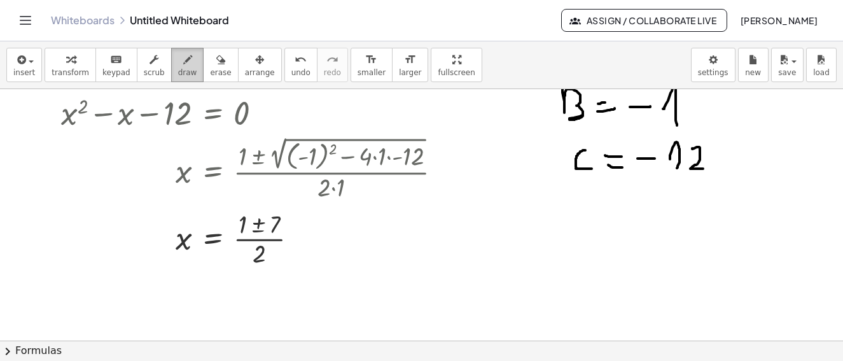
click at [183, 66] on icon "button" at bounding box center [187, 59] width 9 height 15
drag, startPoint x: 119, startPoint y: 290, endPoint x: 138, endPoint y: 312, distance: 28.9
drag, startPoint x: 154, startPoint y: 303, endPoint x: 150, endPoint y: 314, distance: 11.7
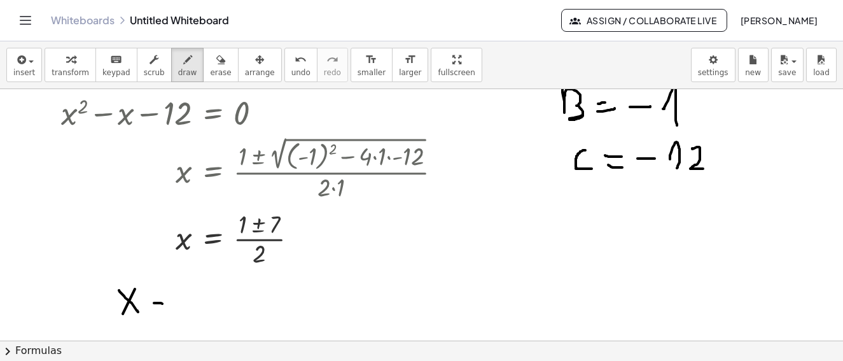
drag, startPoint x: 150, startPoint y: 314, endPoint x: 159, endPoint y: 314, distance: 9.6
drag, startPoint x: 179, startPoint y: 288, endPoint x: 291, endPoint y: 284, distance: 112.1
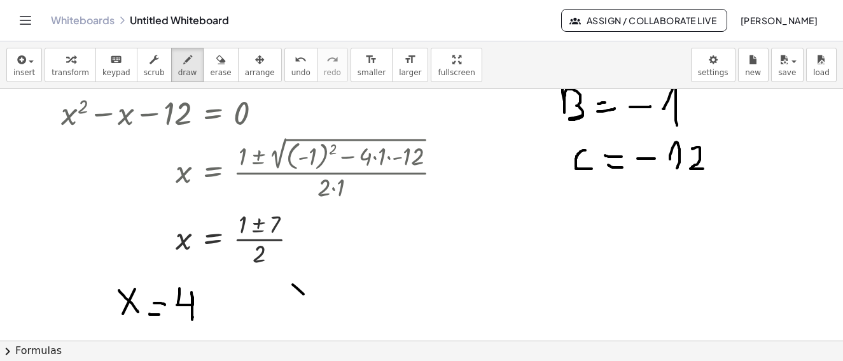
drag, startPoint x: 304, startPoint y: 294, endPoint x: 290, endPoint y: 318, distance: 27.9
drag, startPoint x: 290, startPoint y: 318, endPoint x: 345, endPoint y: 298, distance: 59.0
drag, startPoint x: 342, startPoint y: 294, endPoint x: 353, endPoint y: 293, distance: 10.3
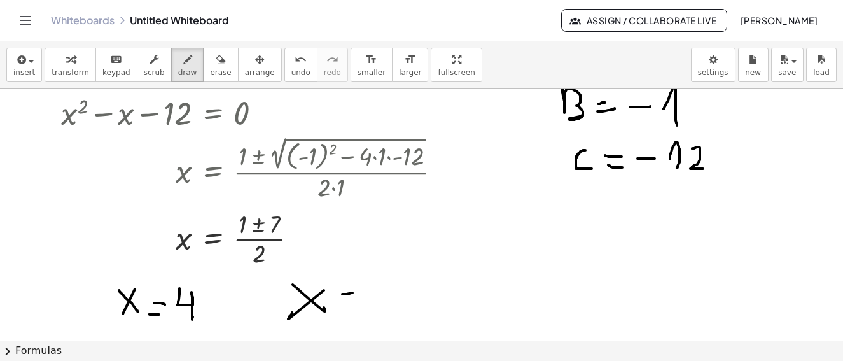
drag, startPoint x: 370, startPoint y: 291, endPoint x: 384, endPoint y: 291, distance: 14.0
drag, startPoint x: 403, startPoint y: 277, endPoint x: 389, endPoint y: 311, distance: 37.4
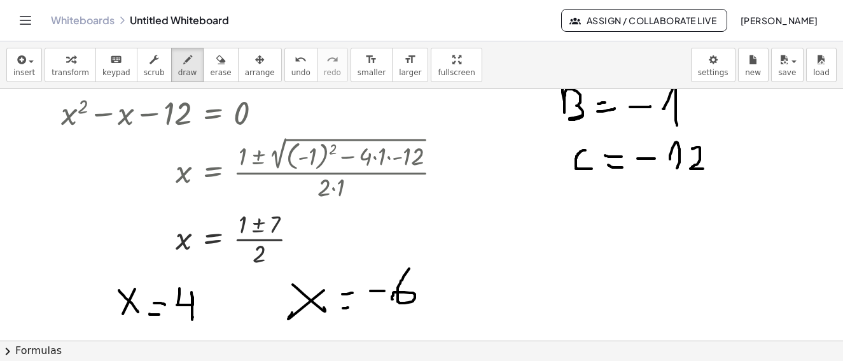
drag, startPoint x: 389, startPoint y: 311, endPoint x: 407, endPoint y: 319, distance: 19.4
drag, startPoint x: 407, startPoint y: 319, endPoint x: 424, endPoint y: 331, distance: 21.5
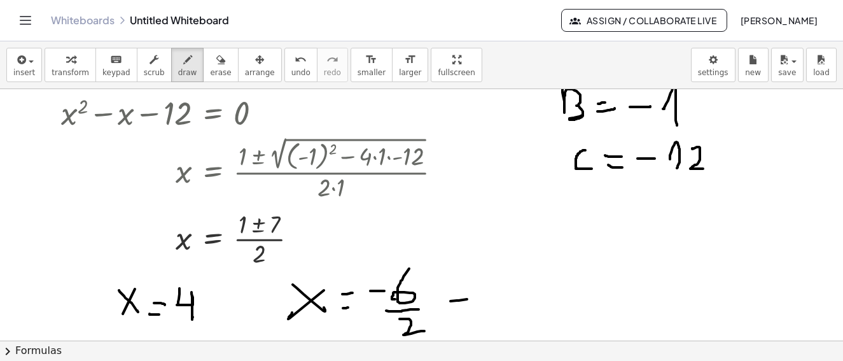
drag, startPoint x: 459, startPoint y: 300, endPoint x: 467, endPoint y: 299, distance: 8.4
drag, startPoint x: 466, startPoint y: 305, endPoint x: 489, endPoint y: 288, distance: 28.8
drag, startPoint x: 489, startPoint y: 288, endPoint x: 515, endPoint y: 291, distance: 26.2
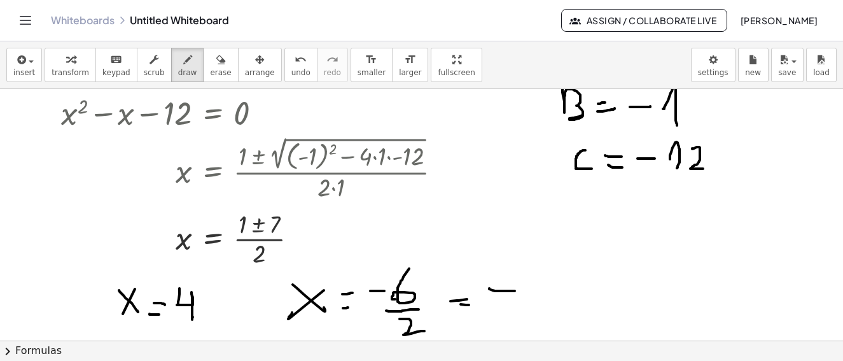
drag, startPoint x: 552, startPoint y: 272, endPoint x: 534, endPoint y: 274, distance: 17.9
drag, startPoint x: 534, startPoint y: 274, endPoint x: 60, endPoint y: 295, distance: 474.0
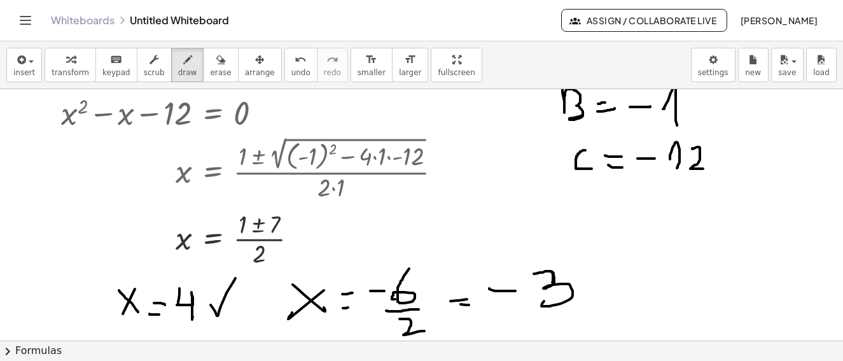
drag, startPoint x: 217, startPoint y: 316, endPoint x: 241, endPoint y: 270, distance: 51.5
drag, startPoint x: 605, startPoint y: 297, endPoint x: 101, endPoint y: 356, distance: 508.1
click at [801, 73] on button "save" at bounding box center [787, 65] width 32 height 34
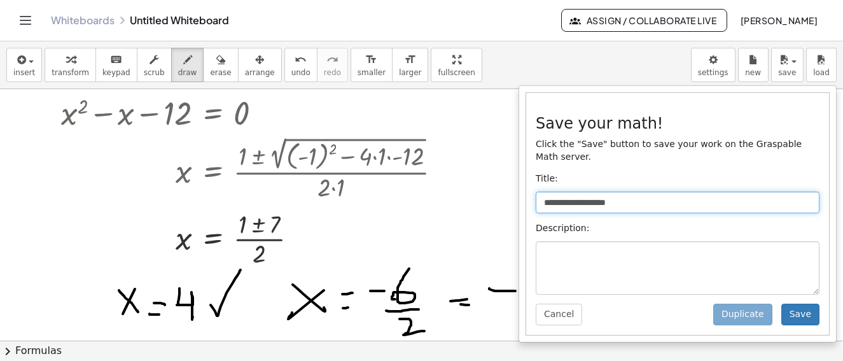
click at [636, 192] on input "**********" at bounding box center [678, 203] width 284 height 22
type input "*"
type input "**********"
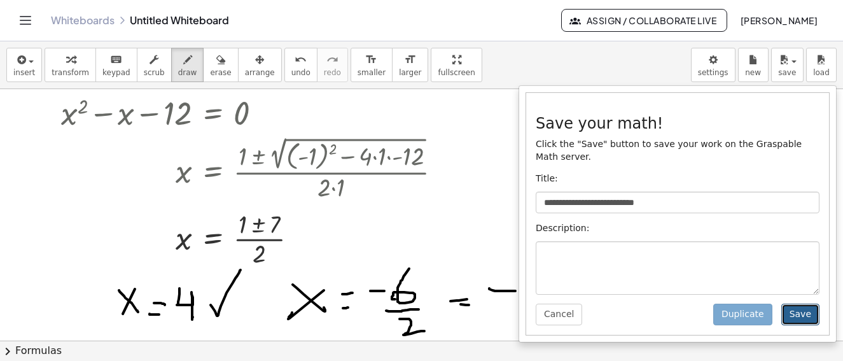
click at [803, 309] on button "Save" at bounding box center [801, 315] width 38 height 22
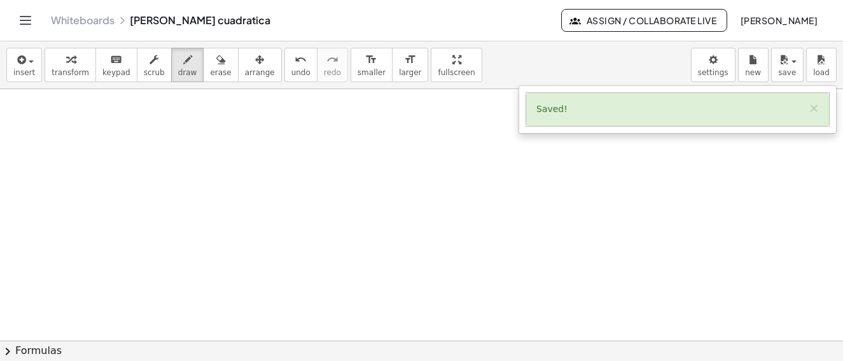
scroll to position [1760, 0]
click at [31, 60] on div "button" at bounding box center [24, 59] width 22 height 15
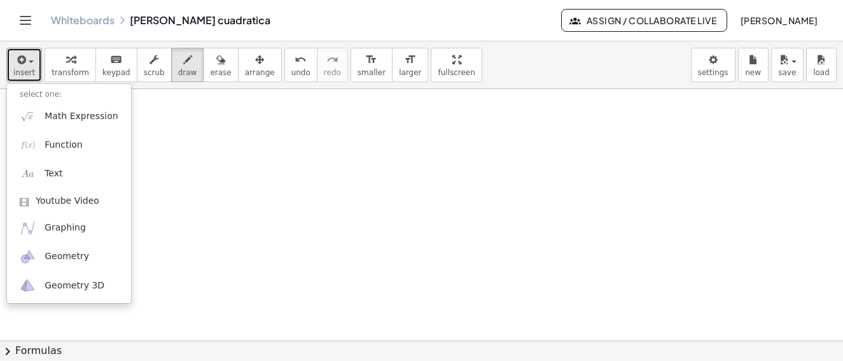
drag, startPoint x: 214, startPoint y: 115, endPoint x: 158, endPoint y: 100, distance: 58.7
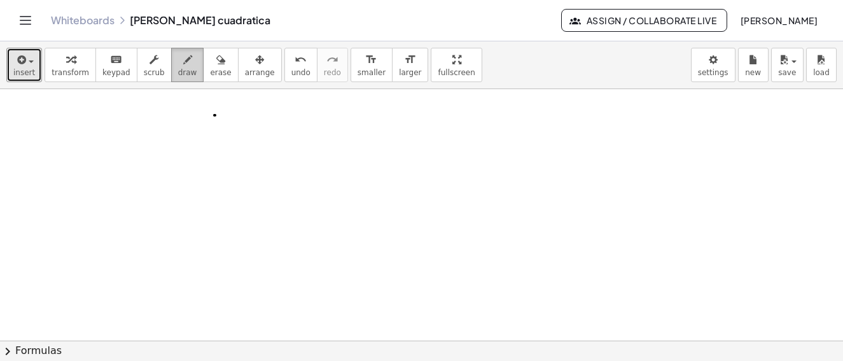
click at [182, 61] on button "draw" at bounding box center [187, 65] width 33 height 34
drag, startPoint x: 94, startPoint y: 167, endPoint x: 132, endPoint y: 162, distance: 38.0
drag, startPoint x: 132, startPoint y: 162, endPoint x: 158, endPoint y: 118, distance: 51.4
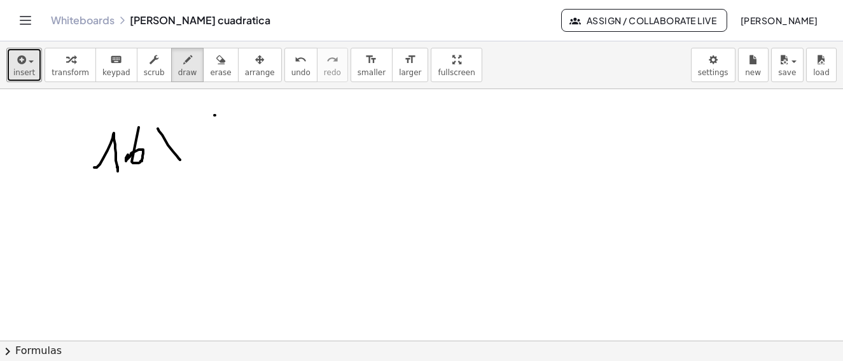
drag, startPoint x: 159, startPoint y: 131, endPoint x: 157, endPoint y: 171, distance: 39.5
drag, startPoint x: 157, startPoint y: 171, endPoint x: 194, endPoint y: 124, distance: 59.3
drag, startPoint x: 194, startPoint y: 124, endPoint x: 227, endPoint y: 135, distance: 34.2
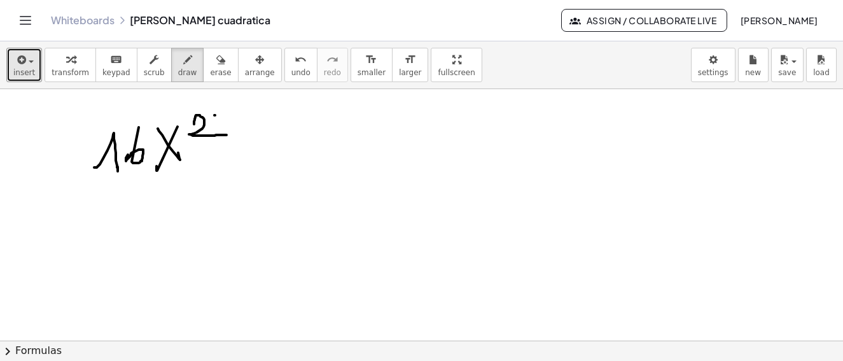
drag, startPoint x: 242, startPoint y: 144, endPoint x: 265, endPoint y: 143, distance: 23.0
drag, startPoint x: 305, startPoint y: 139, endPoint x: 345, endPoint y: 145, distance: 40.6
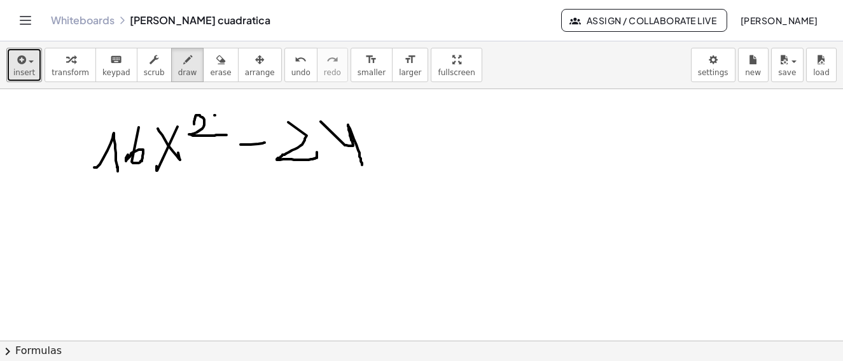
drag, startPoint x: 345, startPoint y: 145, endPoint x: 402, endPoint y: 146, distance: 56.6
drag, startPoint x: 402, startPoint y: 146, endPoint x: 378, endPoint y: 148, distance: 23.6
drag, startPoint x: 378, startPoint y: 148, endPoint x: 301, endPoint y: 169, distance: 79.8
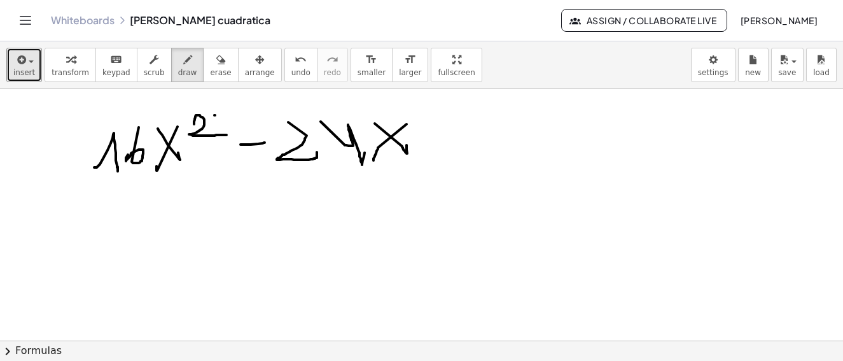
drag, startPoint x: 459, startPoint y: 133, endPoint x: 472, endPoint y: 147, distance: 19.4
drag, startPoint x: 472, startPoint y: 147, endPoint x: 529, endPoint y: 120, distance: 63.5
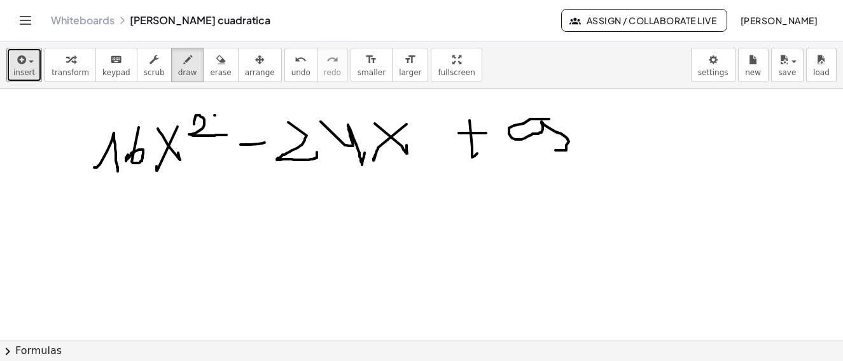
drag, startPoint x: 529, startPoint y: 120, endPoint x: 601, endPoint y: 130, distance: 72.7
drag, startPoint x: 601, startPoint y: 130, endPoint x: 621, endPoint y: 146, distance: 25.0
drag, startPoint x: 621, startPoint y: 146, endPoint x: 673, endPoint y: 111, distance: 62.0
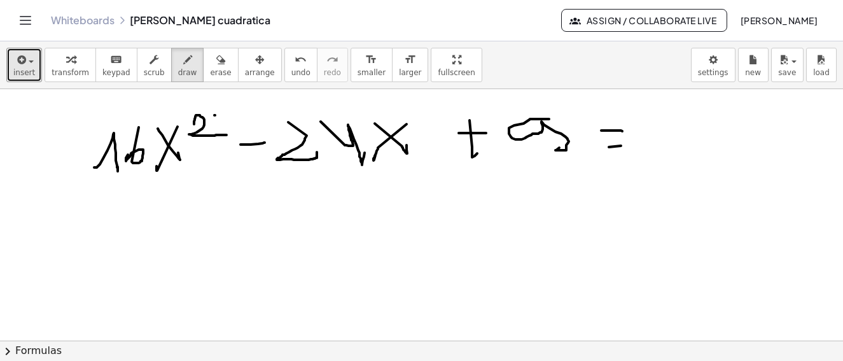
drag, startPoint x: 673, startPoint y: 111, endPoint x: 676, endPoint y: 123, distance: 11.9
drag, startPoint x: 55, startPoint y: 230, endPoint x: 80, endPoint y: 218, distance: 27.6
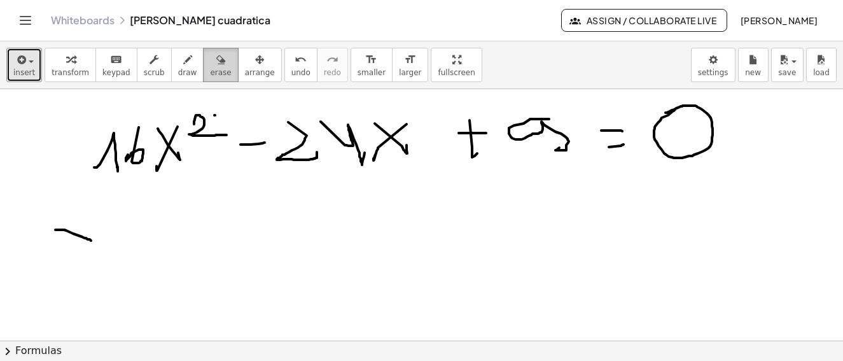
click at [216, 59] on icon "button" at bounding box center [220, 59] width 9 height 15
drag, startPoint x: 88, startPoint y: 237, endPoint x: 62, endPoint y: 237, distance: 26.1
drag, startPoint x: 35, startPoint y: 60, endPoint x: 24, endPoint y: 62, distance: 11.0
click at [35, 61] on button "insert" at bounding box center [24, 65] width 36 height 34
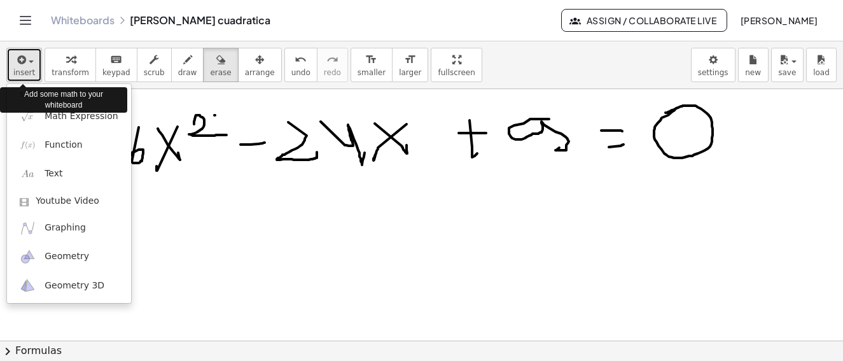
click at [24, 61] on icon "button" at bounding box center [20, 59] width 11 height 15
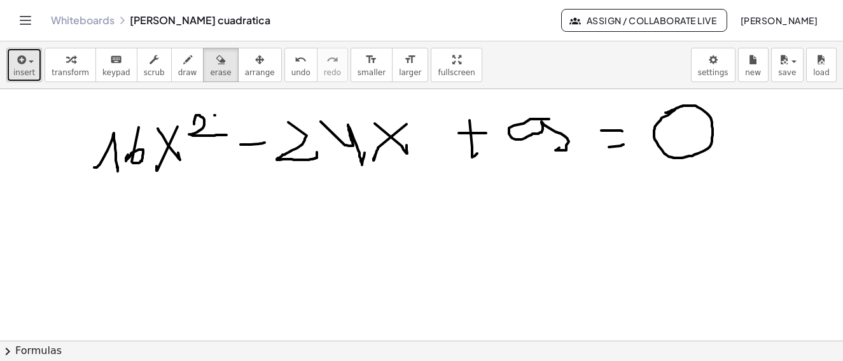
drag, startPoint x: 24, startPoint y: 57, endPoint x: 25, endPoint y: 71, distance: 14.8
click at [24, 59] on icon "button" at bounding box center [20, 59] width 11 height 15
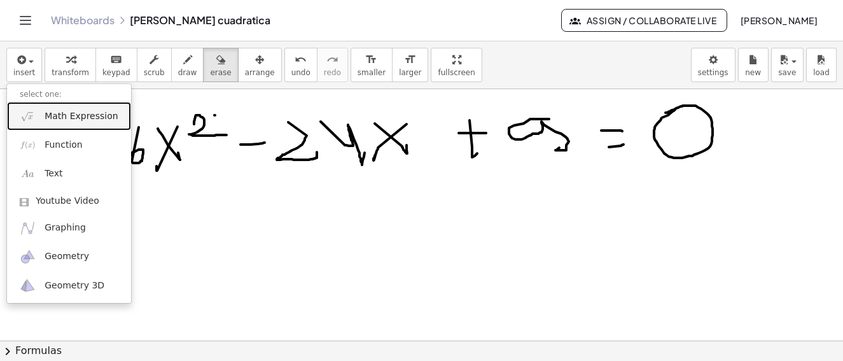
click at [52, 118] on span "Math Expression" at bounding box center [81, 116] width 73 height 13
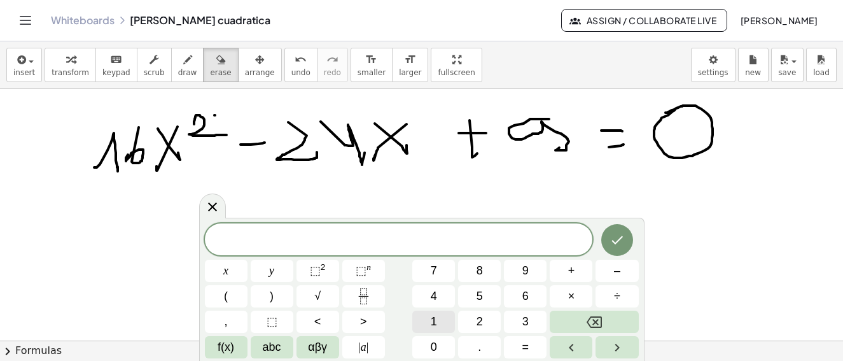
click at [438, 326] on button "1" at bounding box center [433, 322] width 43 height 22
click at [528, 298] on span "6" at bounding box center [525, 296] width 6 height 17
click at [274, 349] on span "abc" at bounding box center [272, 347] width 18 height 17
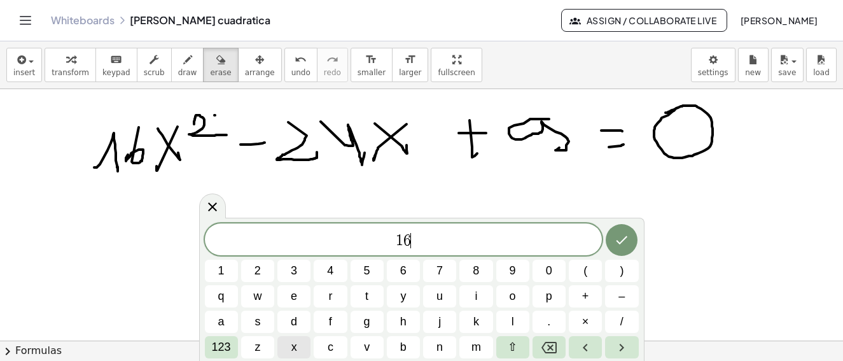
click at [290, 348] on button "x" at bounding box center [293, 347] width 33 height 22
click at [216, 349] on span "123" at bounding box center [221, 347] width 19 height 17
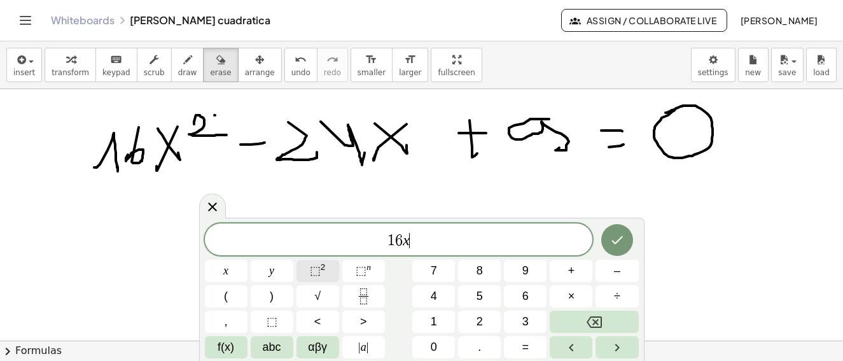
click at [321, 269] on sup "2" at bounding box center [323, 267] width 5 height 10
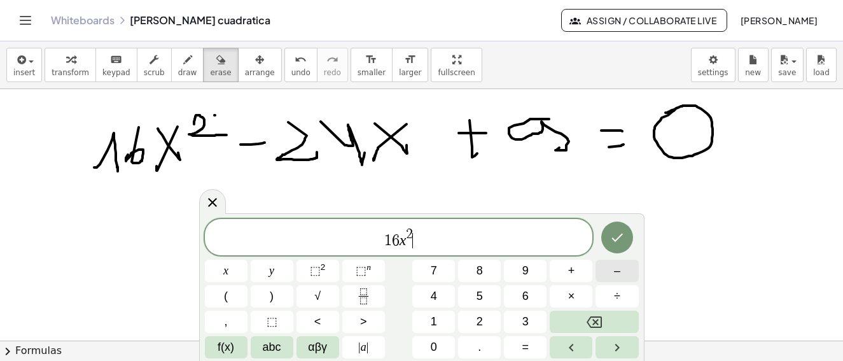
click at [617, 273] on span "–" at bounding box center [617, 270] width 6 height 17
click at [479, 319] on span "2" at bounding box center [480, 321] width 6 height 17
click at [435, 294] on span "4" at bounding box center [434, 296] width 6 height 17
click at [267, 349] on span "abc" at bounding box center [272, 347] width 18 height 17
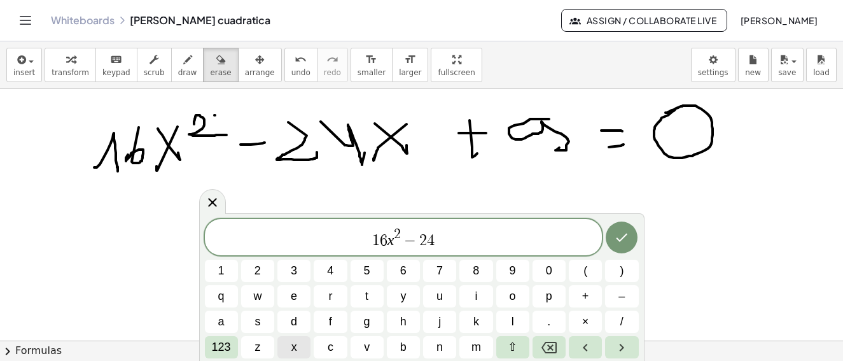
click at [292, 349] on span "x" at bounding box center [294, 347] width 6 height 17
click at [586, 297] on span "+" at bounding box center [585, 296] width 7 height 17
click at [510, 271] on span "9" at bounding box center [513, 270] width 6 height 17
click at [221, 349] on span "123" at bounding box center [221, 347] width 19 height 17
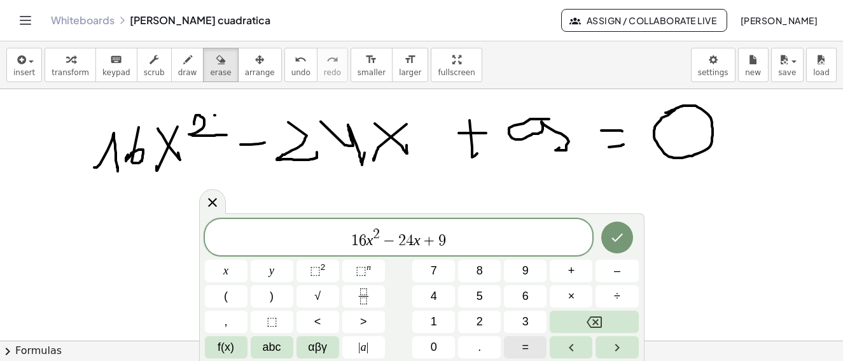
click at [528, 347] on span "=" at bounding box center [525, 347] width 7 height 17
click at [437, 346] on button "0" at bounding box center [433, 347] width 43 height 22
click at [620, 242] on icon "Done" at bounding box center [617, 237] width 15 height 15
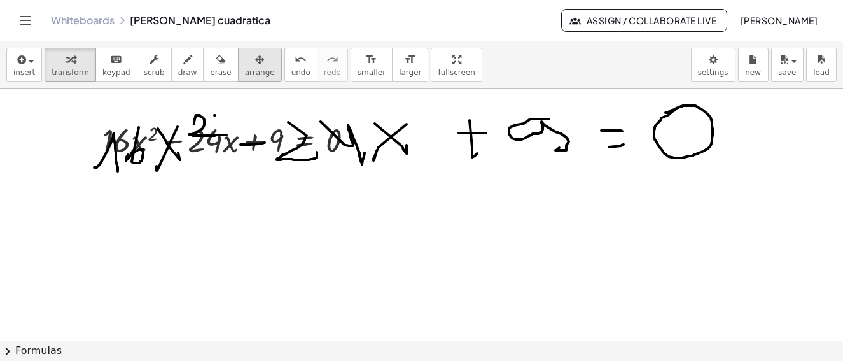
click at [245, 59] on div "button" at bounding box center [260, 59] width 30 height 15
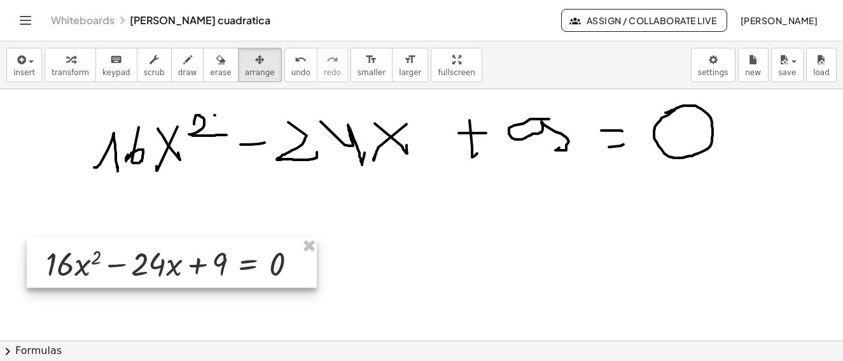
drag, startPoint x: 251, startPoint y: 148, endPoint x: 194, endPoint y: 272, distance: 135.8
click at [194, 272] on div at bounding box center [172, 263] width 290 height 50
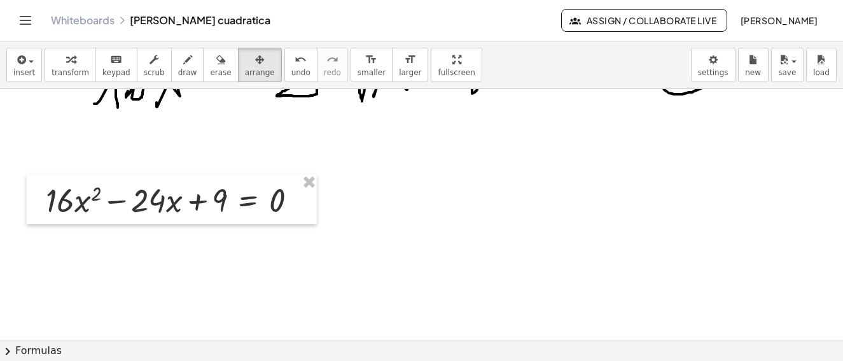
scroll to position [1887, 0]
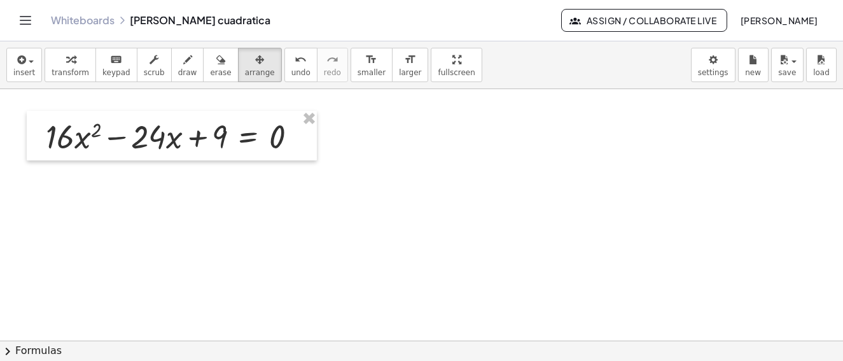
click at [33, 351] on button "chevron_right Formulas" at bounding box center [421, 350] width 843 height 20
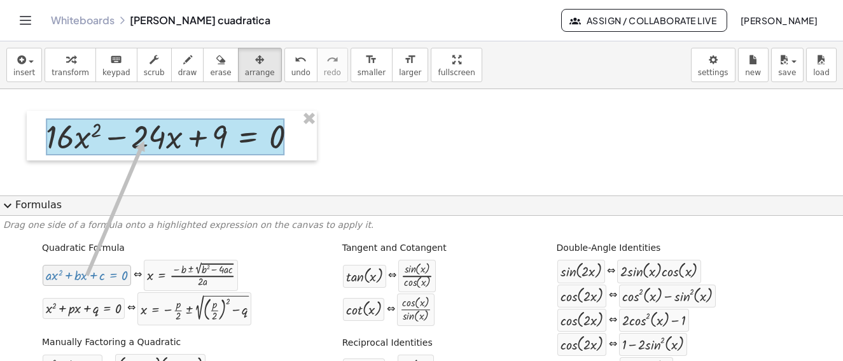
drag, startPoint x: 87, startPoint y: 280, endPoint x: 141, endPoint y: 141, distance: 149.5
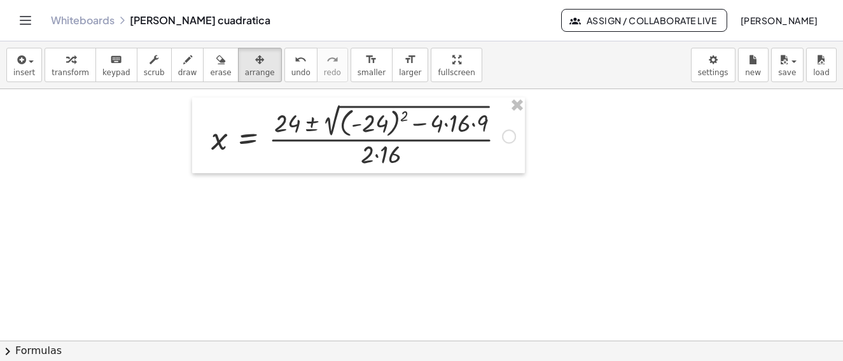
click at [55, 59] on div "button" at bounding box center [71, 59] width 38 height 15
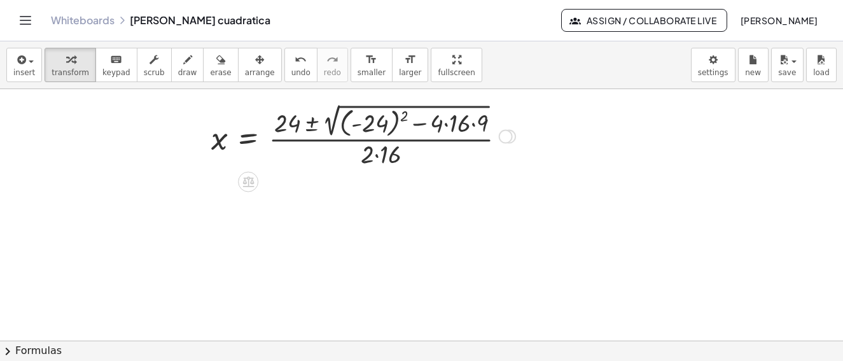
click at [503, 136] on div at bounding box center [506, 137] width 14 height 14
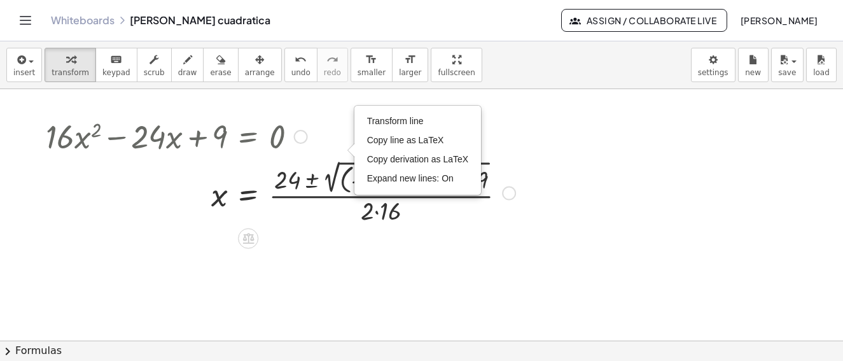
drag, startPoint x: 502, startPoint y: 156, endPoint x: 498, endPoint y: 261, distance: 105.1
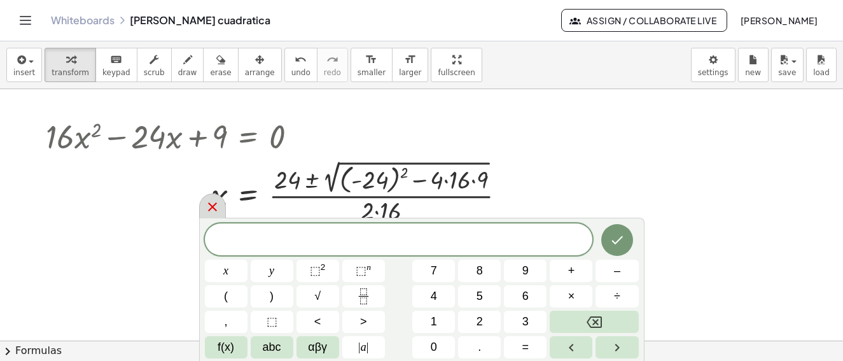
click at [218, 211] on icon at bounding box center [212, 206] width 15 height 15
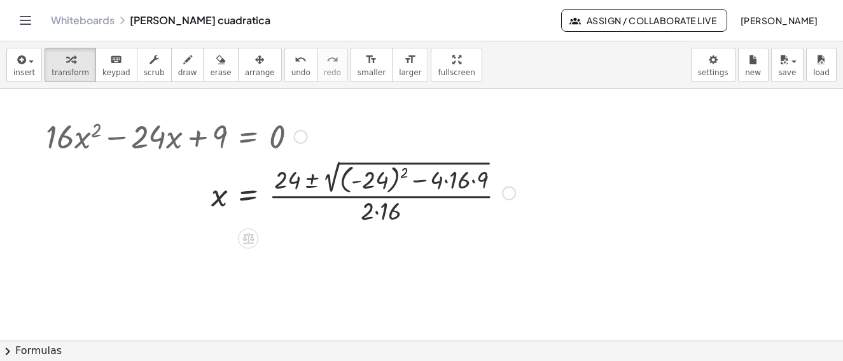
click at [381, 185] on div at bounding box center [280, 191] width 482 height 69
click at [415, 179] on div at bounding box center [280, 191] width 482 height 69
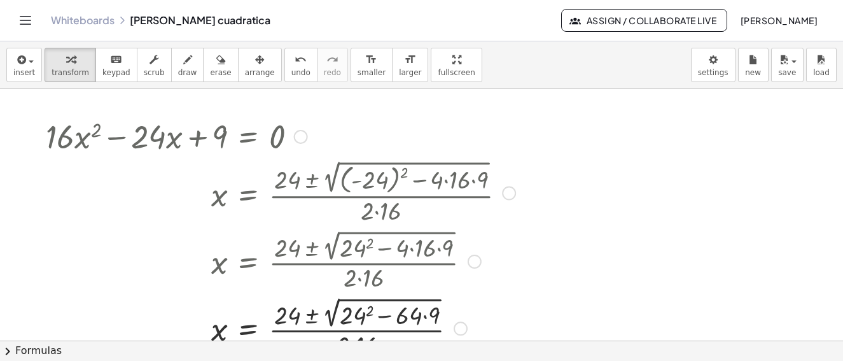
scroll to position [1951, 0]
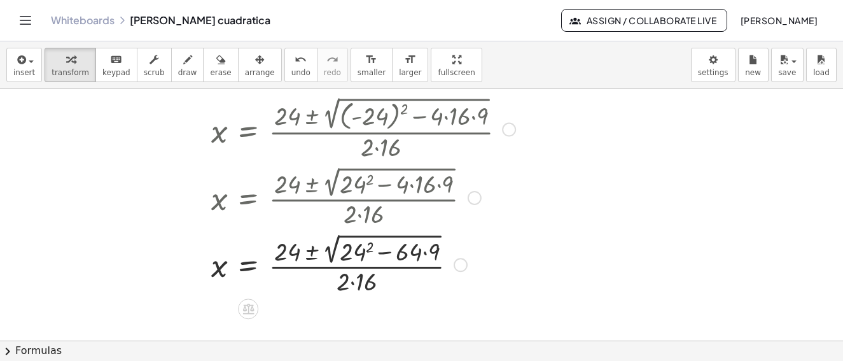
click at [361, 254] on div at bounding box center [280, 263] width 482 height 67
click at [414, 255] on div at bounding box center [280, 263] width 482 height 67
click at [421, 251] on div at bounding box center [280, 263] width 482 height 67
click at [428, 254] on div at bounding box center [280, 263] width 482 height 67
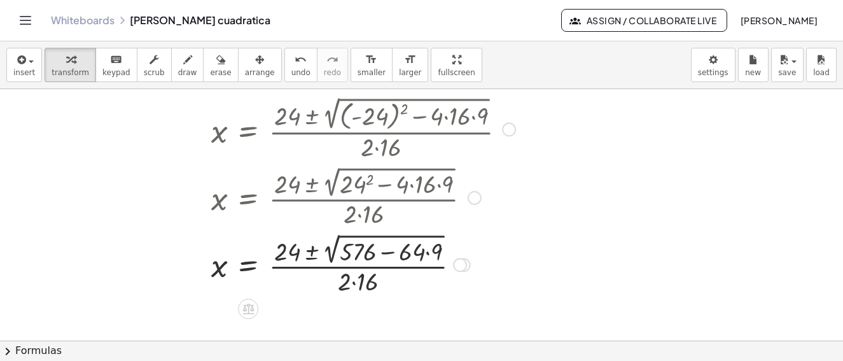
click at [428, 254] on div at bounding box center [280, 263] width 482 height 67
click at [430, 254] on div at bounding box center [280, 263] width 482 height 67
click at [428, 253] on div at bounding box center [280, 263] width 482 height 67
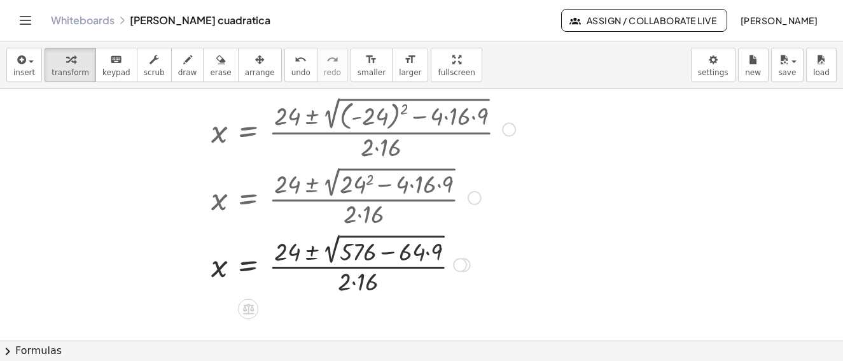
click at [429, 253] on div at bounding box center [280, 263] width 482 height 67
click at [436, 251] on div at bounding box center [280, 263] width 482 height 67
click at [431, 252] on div at bounding box center [280, 263] width 482 height 67
click at [442, 242] on div at bounding box center [280, 263] width 482 height 67
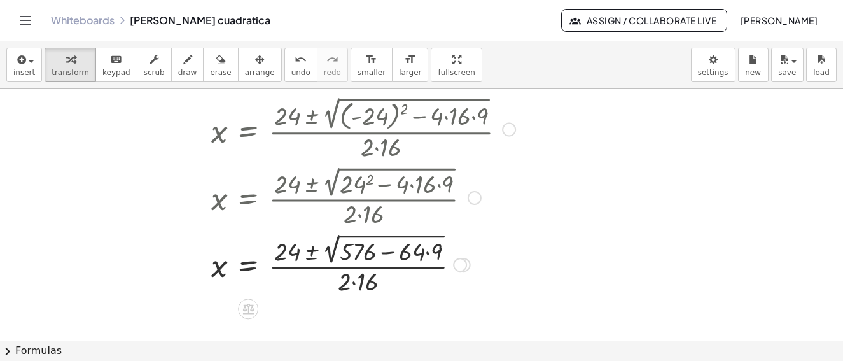
click at [443, 242] on div at bounding box center [280, 263] width 482 height 67
click at [353, 222] on div at bounding box center [280, 196] width 482 height 67
click at [350, 227] on div at bounding box center [280, 196] width 482 height 67
click at [353, 221] on div at bounding box center [280, 196] width 482 height 67
click at [357, 223] on div at bounding box center [280, 196] width 482 height 67
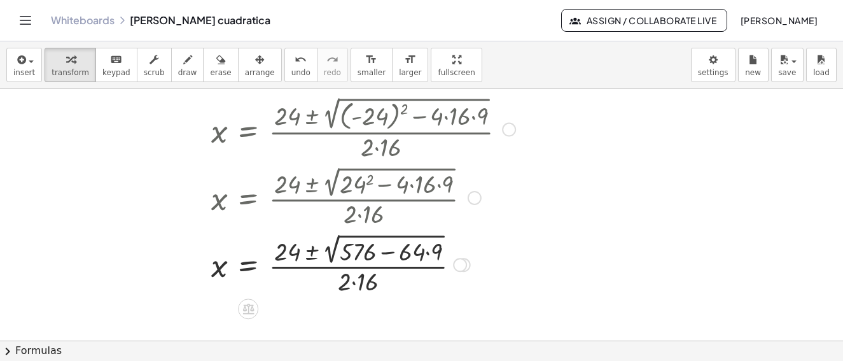
click at [248, 73] on div "+ · 16 · x 2 − · 24 · x + 9 = 0 x = · ( + 24 ± 2 √ ( + ( - 24 ) 2 − · 4 · 16 · …" at bounding box center [248, 73] width 0 height 0
click at [357, 230] on div at bounding box center [280, 263] width 482 height 67
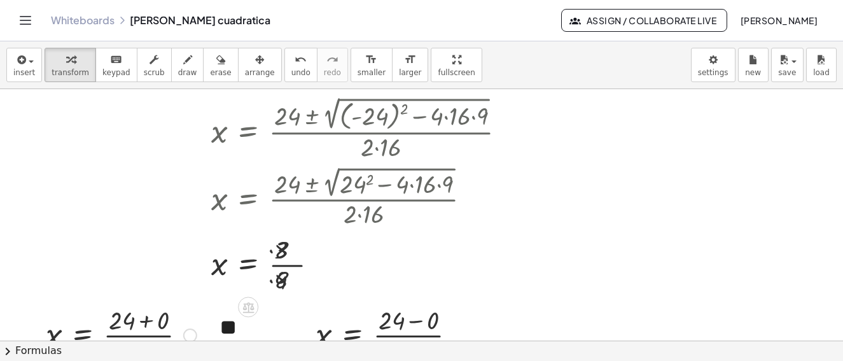
click at [134, 302] on div at bounding box center [121, 334] width 164 height 64
click at [405, 302] on div at bounding box center [391, 334] width 164 height 64
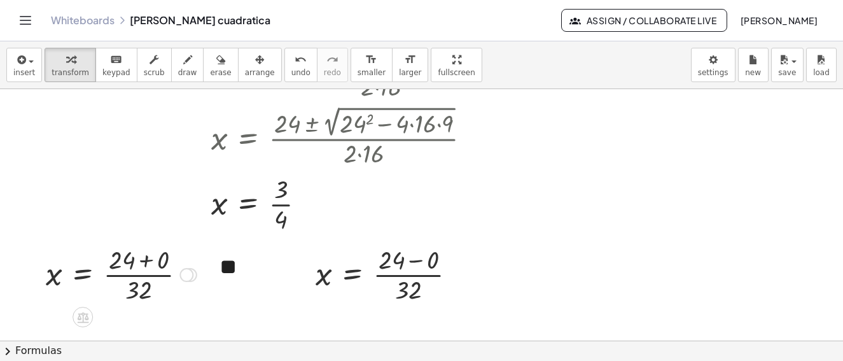
click at [127, 274] on div at bounding box center [121, 274] width 164 height 64
click at [144, 276] on div at bounding box center [121, 274] width 164 height 64
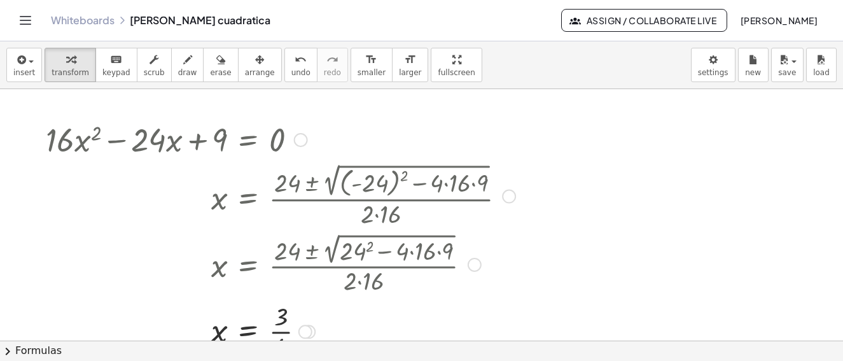
scroll to position [1947, 0]
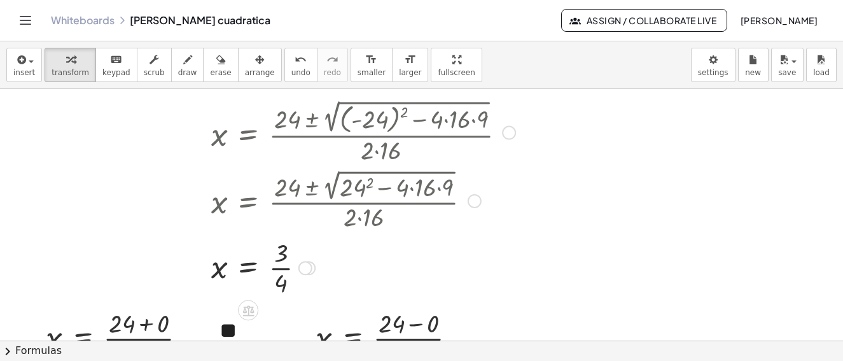
drag, startPoint x: 507, startPoint y: 136, endPoint x: 500, endPoint y: 169, distance: 33.2
click at [248, 76] on div "+ · 16 · x 2 − · 24 · x + 9 = 0 x = · ( + 24 ± 2 √ ( + ( - 24 ) 2 − · 4 · 16 · …" at bounding box center [248, 76] width 0 height 0
drag, startPoint x: 472, startPoint y: 202, endPoint x: 467, endPoint y: 228, distance: 26.5
click at [248, 201] on div "x = · ( + 24 ± 2 √ ( + 24 2 − · 4 · 16 · 9 ) ) · 2 · 16" at bounding box center [248, 201] width 0 height 0
click at [64, 70] on span "transform" at bounding box center [71, 72] width 38 height 9
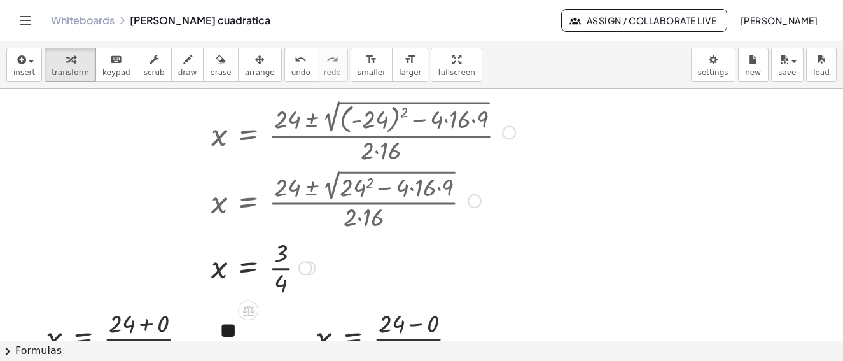
drag, startPoint x: 470, startPoint y: 195, endPoint x: 430, endPoint y: 236, distance: 57.2
click at [248, 76] on div "+ · 16 · x 2 − · 24 · x + 9 = 0 x = · ( + 24 ± 2 √ ( + ( - 24 ) 2 − · 4 · 16 · …" at bounding box center [248, 76] width 0 height 0
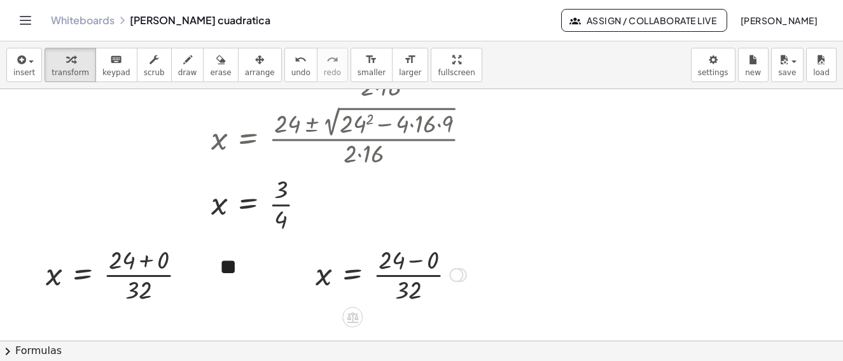
scroll to position [2138, 0]
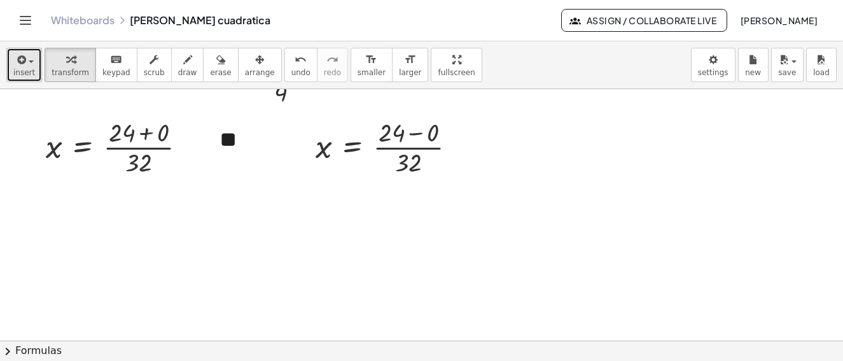
click at [29, 58] on div "button" at bounding box center [24, 59] width 22 height 15
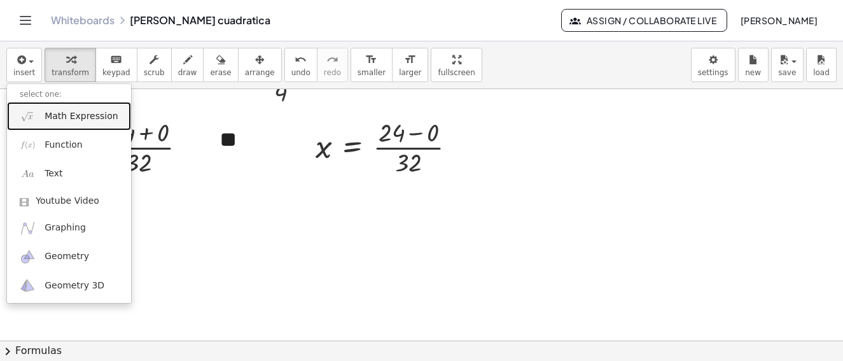
click at [59, 120] on span "Math Expression" at bounding box center [81, 116] width 73 height 13
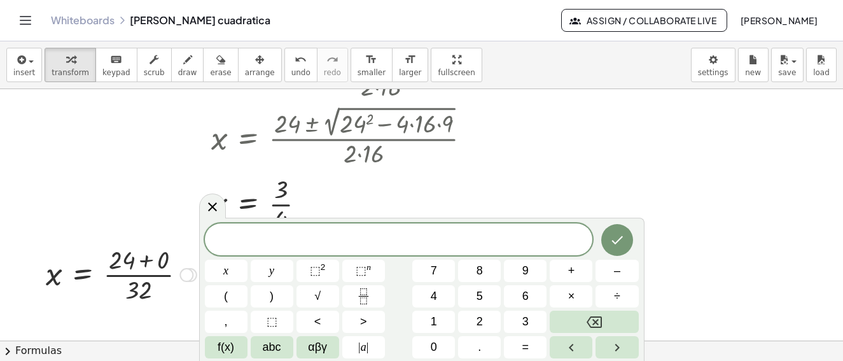
scroll to position [2075, 0]
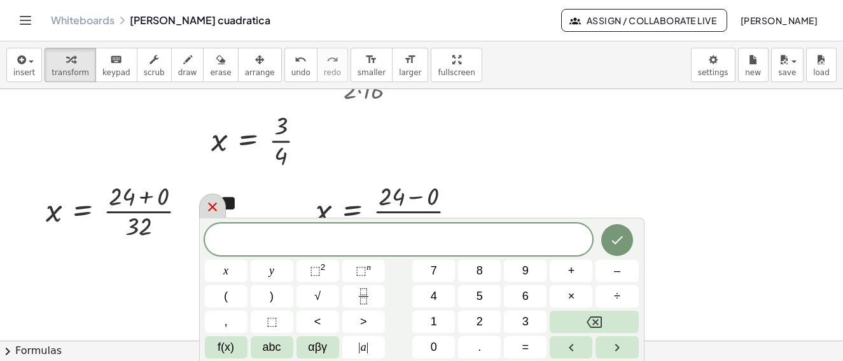
click at [213, 207] on icon at bounding box center [212, 206] width 15 height 15
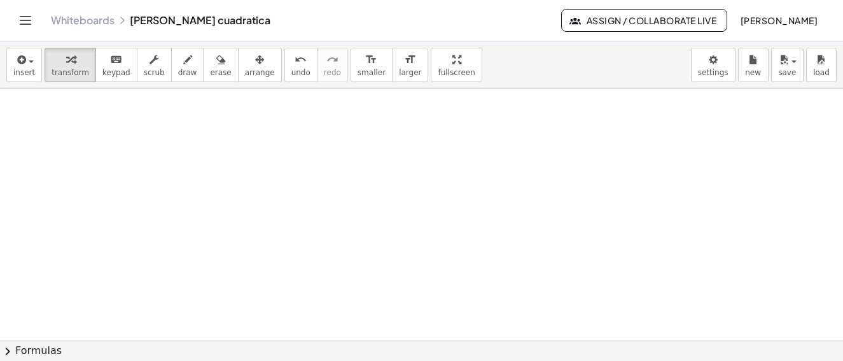
scroll to position [2390, 0]
click at [171, 66] on button "draw" at bounding box center [187, 65] width 33 height 34
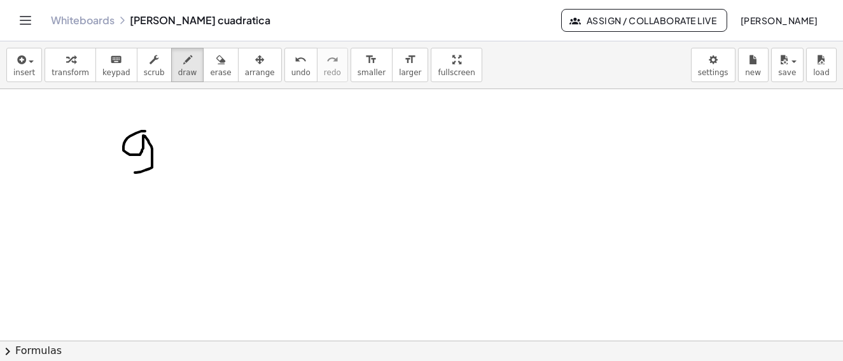
drag, startPoint x: 145, startPoint y: 131, endPoint x: 188, endPoint y: 160, distance: 51.7
drag, startPoint x: 169, startPoint y: 164, endPoint x: 213, endPoint y: 115, distance: 64.9
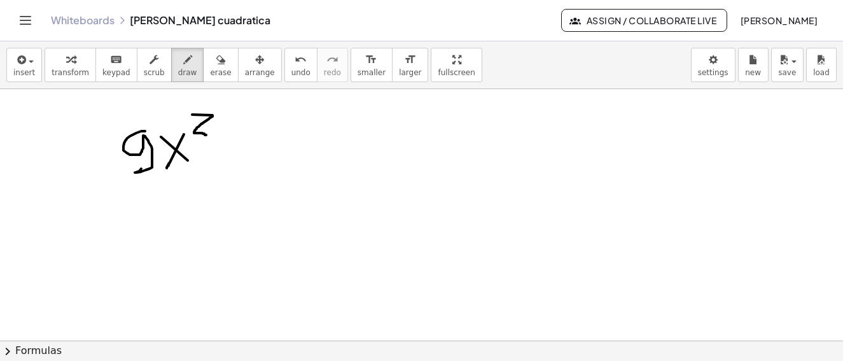
drag, startPoint x: 213, startPoint y: 115, endPoint x: 192, endPoint y: 165, distance: 53.7
drag, startPoint x: 225, startPoint y: 145, endPoint x: 284, endPoint y: 162, distance: 61.6
drag, startPoint x: 284, startPoint y: 162, endPoint x: 318, endPoint y: 154, distance: 34.1
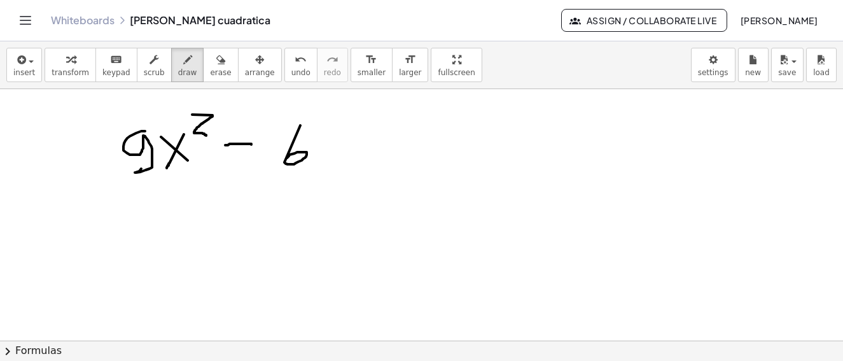
drag, startPoint x: 317, startPoint y: 132, endPoint x: 378, endPoint y: 125, distance: 61.4
drag, startPoint x: 363, startPoint y: 140, endPoint x: 381, endPoint y: 148, distance: 19.6
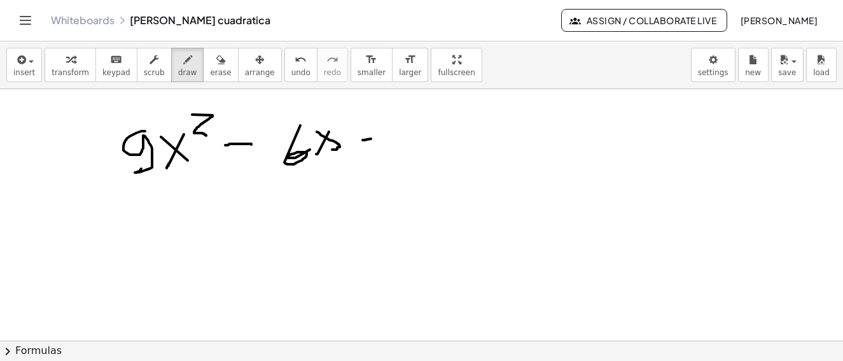
drag, startPoint x: 381, startPoint y: 148, endPoint x: 410, endPoint y: 117, distance: 42.8
drag, startPoint x: 410, startPoint y: 117, endPoint x: 491, endPoint y: 135, distance: 82.8
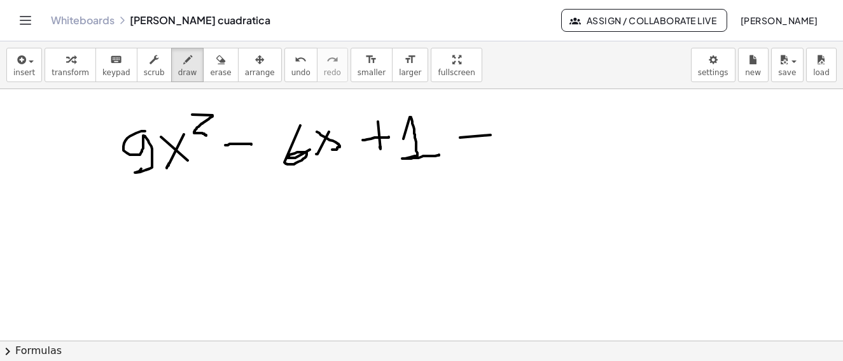
drag, startPoint x: 491, startPoint y: 135, endPoint x: 486, endPoint y: 150, distance: 15.5
drag, startPoint x: 486, startPoint y: 150, endPoint x: 530, endPoint y: 151, distance: 44.6
drag, startPoint x: 530, startPoint y: 151, endPoint x: 20, endPoint y: 274, distance: 524.4
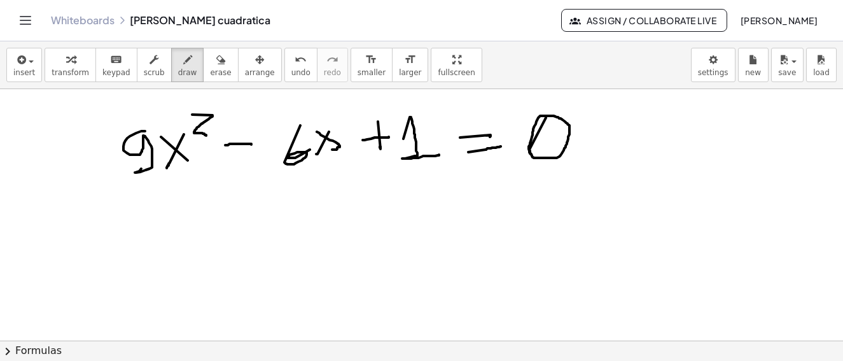
click at [28, 64] on div "button" at bounding box center [24, 59] width 22 height 15
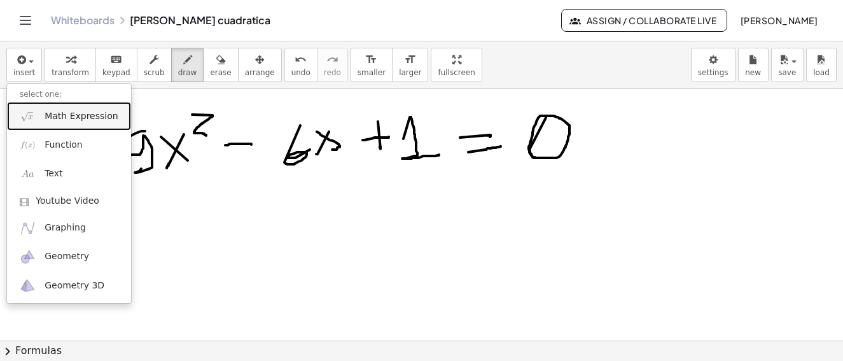
click at [92, 122] on span "Math Expression" at bounding box center [81, 116] width 73 height 13
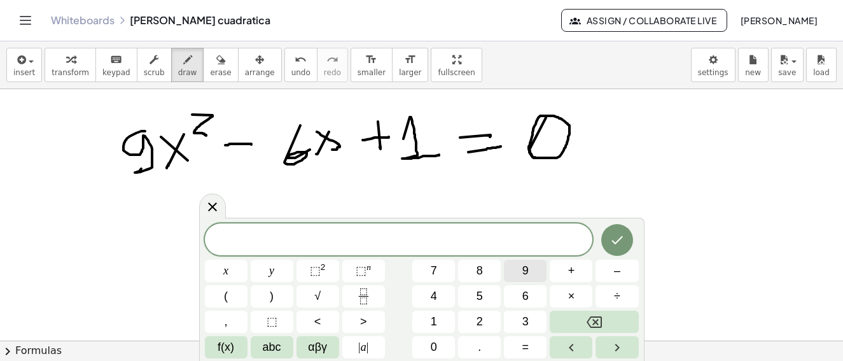
click at [535, 269] on button "9" at bounding box center [525, 271] width 43 height 22
click at [281, 344] on button "abc" at bounding box center [272, 347] width 43 height 22
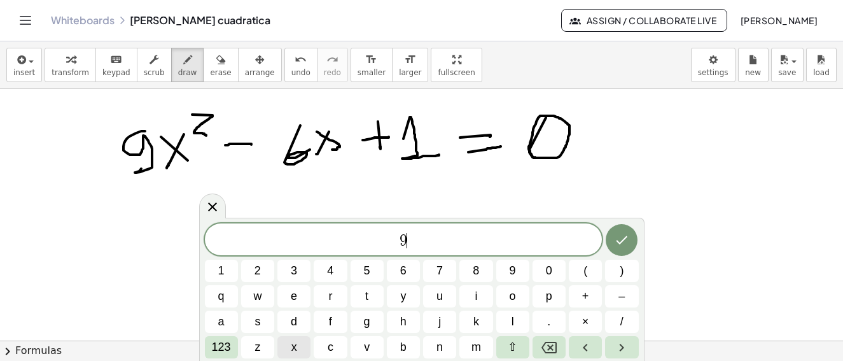
click at [300, 344] on button "x" at bounding box center [293, 347] width 33 height 22
click at [227, 348] on span "123" at bounding box center [221, 347] width 19 height 17
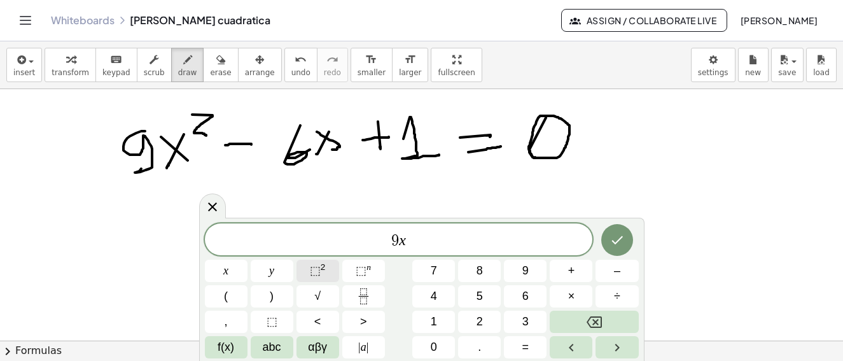
click at [321, 267] on sup "2" at bounding box center [323, 267] width 5 height 10
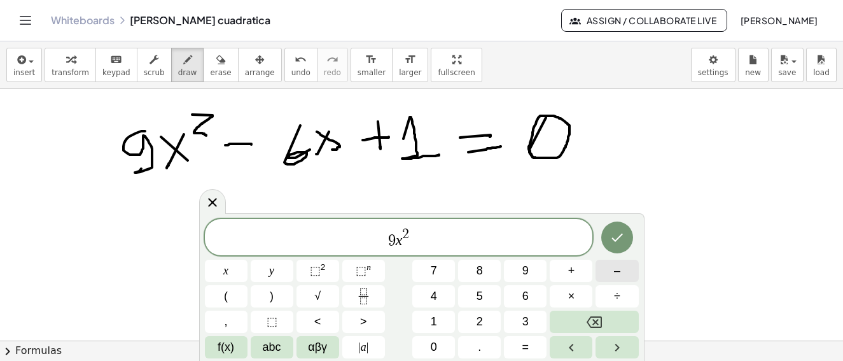
click at [623, 268] on button "–" at bounding box center [617, 271] width 43 height 22
click at [534, 295] on button "6" at bounding box center [525, 296] width 43 height 22
click at [276, 344] on span "abc" at bounding box center [272, 347] width 18 height 17
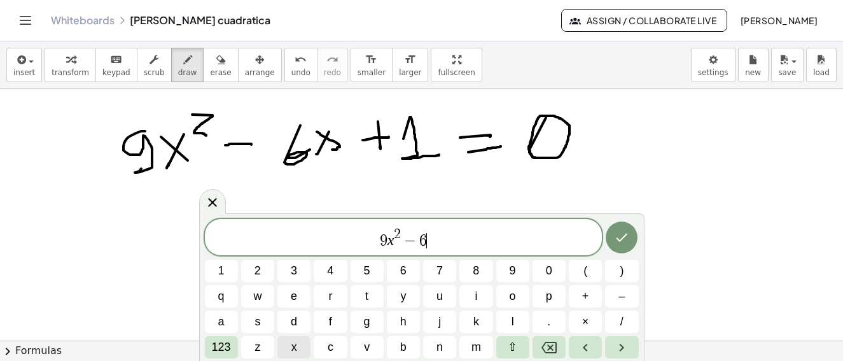
click at [297, 347] on span "x" at bounding box center [294, 347] width 6 height 17
click at [582, 297] on span "+" at bounding box center [585, 296] width 7 height 17
click at [227, 271] on button "1" at bounding box center [221, 271] width 33 height 22
click at [211, 347] on button "123" at bounding box center [221, 347] width 33 height 22
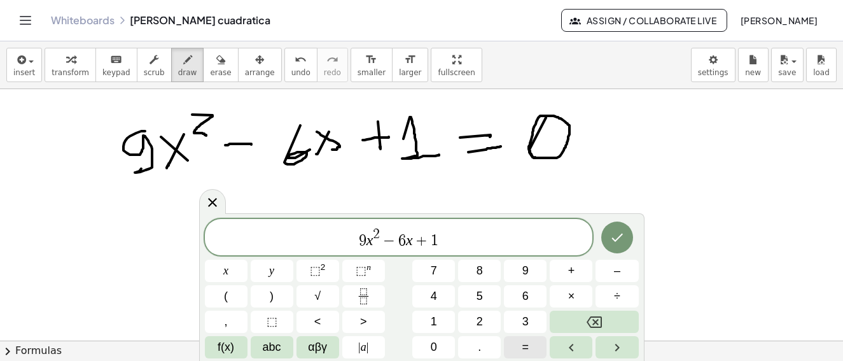
click at [523, 345] on span "=" at bounding box center [525, 347] width 7 height 17
click at [442, 349] on button "0" at bounding box center [433, 347] width 43 height 22
click at [614, 237] on icon "Done" at bounding box center [617, 237] width 15 height 15
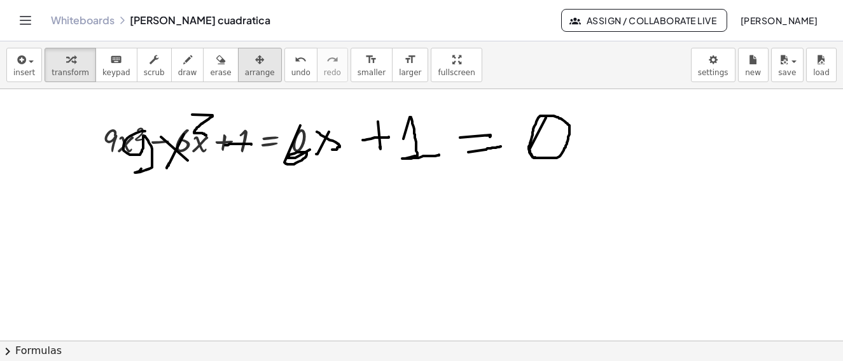
click at [245, 68] on span "arrange" at bounding box center [260, 72] width 30 height 9
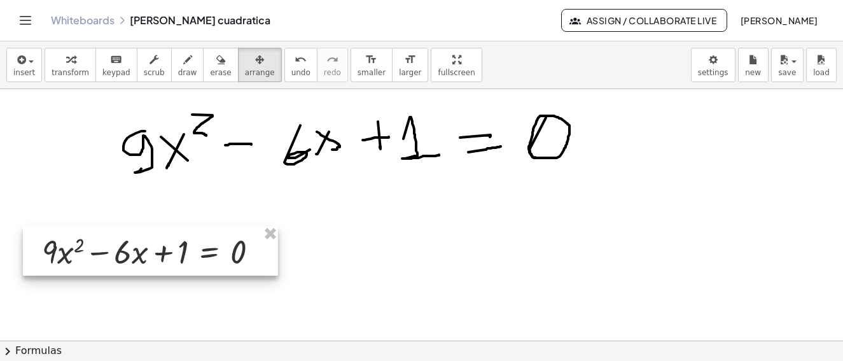
click at [145, 247] on div at bounding box center [150, 251] width 255 height 50
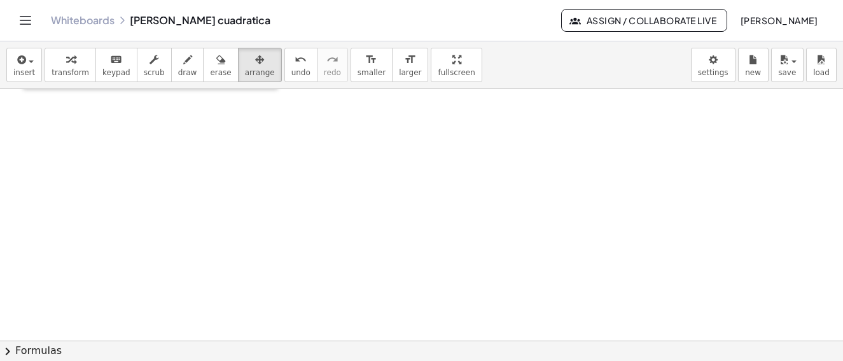
scroll to position [2450, 0]
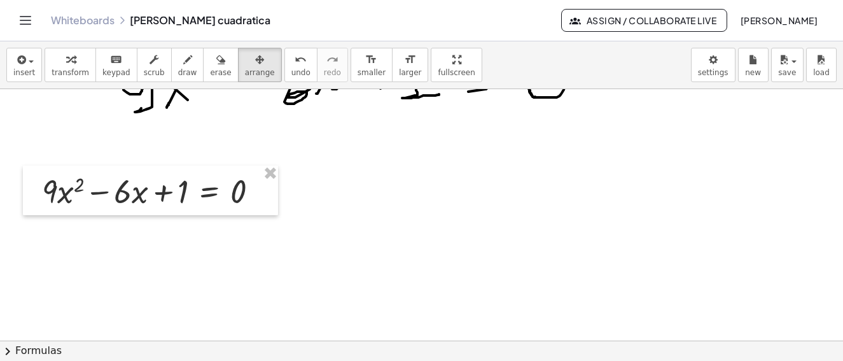
click at [66, 59] on icon "button" at bounding box center [70, 59] width 9 height 15
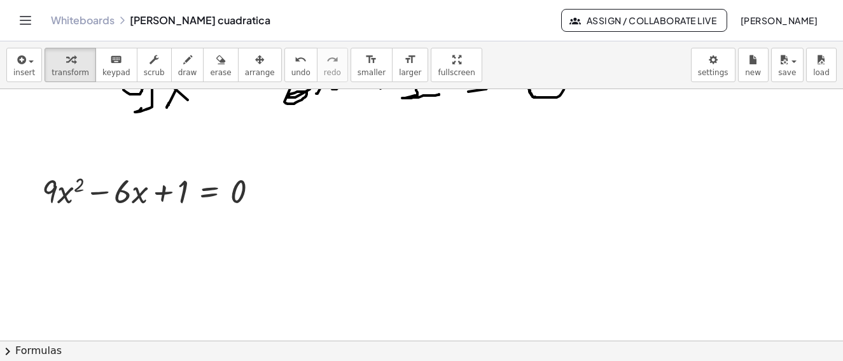
click at [43, 350] on button "chevron_right Formulas" at bounding box center [421, 350] width 843 height 20
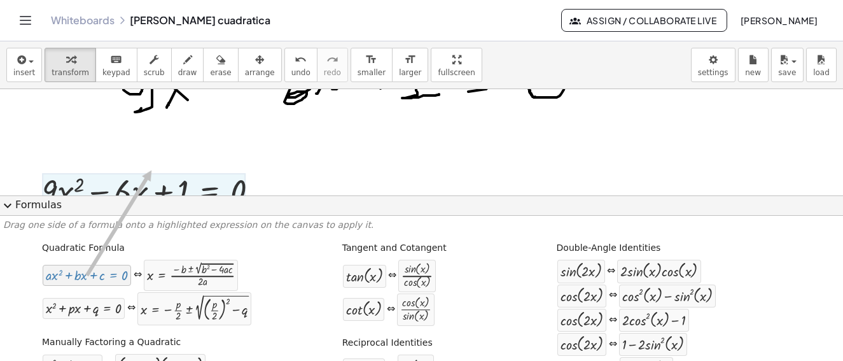
drag, startPoint x: 148, startPoint y: 165, endPoint x: 182, endPoint y: 203, distance: 50.5
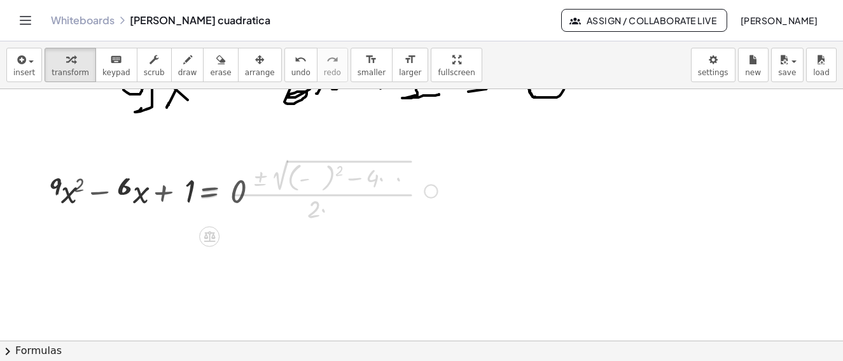
click at [182, 203] on div at bounding box center [304, 189] width 277 height 69
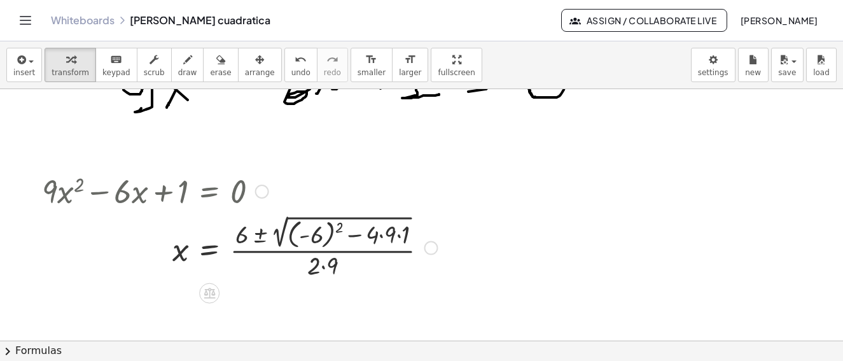
drag, startPoint x: 430, startPoint y: 190, endPoint x: 424, endPoint y: 285, distance: 95.6
click at [388, 234] on div at bounding box center [240, 246] width 409 height 69
click at [384, 237] on div at bounding box center [240, 246] width 409 height 69
click at [384, 237] on div at bounding box center [238, 246] width 405 height 69
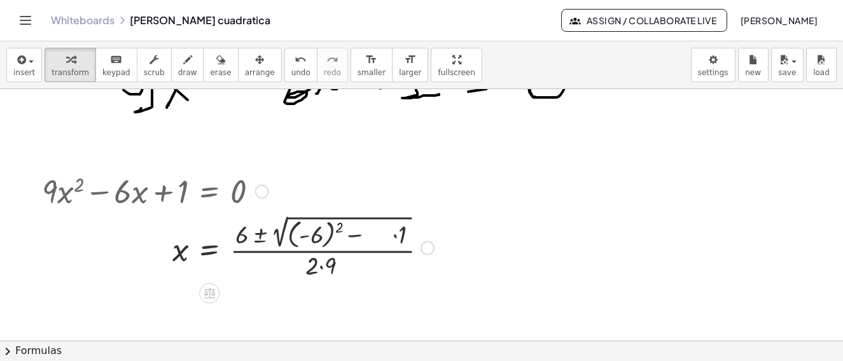
click at [367, 234] on div at bounding box center [238, 246] width 405 height 69
click at [391, 236] on div at bounding box center [238, 246] width 405 height 69
click at [325, 237] on div at bounding box center [238, 246] width 405 height 69
click at [314, 237] on div at bounding box center [238, 246] width 405 height 69
click at [311, 269] on div at bounding box center [224, 246] width 376 height 67
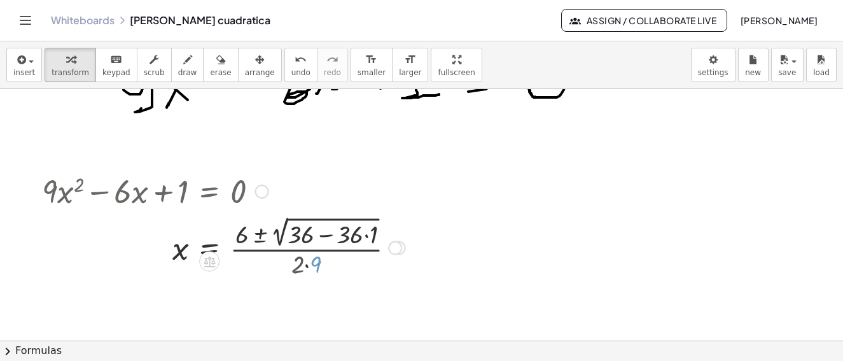
click at [307, 267] on div at bounding box center [224, 246] width 376 height 67
click at [334, 237] on div at bounding box center [224, 246] width 376 height 67
click at [328, 237] on div at bounding box center [224, 246] width 376 height 67
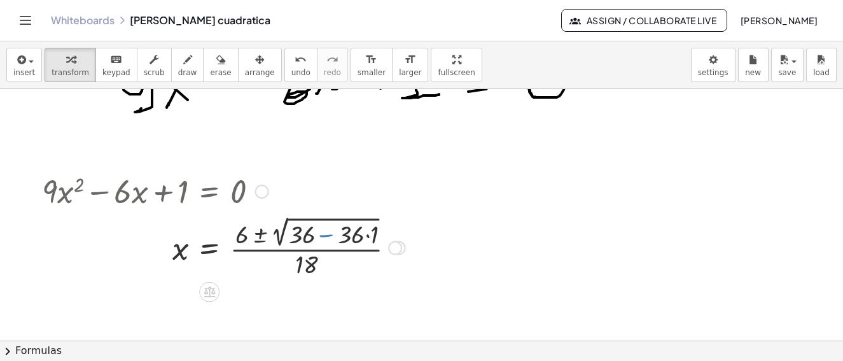
click at [328, 237] on div at bounding box center [224, 246] width 376 height 67
drag, startPoint x: 328, startPoint y: 237, endPoint x: 368, endPoint y: 235, distance: 40.8
click at [326, 252] on div at bounding box center [224, 246] width 376 height 67
click at [327, 239] on div at bounding box center [224, 246] width 376 height 67
click at [327, 242] on div at bounding box center [224, 246] width 376 height 67
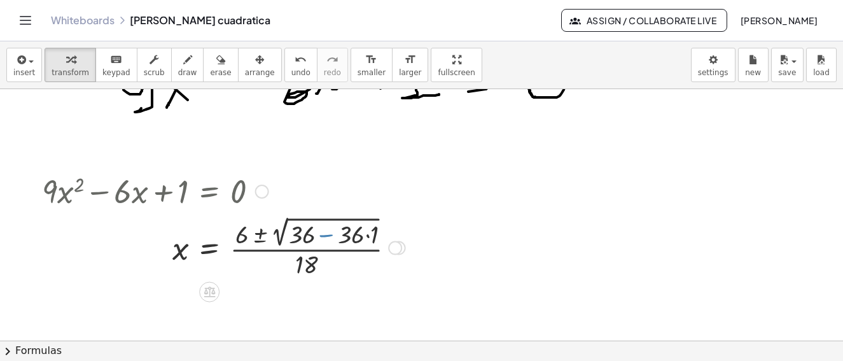
click at [322, 235] on div at bounding box center [224, 246] width 376 height 67
click at [331, 237] on div at bounding box center [224, 246] width 376 height 67
click at [367, 237] on div at bounding box center [224, 246] width 376 height 67
click at [367, 238] on div at bounding box center [224, 246] width 376 height 67
click at [368, 237] on div at bounding box center [224, 246] width 376 height 67
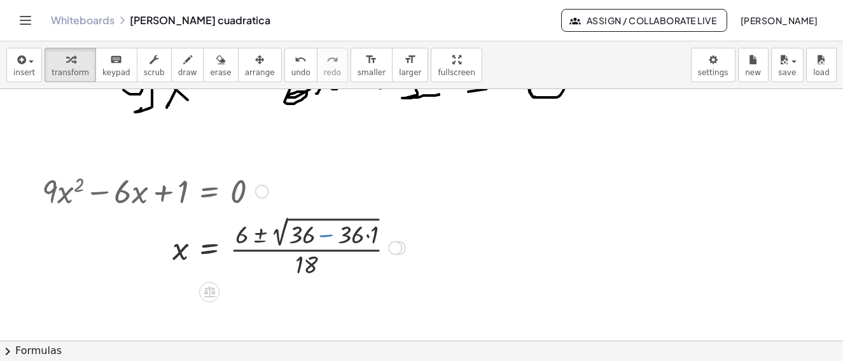
click at [0, 0] on span at bounding box center [0, 0] width 0 height 0
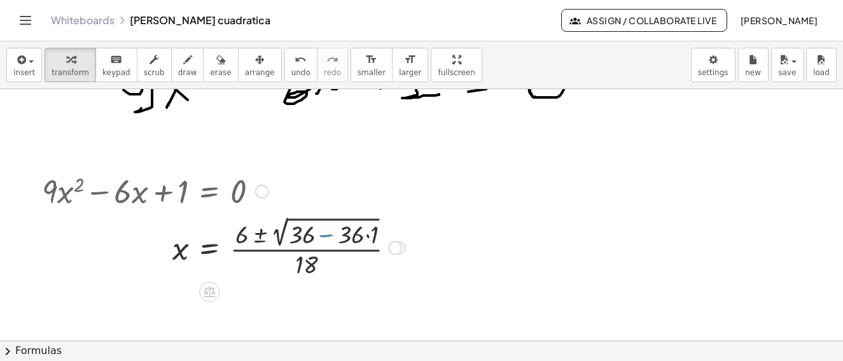
click at [0, 0] on span at bounding box center [0, 0] width 0 height 0
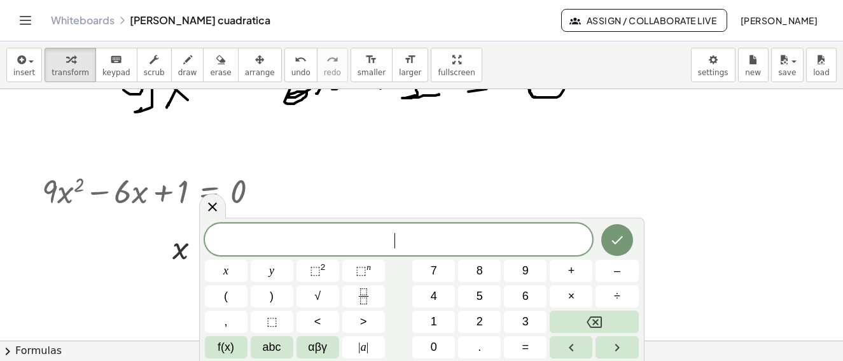
click at [368, 235] on span "​" at bounding box center [399, 241] width 388 height 18
click at [366, 237] on span "​" at bounding box center [399, 241] width 388 height 18
click at [213, 207] on icon at bounding box center [212, 206] width 9 height 9
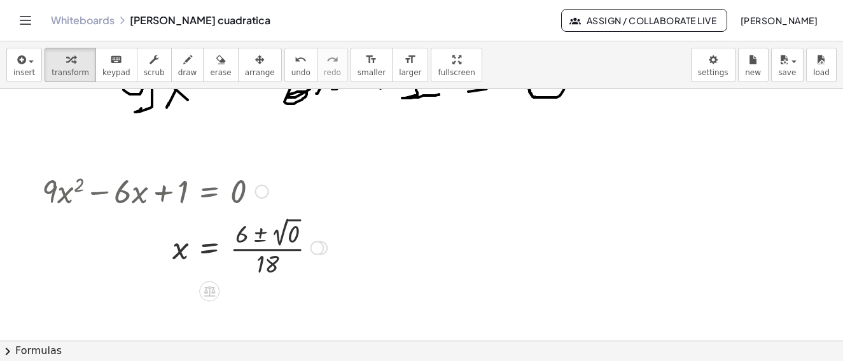
click at [241, 247] on div at bounding box center [185, 247] width 298 height 66
drag, startPoint x: 248, startPoint y: 241, endPoint x: 286, endPoint y: 245, distance: 38.4
click at [246, 241] on div at bounding box center [185, 247] width 298 height 66
click at [240, 242] on div at bounding box center [185, 247] width 298 height 66
click at [240, 246] on div at bounding box center [185, 247] width 298 height 66
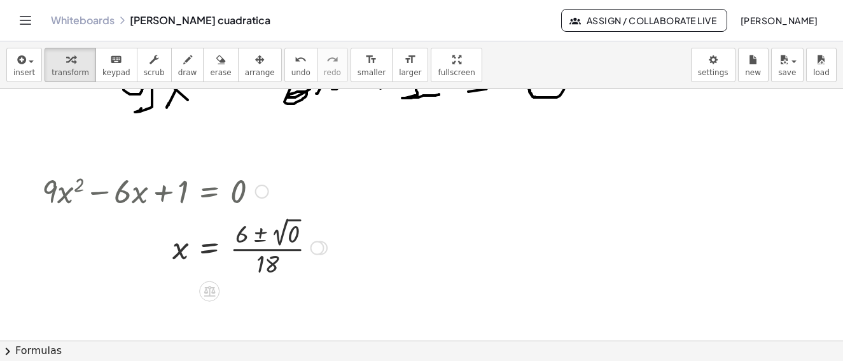
click at [287, 235] on div at bounding box center [185, 247] width 298 height 66
click at [293, 237] on div at bounding box center [185, 247] width 298 height 66
click at [290, 237] on div at bounding box center [185, 247] width 298 height 66
click at [291, 239] on div at bounding box center [185, 247] width 298 height 66
click at [292, 244] on div "+ · 9 · x 2 − · 6 · x + 1 = 0 x = · ( + 6 ± 2 √ ( + ( - 6 ) 2 − · 4 · 9 · 1 ) )…" at bounding box center [180, 223] width 314 height 117
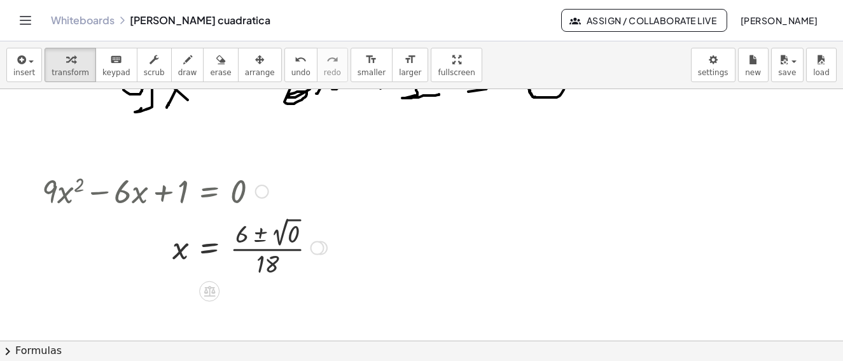
click at [290, 244] on div at bounding box center [185, 247] width 298 height 66
click at [286, 246] on div "+ · 9 · x 2 − · 6 · x + 1 = 0 x = · ( + 6 ± 2 √ ( + ( - 6 ) 2 − · 4 · 9 · 1 ) )…" at bounding box center [180, 223] width 314 height 117
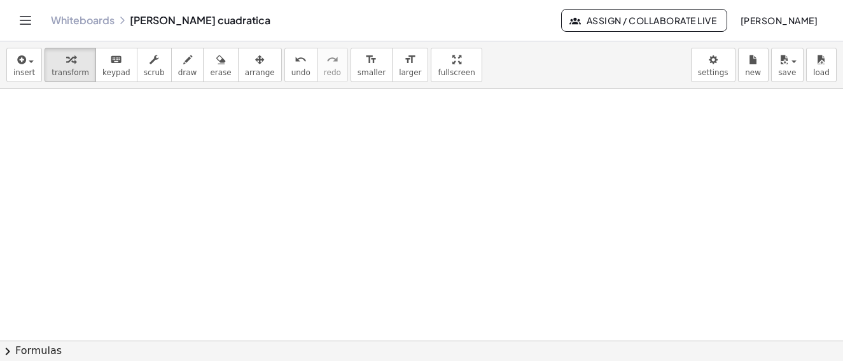
scroll to position [2893, 0]
click at [173, 67] on button "draw" at bounding box center [187, 65] width 33 height 34
click at [0, 0] on div at bounding box center [0, 0] width 0 height 0
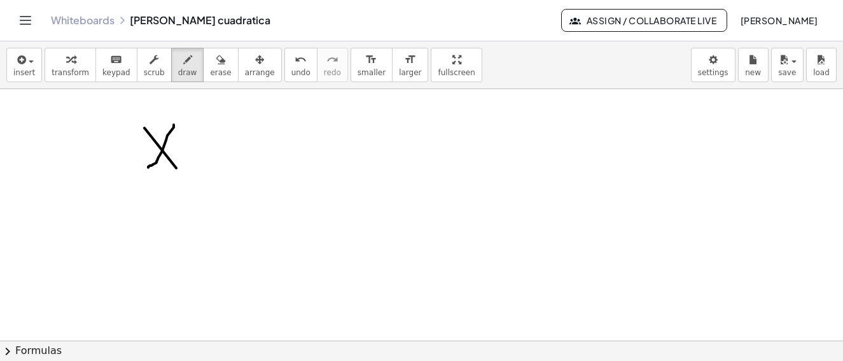
drag, startPoint x: 174, startPoint y: 125, endPoint x: 187, endPoint y: 128, distance: 13.7
drag, startPoint x: 187, startPoint y: 128, endPoint x: 213, endPoint y: 125, distance: 25.6
drag, startPoint x: 186, startPoint y: 101, endPoint x: 228, endPoint y: 156, distance: 69.0
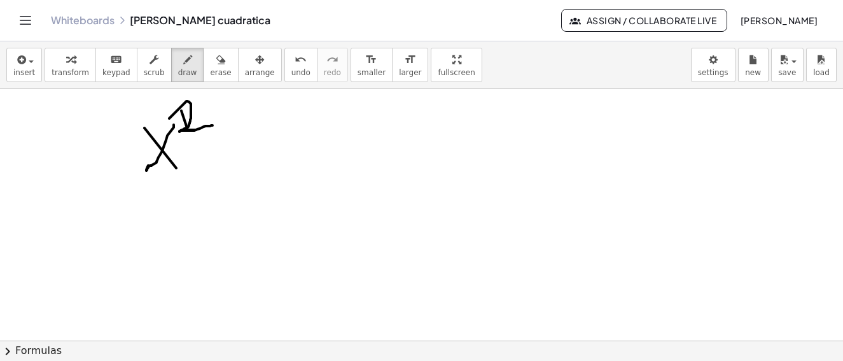
drag, startPoint x: 219, startPoint y: 151, endPoint x: 276, endPoint y: 171, distance: 60.6
drag, startPoint x: 276, startPoint y: 171, endPoint x: 309, endPoint y: 132, distance: 51.0
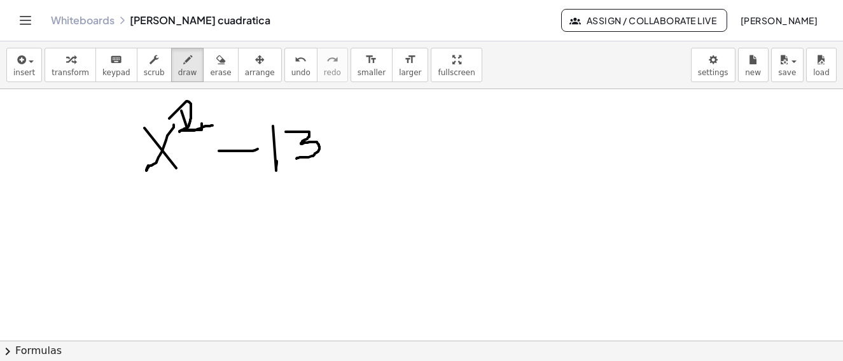
drag, startPoint x: 309, startPoint y: 132, endPoint x: 351, endPoint y: 148, distance: 45.1
drag, startPoint x: 346, startPoint y: 146, endPoint x: 29, endPoint y: 223, distance: 326.6
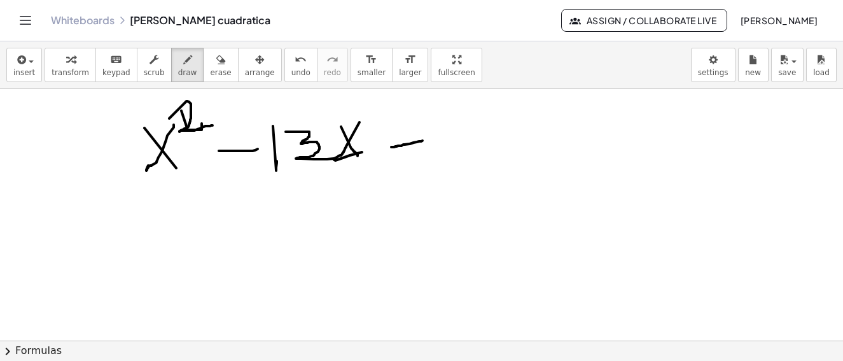
drag, startPoint x: 391, startPoint y: 147, endPoint x: 406, endPoint y: 164, distance: 22.6
drag, startPoint x: 406, startPoint y: 164, endPoint x: 442, endPoint y: 146, distance: 40.4
drag, startPoint x: 442, startPoint y: 146, endPoint x: 510, endPoint y: 125, distance: 71.5
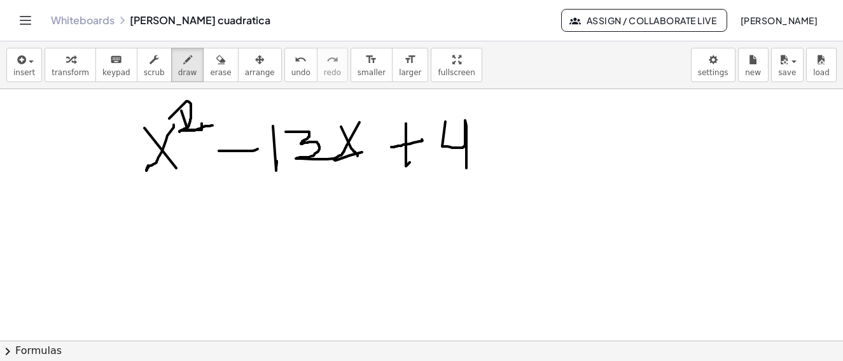
drag, startPoint x: 510, startPoint y: 125, endPoint x: 608, endPoint y: 136, distance: 98.0
drag, startPoint x: 608, startPoint y: 136, endPoint x: 604, endPoint y: 153, distance: 17.6
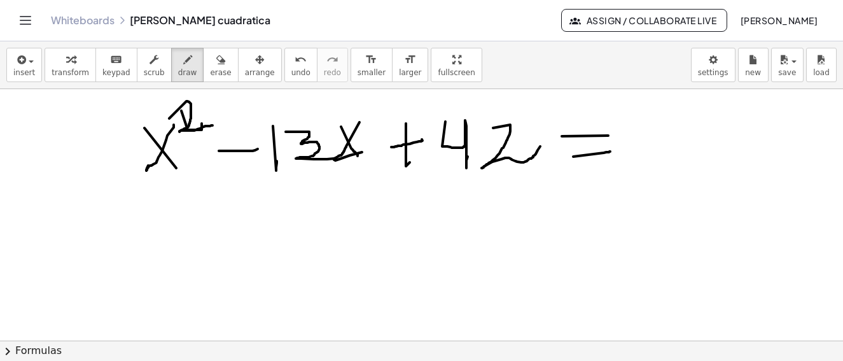
drag, startPoint x: 604, startPoint y: 153, endPoint x: 656, endPoint y: 150, distance: 52.3
drag, startPoint x: 656, startPoint y: 150, endPoint x: 748, endPoint y: 136, distance: 92.6
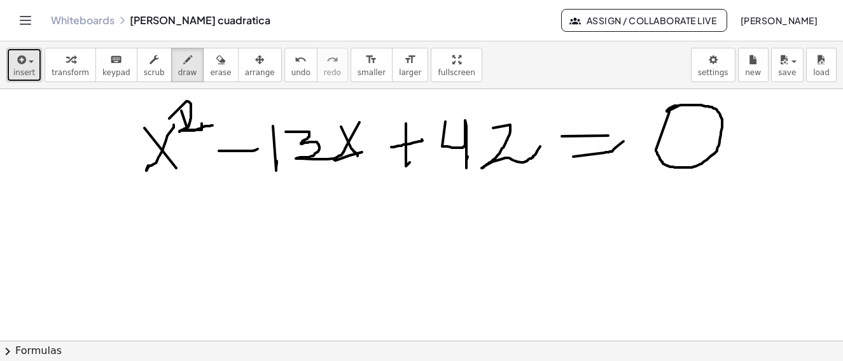
click at [22, 67] on icon "button" at bounding box center [20, 59] width 11 height 15
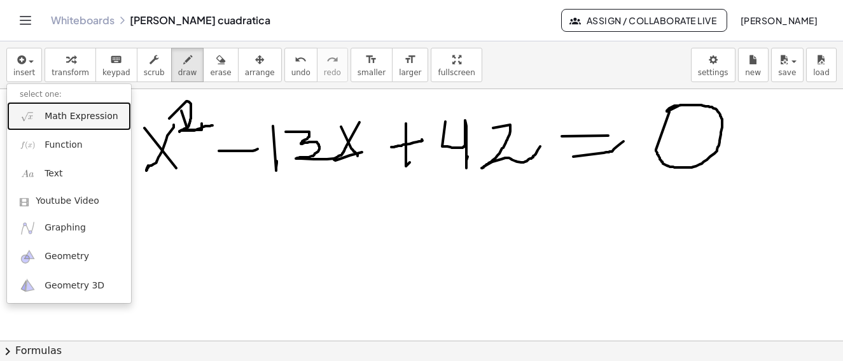
click at [66, 118] on span "Math Expression" at bounding box center [81, 116] width 73 height 13
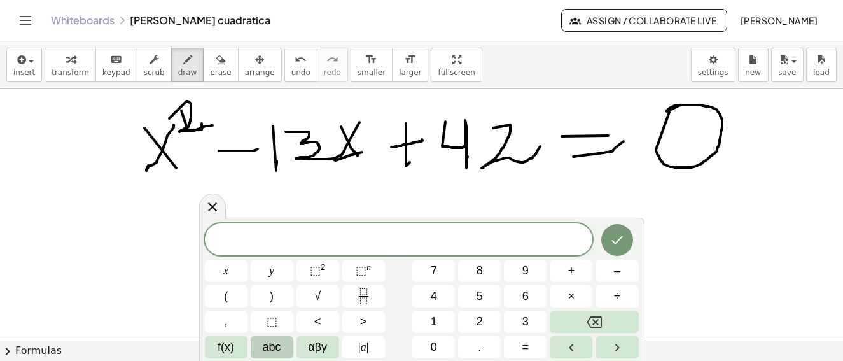
click at [274, 349] on span "abc" at bounding box center [272, 347] width 18 height 17
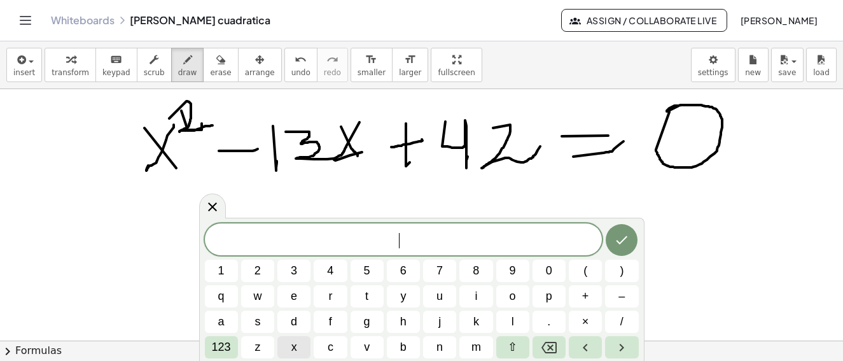
click at [299, 346] on button "x" at bounding box center [293, 347] width 33 height 22
click at [223, 346] on span "123" at bounding box center [221, 347] width 19 height 17
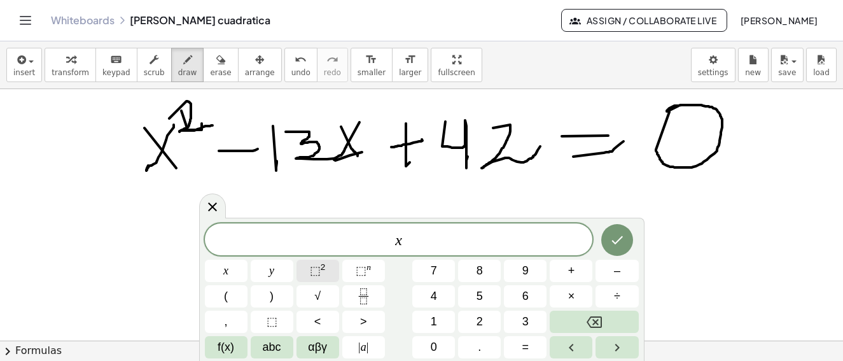
click at [325, 267] on button "⬚ 2" at bounding box center [318, 271] width 43 height 22
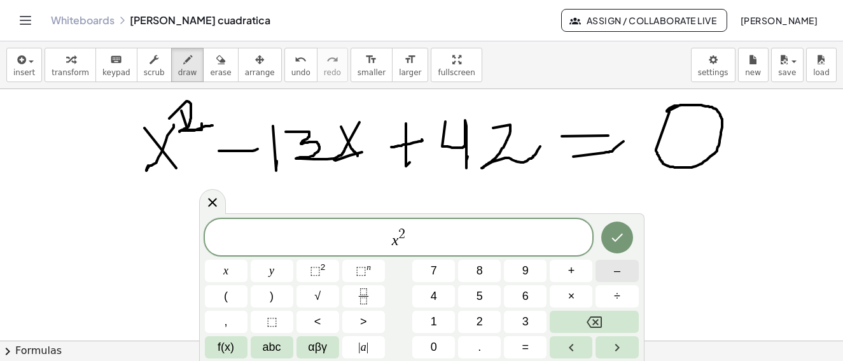
click at [622, 272] on button "–" at bounding box center [617, 271] width 43 height 22
click at [443, 319] on button "1" at bounding box center [433, 322] width 43 height 22
click at [528, 319] on span "3" at bounding box center [525, 321] width 6 height 17
click at [228, 348] on span "f(x)" at bounding box center [226, 347] width 17 height 17
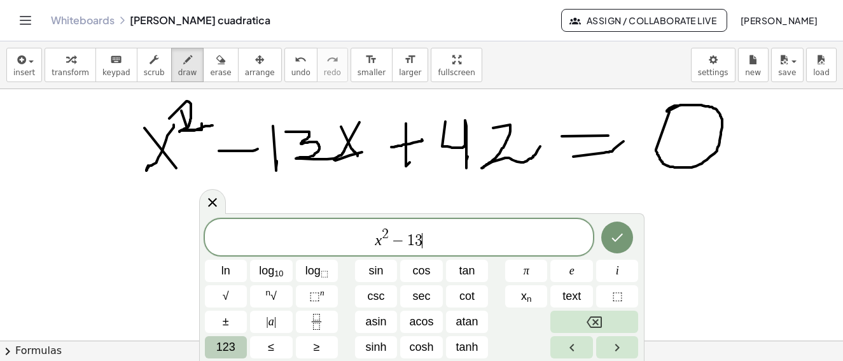
click at [230, 349] on span "123" at bounding box center [225, 347] width 19 height 17
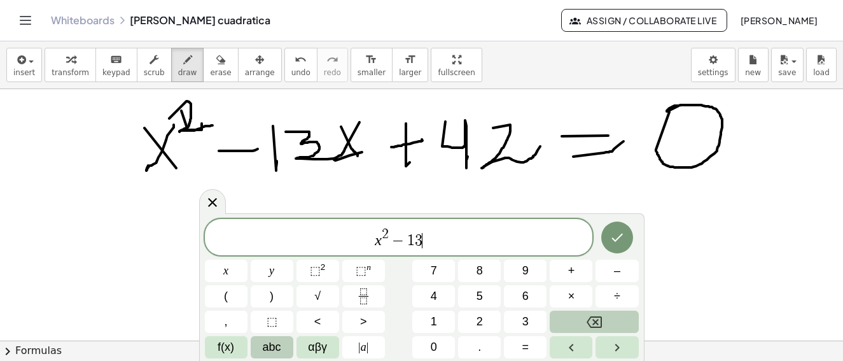
click at [280, 348] on span "abc" at bounding box center [272, 347] width 18 height 17
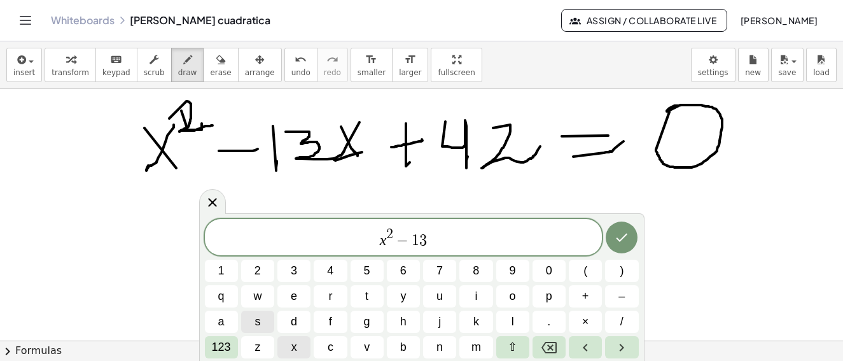
click at [300, 349] on button "x" at bounding box center [293, 347] width 33 height 22
click at [589, 298] on span "+" at bounding box center [585, 296] width 7 height 17
click at [328, 269] on span "4" at bounding box center [330, 270] width 6 height 17
click at [260, 269] on span "2" at bounding box center [258, 270] width 6 height 17
click at [223, 347] on span "123" at bounding box center [221, 347] width 19 height 17
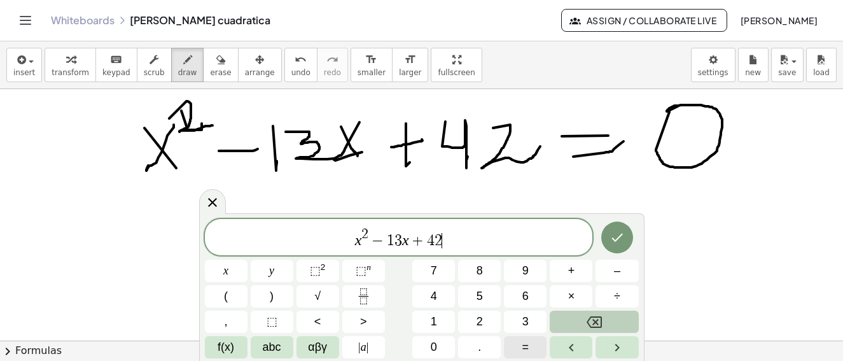
click at [517, 347] on button "=" at bounding box center [525, 347] width 43 height 22
click at [435, 346] on span "0" at bounding box center [434, 347] width 6 height 17
click at [617, 235] on icon "Done" at bounding box center [617, 237] width 15 height 15
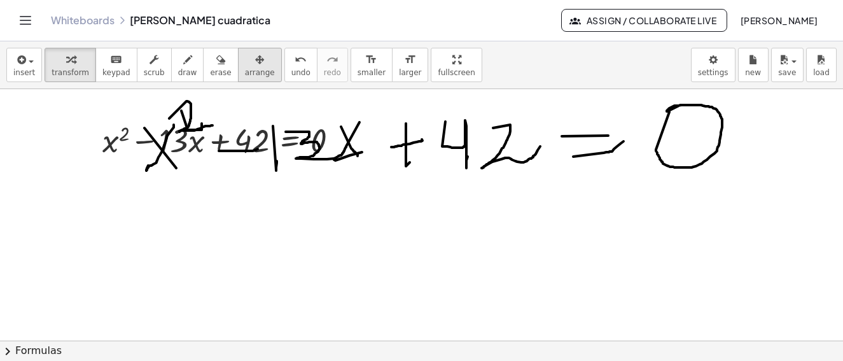
click at [255, 55] on icon "button" at bounding box center [259, 59] width 9 height 15
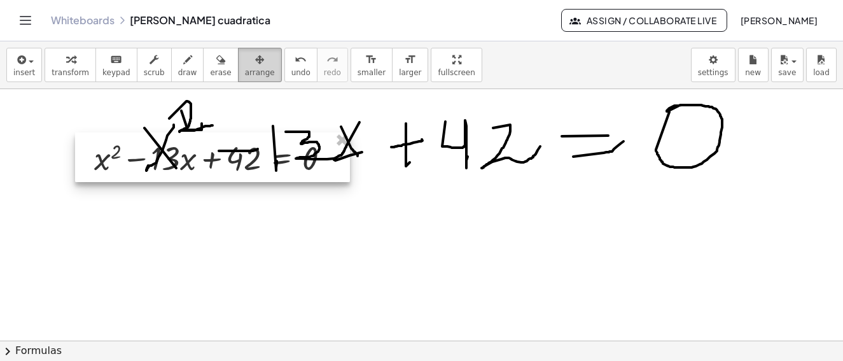
click at [208, 155] on div at bounding box center [212, 157] width 275 height 50
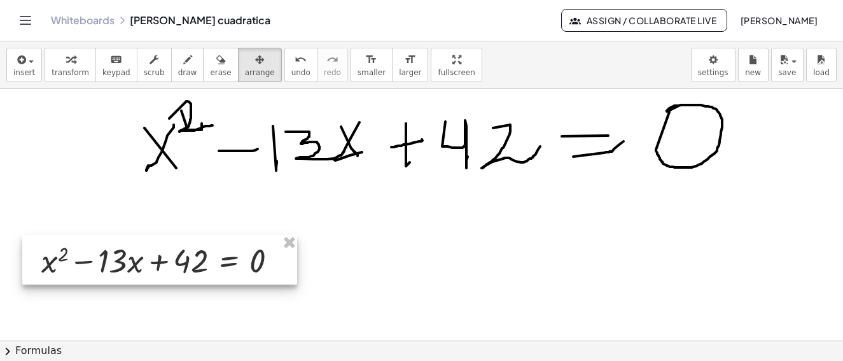
drag, startPoint x: 183, startPoint y: 216, endPoint x: 144, endPoint y: 259, distance: 57.7
click at [144, 259] on div at bounding box center [159, 260] width 275 height 50
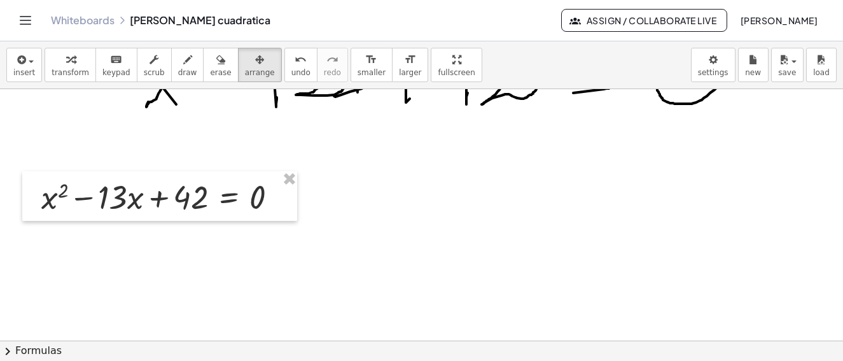
scroll to position [3017, 0]
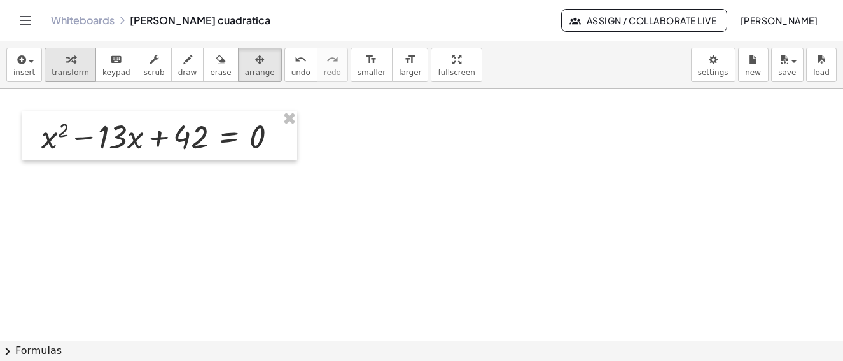
click at [56, 66] on div "button" at bounding box center [71, 59] width 38 height 15
click at [132, 160] on div "**********" at bounding box center [421, 200] width 843 height 319
drag, startPoint x: 32, startPoint y: 351, endPoint x: 113, endPoint y: 167, distance: 200.6
click at [113, 167] on div "**********" at bounding box center [421, 200] width 843 height 319
click at [38, 353] on button "chevron_right Formulas" at bounding box center [421, 350] width 843 height 20
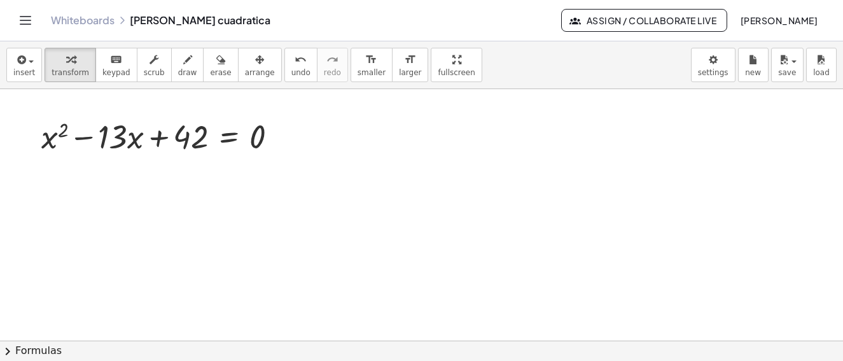
click at [0, 0] on div "Manually Factoring a Quadratic + x 2 + · b · x + c ⇒ · ( + x + ⬚ ) · ( + x + ⬚ )" at bounding box center [0, 0] width 0 height 0
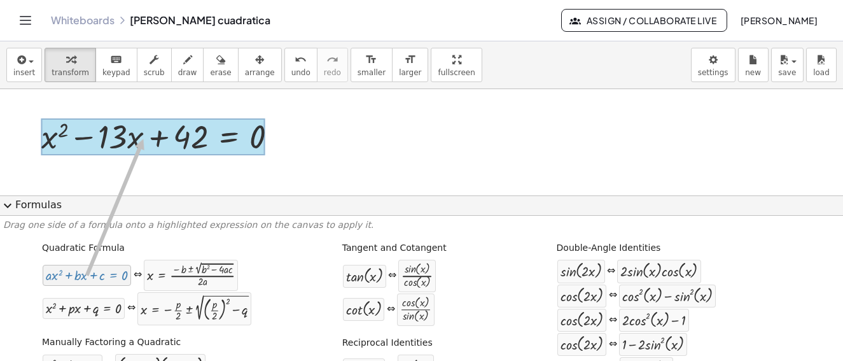
drag, startPoint x: 85, startPoint y: 277, endPoint x: 145, endPoint y: 138, distance: 151.9
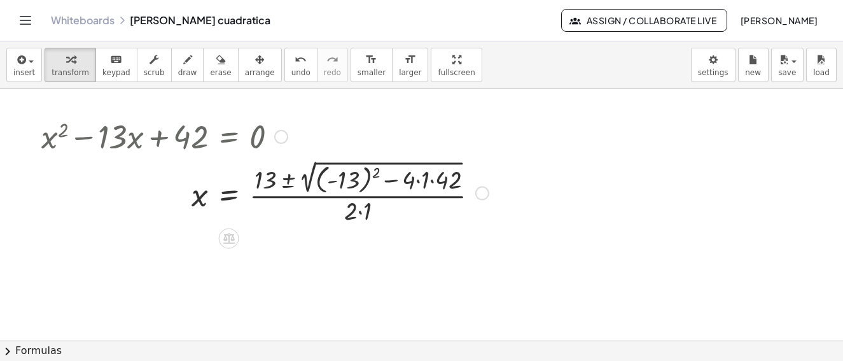
drag, startPoint x: 480, startPoint y: 137, endPoint x: 346, endPoint y: 185, distance: 142.3
click at [421, 185] on div at bounding box center [265, 191] width 460 height 69
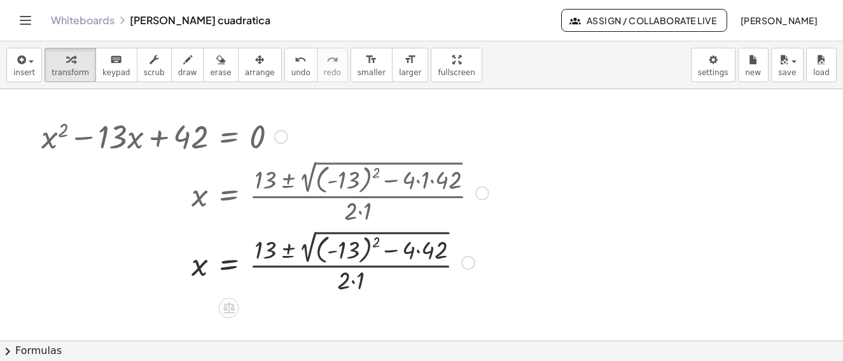
click at [416, 253] on div at bounding box center [265, 261] width 460 height 69
click at [418, 253] on div at bounding box center [265, 261] width 460 height 69
click at [347, 253] on div at bounding box center [265, 261] width 460 height 69
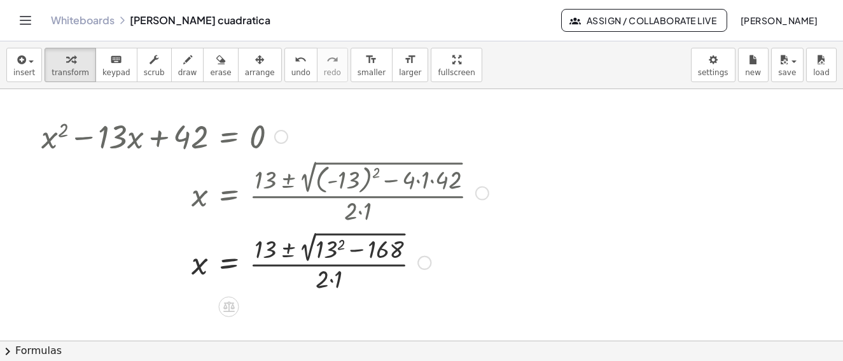
click at [329, 250] on div at bounding box center [265, 261] width 460 height 67
click at [333, 249] on div at bounding box center [265, 261] width 460 height 67
click at [342, 250] on div at bounding box center [265, 261] width 460 height 67
click at [335, 251] on div at bounding box center [265, 261] width 460 height 67
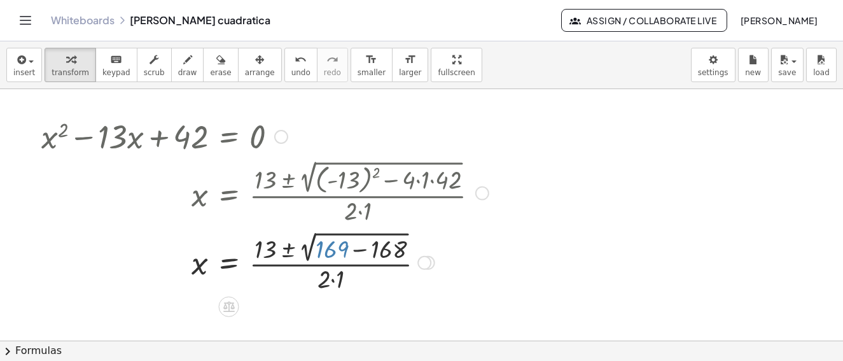
click at [335, 251] on div at bounding box center [265, 261] width 460 height 67
click at [340, 243] on div at bounding box center [265, 261] width 460 height 67
click at [342, 248] on div at bounding box center [265, 261] width 460 height 67
click at [363, 250] on div at bounding box center [265, 261] width 460 height 67
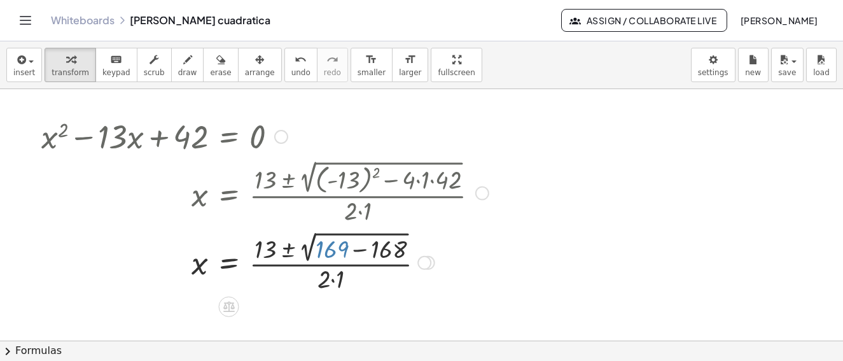
click at [360, 249] on div at bounding box center [265, 261] width 460 height 67
click at [364, 251] on div at bounding box center [265, 261] width 460 height 67
click at [361, 250] on div at bounding box center [265, 261] width 460 height 67
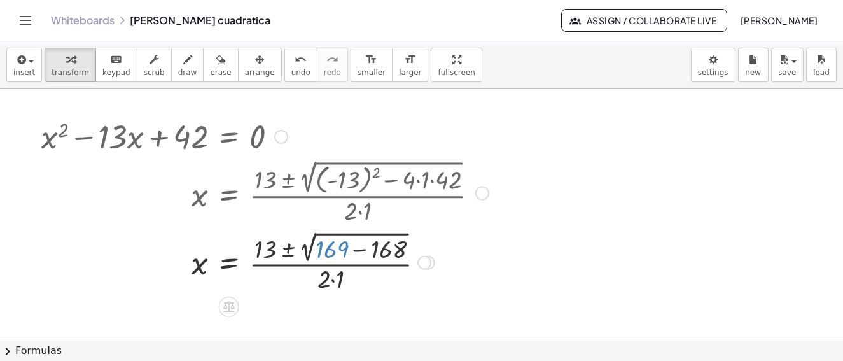
click at [361, 250] on div at bounding box center [265, 261] width 460 height 67
click at [357, 249] on div at bounding box center [265, 261] width 460 height 67
click at [355, 251] on div at bounding box center [265, 261] width 460 height 67
click at [357, 252] on div at bounding box center [265, 261] width 460 height 67
click at [360, 251] on div at bounding box center [265, 261] width 460 height 67
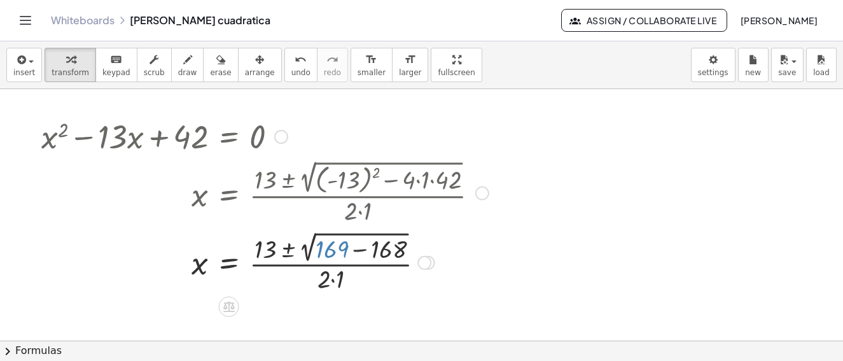
click at [332, 281] on div at bounding box center [265, 261] width 460 height 67
click at [330, 282] on div at bounding box center [265, 261] width 460 height 67
click at [331, 280] on div at bounding box center [265, 261] width 460 height 67
click at [333, 280] on div at bounding box center [265, 261] width 460 height 67
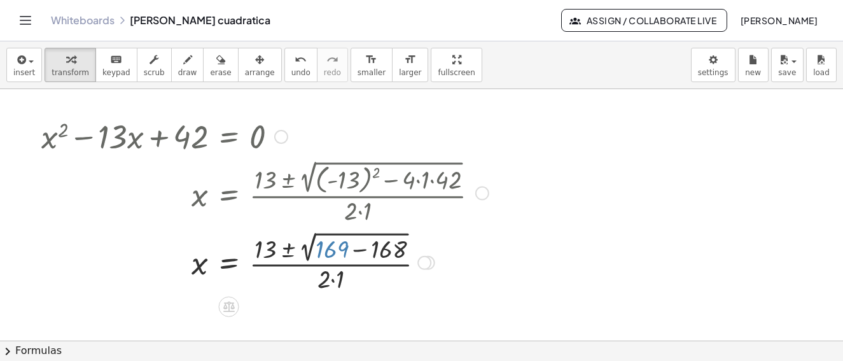
click at [333, 280] on div at bounding box center [265, 261] width 460 height 67
click at [335, 283] on div at bounding box center [265, 261] width 460 height 67
click at [335, 282] on div at bounding box center [265, 261] width 460 height 67
click at [334, 277] on div at bounding box center [265, 261] width 460 height 67
click at [335, 279] on div at bounding box center [265, 261] width 460 height 67
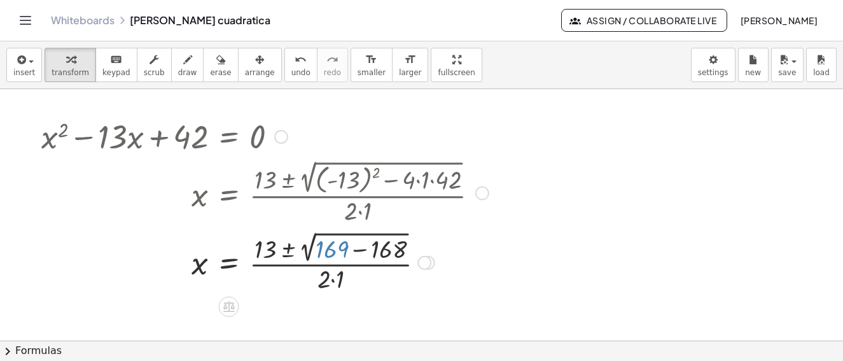
click at [134, 161] on div at bounding box center [265, 191] width 460 height 69
click at [134, 156] on div at bounding box center [265, 135] width 460 height 43
click at [135, 155] on div at bounding box center [265, 135] width 460 height 43
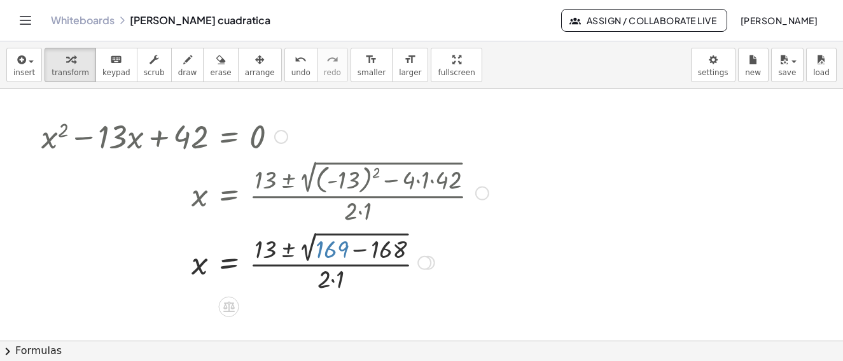
click at [135, 155] on div at bounding box center [265, 135] width 460 height 43
click at [272, 195] on div at bounding box center [265, 191] width 460 height 69
click at [279, 213] on div at bounding box center [265, 191] width 460 height 69
click at [288, 214] on div at bounding box center [265, 191] width 460 height 69
click at [287, 214] on div at bounding box center [265, 191] width 460 height 69
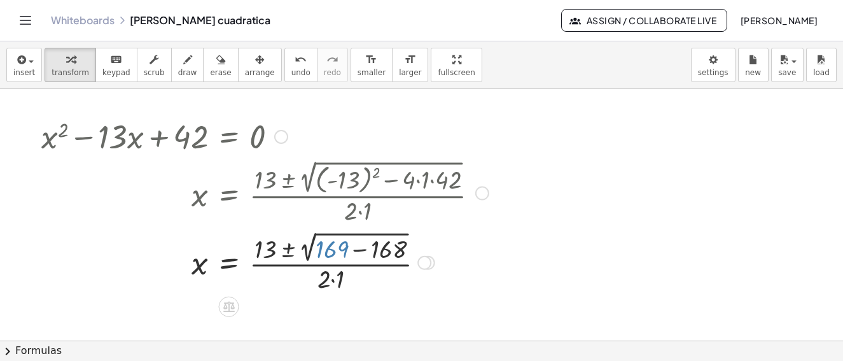
click at [287, 214] on div at bounding box center [265, 191] width 460 height 69
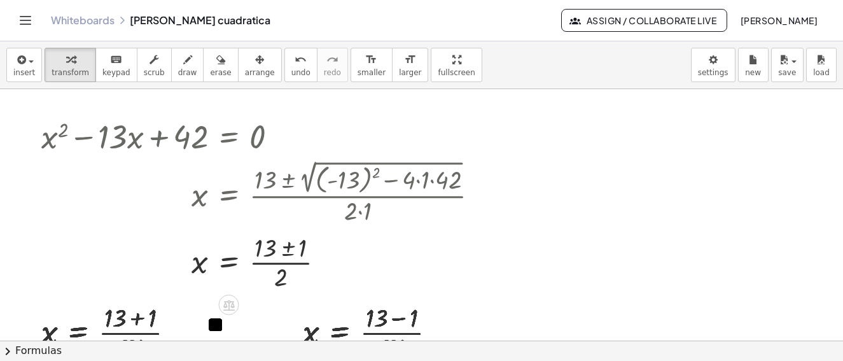
click at [291, 62] on div "undo" at bounding box center [300, 59] width 19 height 15
click at [291, 70] on span "undo" at bounding box center [300, 72] width 19 height 9
click at [797, 66] on button "save" at bounding box center [787, 65] width 32 height 34
click at [789, 70] on span "save" at bounding box center [787, 72] width 18 height 9
click at [790, 71] on span "save" at bounding box center [787, 72] width 18 height 9
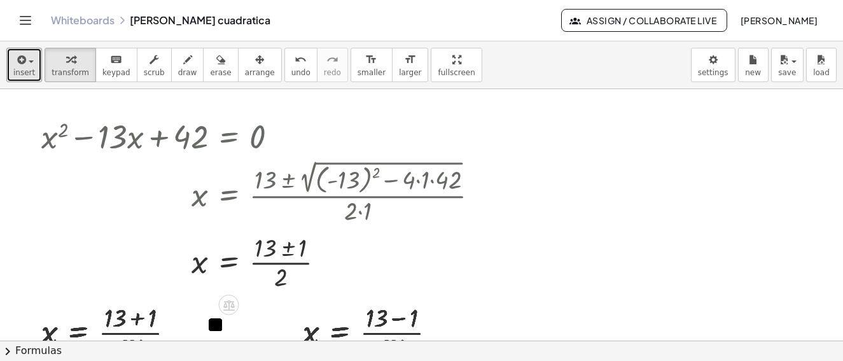
click at [24, 67] on icon "button" at bounding box center [20, 59] width 11 height 15
click at [178, 57] on div "button" at bounding box center [187, 59] width 19 height 15
click at [0, 0] on div at bounding box center [0, 0] width 0 height 0
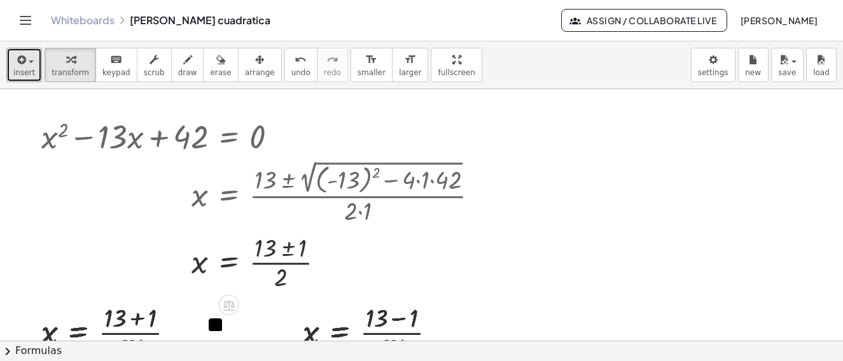
click at [0, 0] on div at bounding box center [0, 0] width 0 height 0
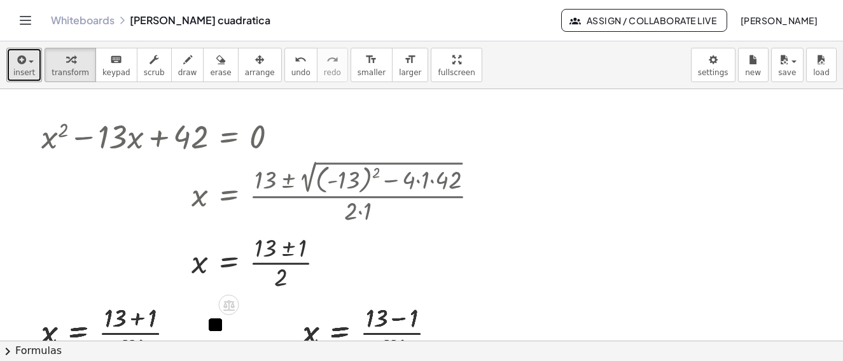
click at [0, 0] on div at bounding box center [0, 0] width 0 height 0
click at [185, 61] on button "draw" at bounding box center [187, 65] width 33 height 34
click at [183, 63] on icon "button" at bounding box center [187, 59] width 9 height 15
click at [176, 70] on button "draw" at bounding box center [187, 65] width 33 height 34
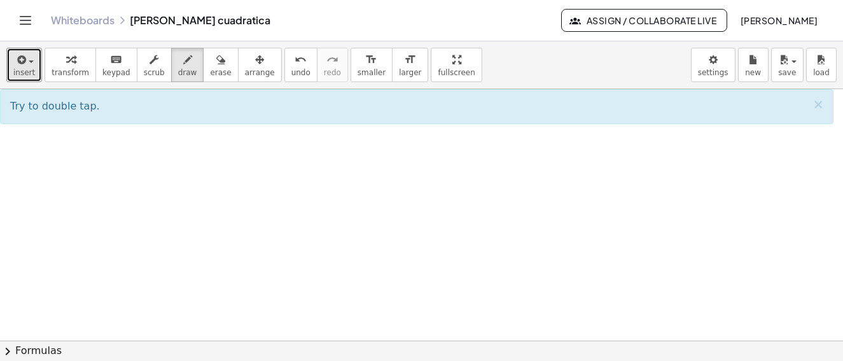
scroll to position [3395, 0]
click at [60, 110] on span "Try to double tap." at bounding box center [55, 106] width 90 height 12
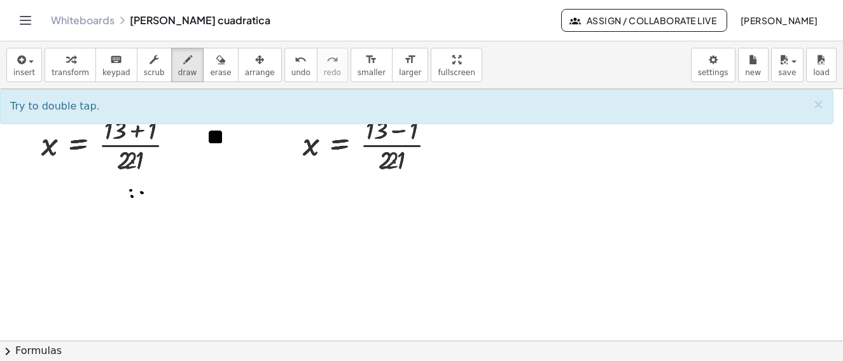
scroll to position [3459, 0]
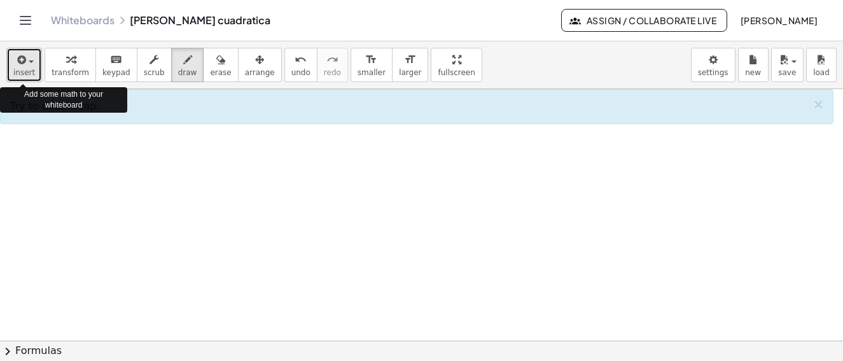
click at [31, 65] on div "button" at bounding box center [24, 59] width 22 height 15
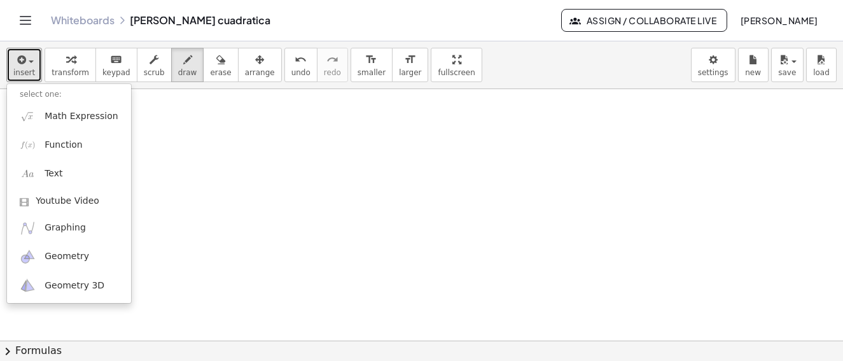
scroll to position [3268, 0]
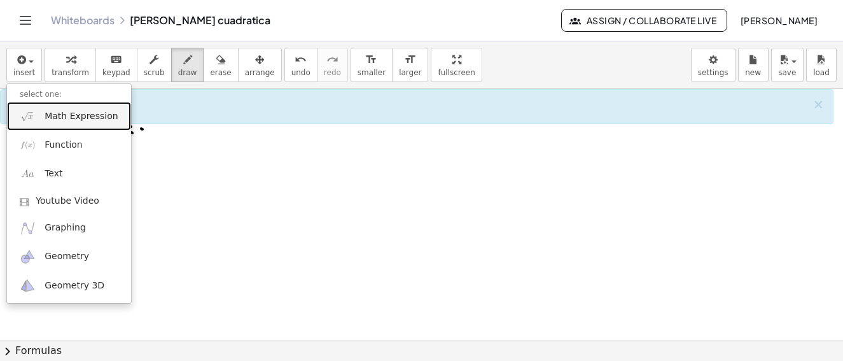
click at [77, 112] on span "Math Expression" at bounding box center [81, 116] width 73 height 13
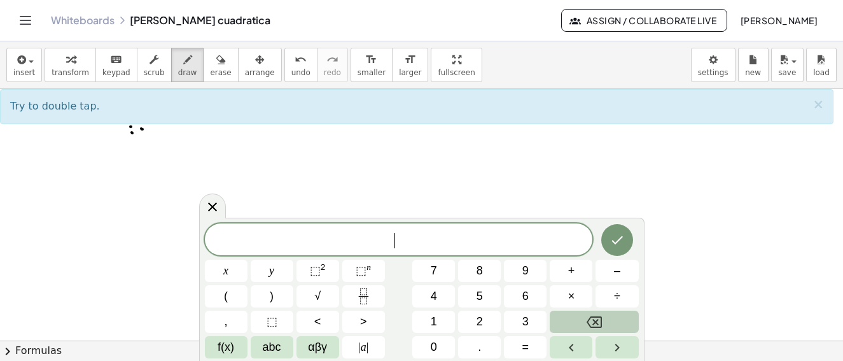
click at [85, 111] on span "Try to double tap." at bounding box center [55, 106] width 90 height 12
click at [276, 351] on span "abc" at bounding box center [272, 347] width 18 height 17
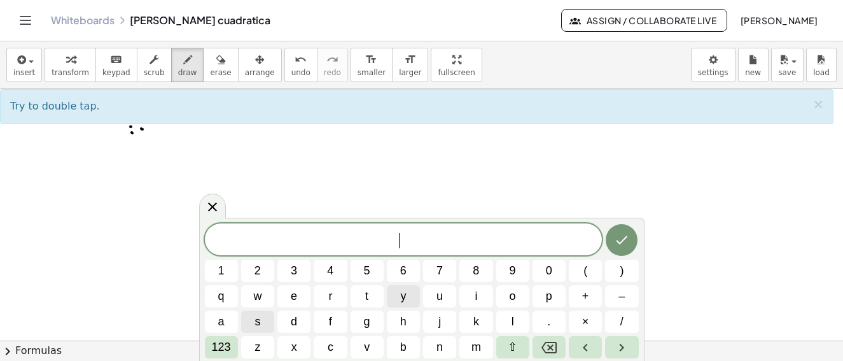
click at [403, 299] on span "y" at bounding box center [403, 296] width 6 height 17
click at [220, 352] on span "123" at bounding box center [221, 347] width 19 height 17
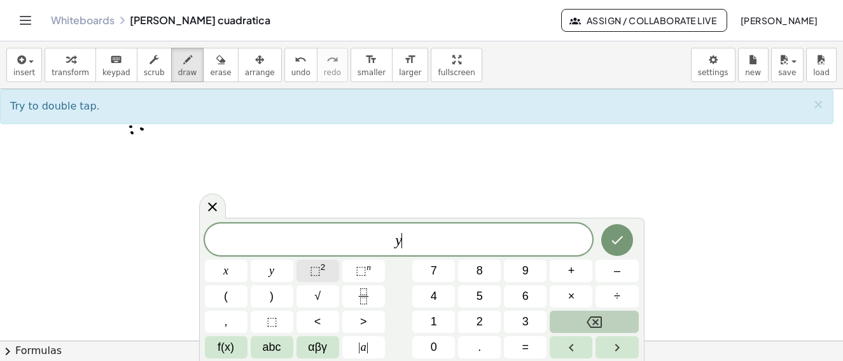
click at [321, 267] on sup "2" at bounding box center [323, 267] width 5 height 10
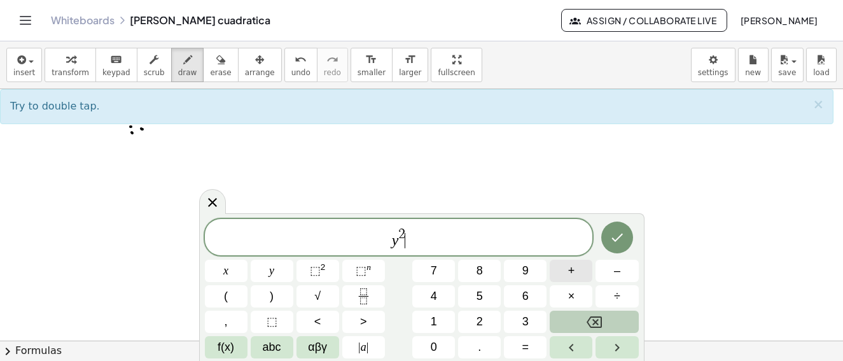
click at [575, 271] on span "+" at bounding box center [571, 270] width 7 height 17
click at [491, 270] on button "8" at bounding box center [479, 271] width 43 height 22
click at [274, 347] on span "abc" at bounding box center [272, 347] width 18 height 17
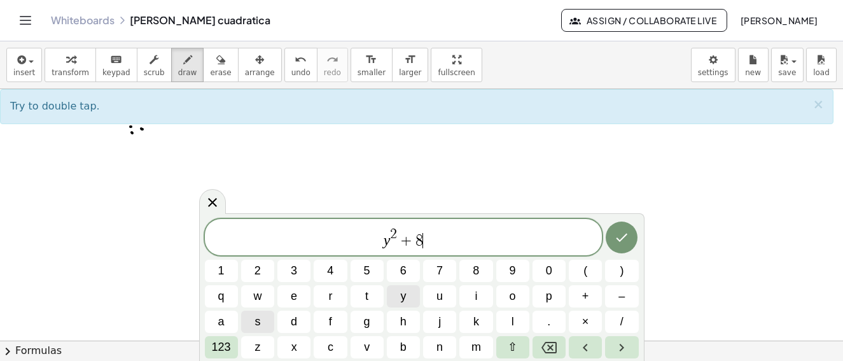
click at [397, 293] on button "y" at bounding box center [403, 296] width 33 height 22
click at [588, 292] on span "+" at bounding box center [585, 296] width 7 height 17
click at [226, 271] on button "1" at bounding box center [221, 271] width 33 height 22
click at [251, 267] on button "2" at bounding box center [257, 271] width 33 height 22
click at [223, 342] on span "123" at bounding box center [221, 347] width 19 height 17
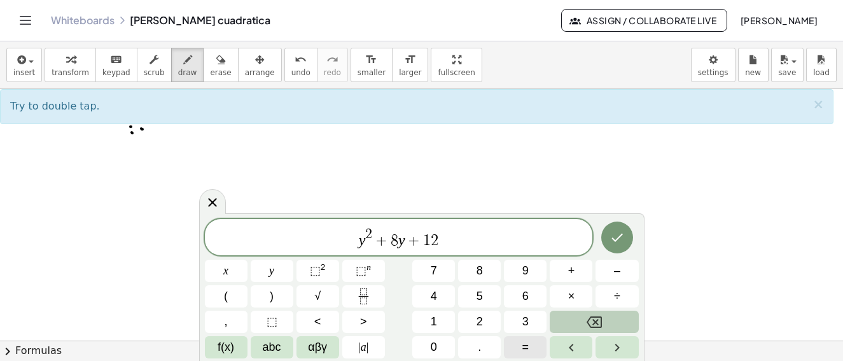
click at [534, 345] on button "=" at bounding box center [525, 347] width 43 height 22
click at [435, 345] on span "0" at bounding box center [434, 347] width 6 height 17
click at [617, 240] on icon "Done" at bounding box center [617, 238] width 11 height 8
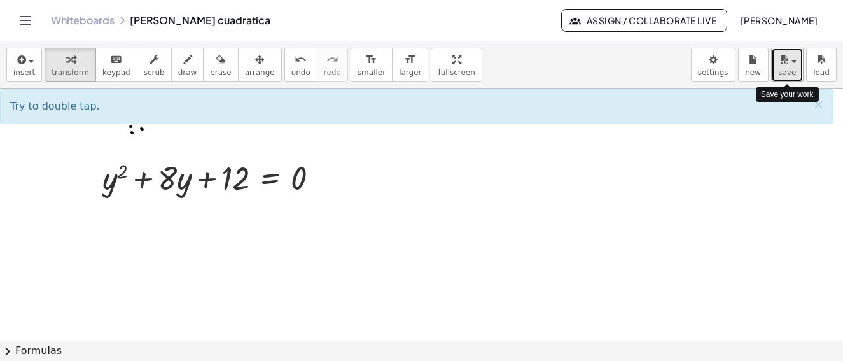
click at [793, 71] on span "save" at bounding box center [787, 72] width 18 height 9
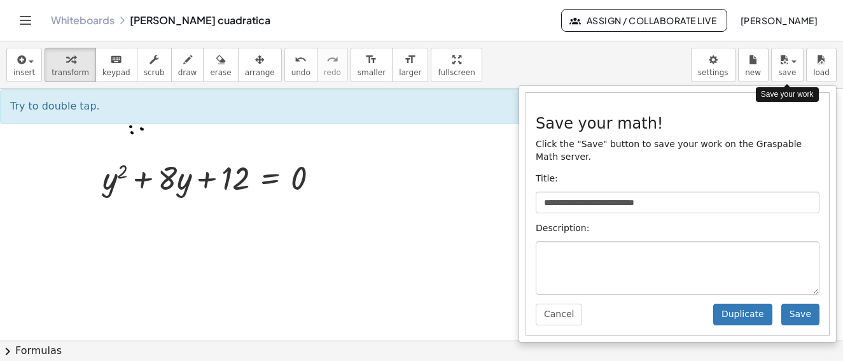
click at [38, 348] on button "chevron_right Formulas" at bounding box center [421, 350] width 843 height 20
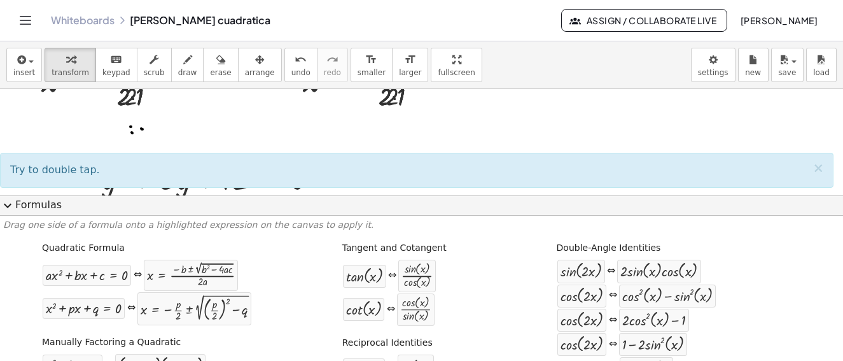
scroll to position [3332, 0]
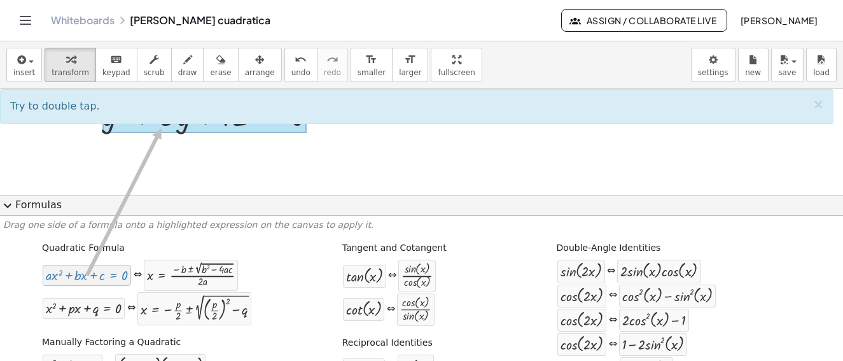
drag, startPoint x: 100, startPoint y: 279, endPoint x: 160, endPoint y: 127, distance: 163.1
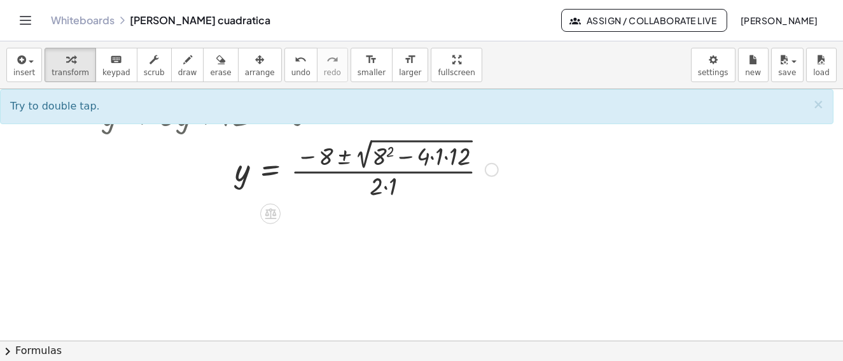
click at [445, 155] on div at bounding box center [300, 168] width 409 height 67
click at [447, 158] on div at bounding box center [300, 168] width 409 height 67
click at [431, 156] on div at bounding box center [300, 168] width 409 height 67
click at [433, 160] on div at bounding box center [300, 168] width 409 height 67
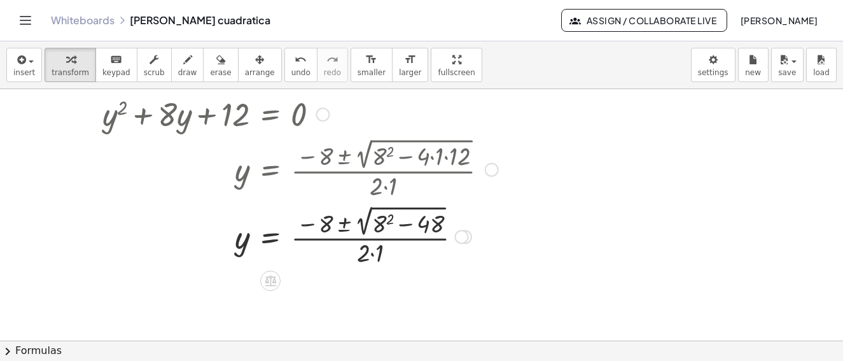
click at [380, 224] on div at bounding box center [300, 235] width 409 height 67
click at [384, 226] on div at bounding box center [300, 235] width 409 height 67
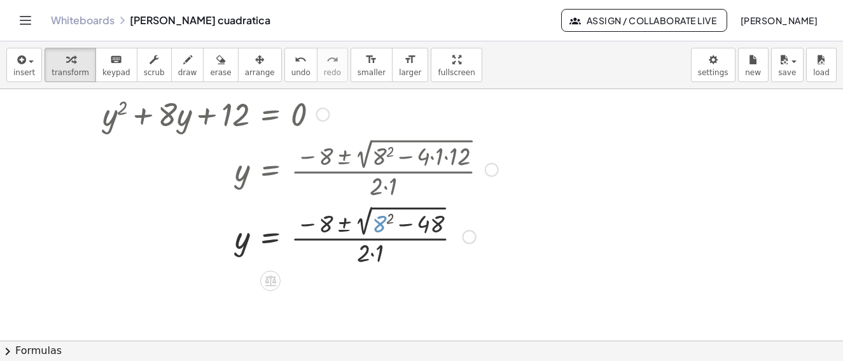
click at [385, 225] on div at bounding box center [300, 235] width 409 height 67
click at [384, 226] on div at bounding box center [300, 235] width 409 height 67
click at [387, 226] on div at bounding box center [300, 235] width 409 height 67
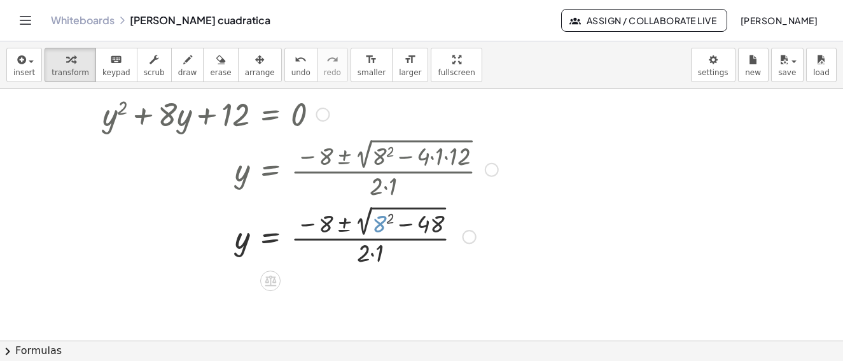
click at [391, 226] on div at bounding box center [300, 235] width 409 height 67
click at [407, 229] on div at bounding box center [300, 235] width 409 height 67
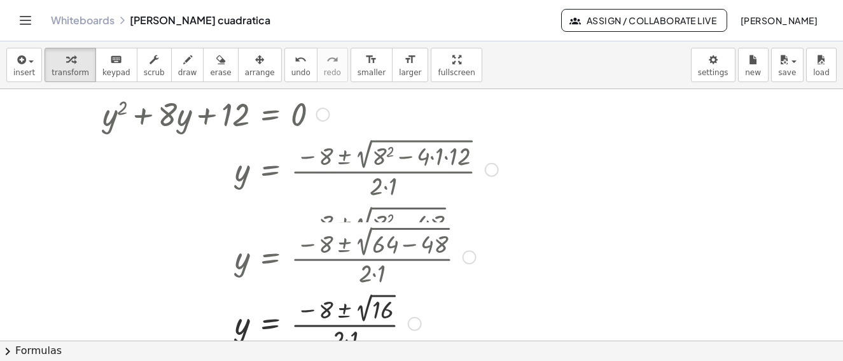
drag, startPoint x: 410, startPoint y: 239, endPoint x: 410, endPoint y: 274, distance: 35.6
click at [270, 324] on div "y = · ( − 8 ± 2 √ ) · 2 · 1 16" at bounding box center [270, 324] width 0 height 0
click at [465, 194] on div at bounding box center [300, 168] width 409 height 67
click at [270, 115] on div "+ y 2 + · 8 · y + 12 = 0 y = · ( − 8 ± 2 √ ( + 8 2 − · 4 · 1 · 12 ) ) · 2 · 1 y…" at bounding box center [270, 115] width 0 height 0
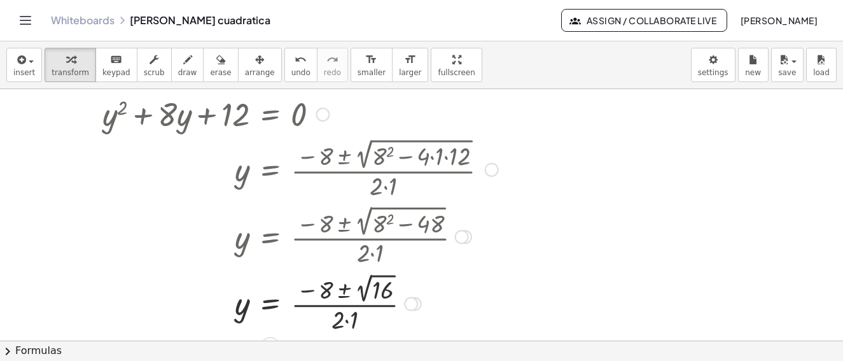
scroll to position [3395, 0]
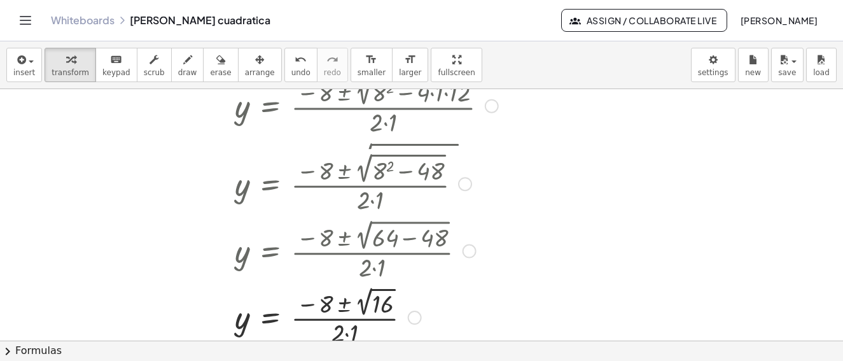
drag, startPoint x: 412, startPoint y: 242, endPoint x: 379, endPoint y: 195, distance: 57.0
click at [270, 318] on div "y = · ( − 8 ± 2 √ ) · 2 · 1 16" at bounding box center [270, 318] width 0 height 0
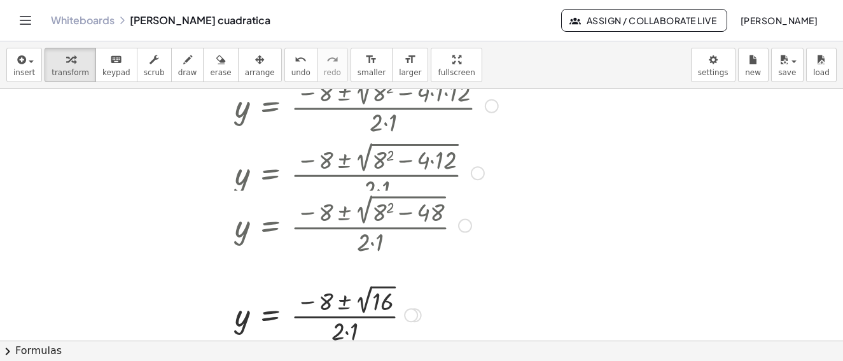
scroll to position [3519, 0]
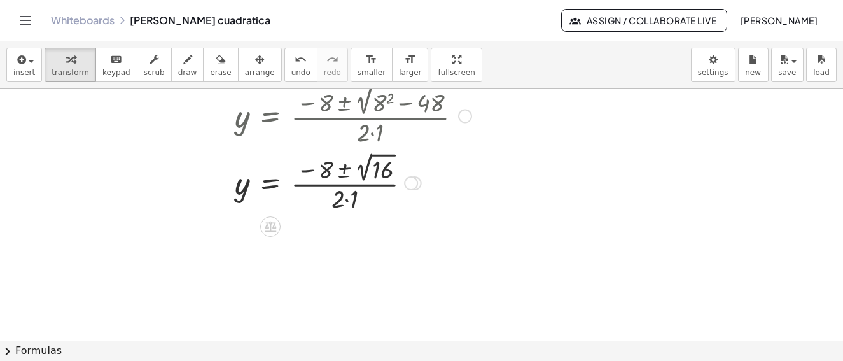
drag, startPoint x: 346, startPoint y: 198, endPoint x: 347, endPoint y: 162, distance: 36.3
click at [346, 200] on div at bounding box center [300, 182] width 409 height 66
click at [348, 200] on div at bounding box center [300, 182] width 409 height 66
click at [270, 183] on div "y = · ( − 8 ± 2 √ ) · 2 · 1 16" at bounding box center [270, 183] width 0 height 0
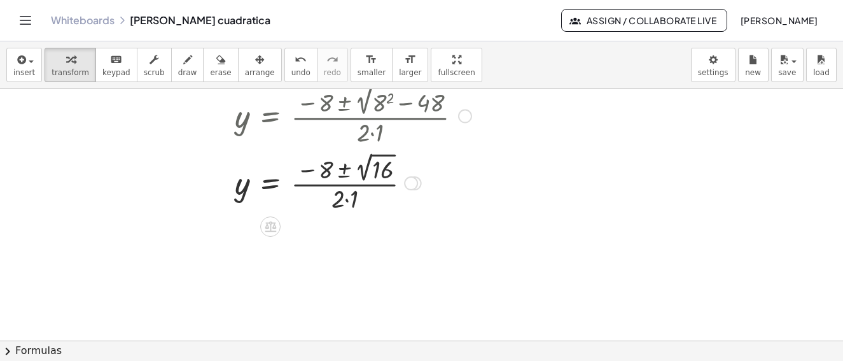
click at [381, 169] on div "+ y 2 + · 8 · y + 12 = 0 y = · ( − 8 ± 2 √ ( + 8 2 − · 4 · 1 · 12 ) ) · 2 · 1 y…" at bounding box center [295, 60] width 424 height 318
click at [382, 172] on div "+ y 2 + · 8 · y + 12 = 0 y = · ( − 8 ± 2 √ ( + 8 2 − · 4 · 1 · 12 ) ) · 2 · 1 y…" at bounding box center [295, 60] width 424 height 318
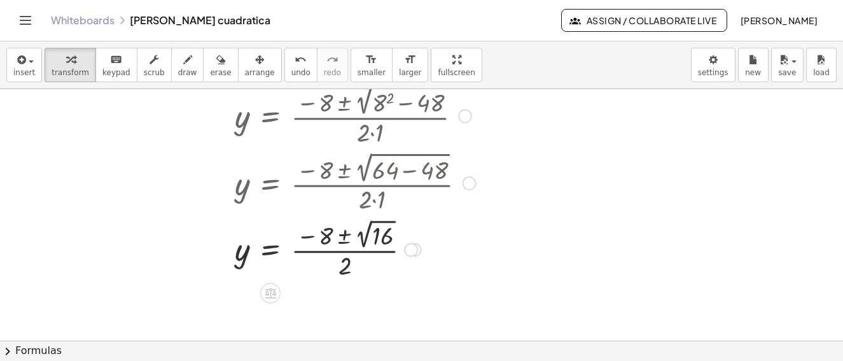
click at [347, 216] on div at bounding box center [300, 249] width 409 height 66
click at [351, 216] on div at bounding box center [300, 249] width 409 height 66
click at [367, 216] on div at bounding box center [300, 249] width 409 height 66
click at [407, 217] on div "+ y 2 + · 8 · y + 12 = 0 y = · ( − 8 ± 2 √ ( + 8 2 − · 4 · 1 · 12 ) ) · 2 · 1 y…" at bounding box center [295, 93] width 424 height 384
click at [407, 219] on div "+ y 2 + · 8 · y + 12 = 0 y = · ( − 8 ± 2 √ ( + 8 2 − · 4 · 1 · 12 ) ) · 2 · 1 y…" at bounding box center [295, 93] width 424 height 384
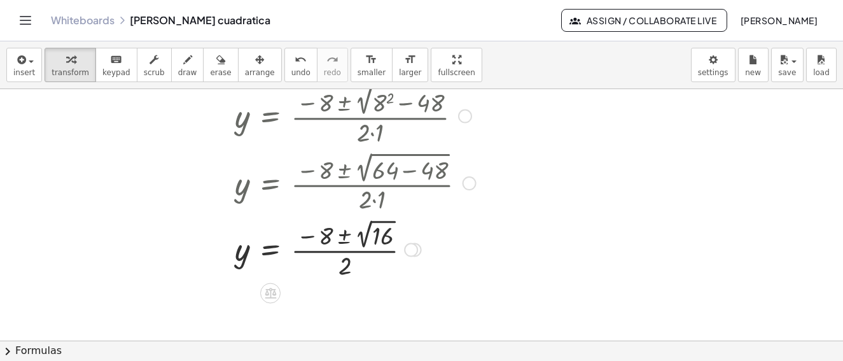
click at [178, 71] on span "draw" at bounding box center [187, 72] width 19 height 9
click at [0, 0] on div at bounding box center [0, 0] width 0 height 0
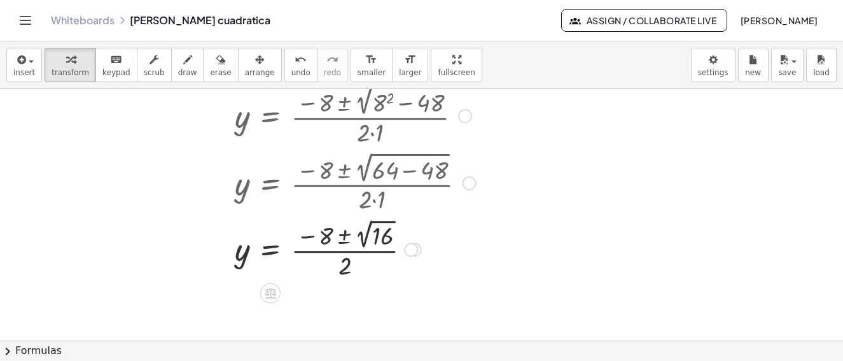
click at [0, 0] on div at bounding box center [0, 0] width 0 height 0
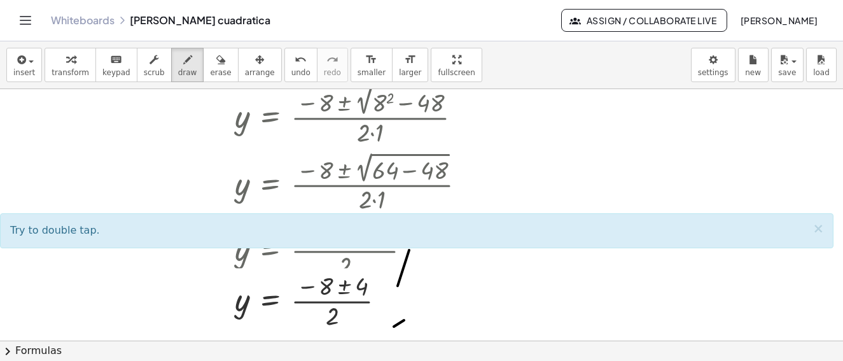
scroll to position [3643, 0]
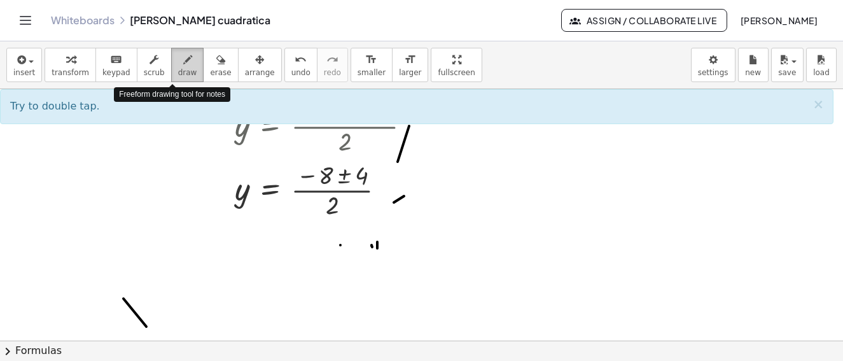
click at [183, 63] on icon "button" at bounding box center [187, 59] width 9 height 15
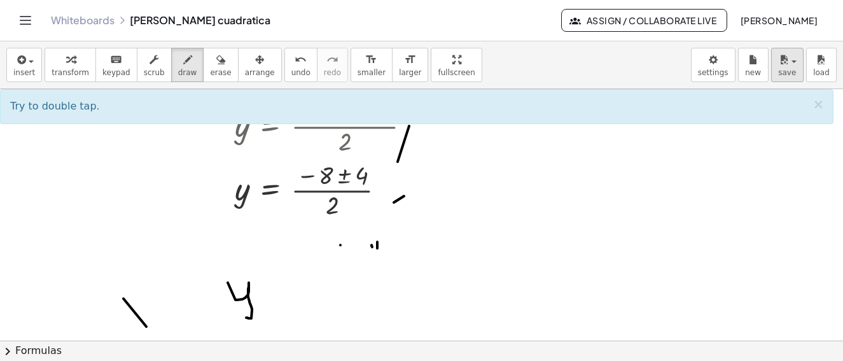
drag, startPoint x: 237, startPoint y: 300, endPoint x: 794, endPoint y: 69, distance: 602.1
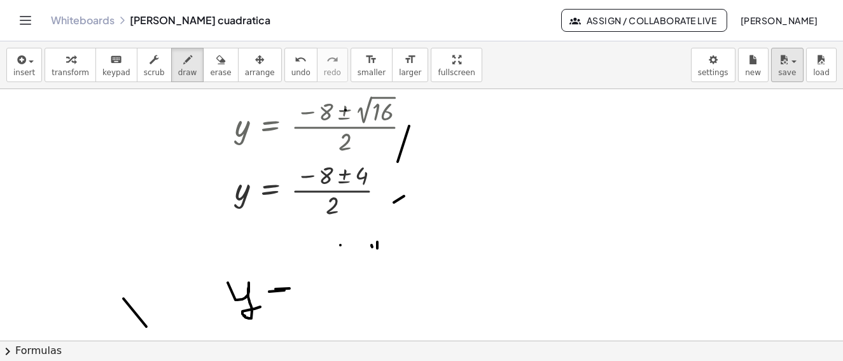
scroll to position [3516, 0]
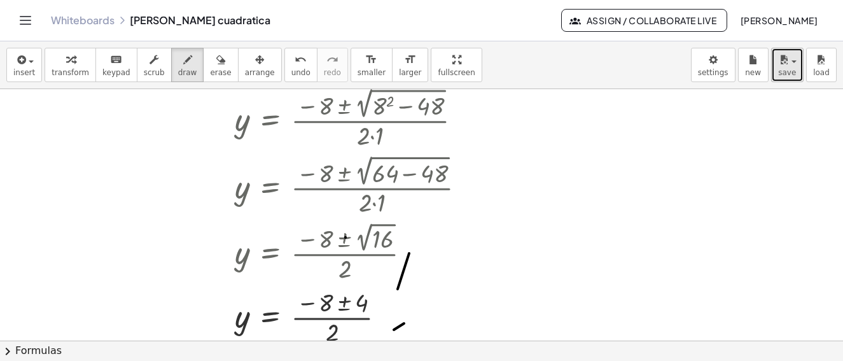
click at [794, 69] on span "save" at bounding box center [787, 72] width 18 height 9
click at [792, 67] on button "save" at bounding box center [787, 65] width 32 height 34
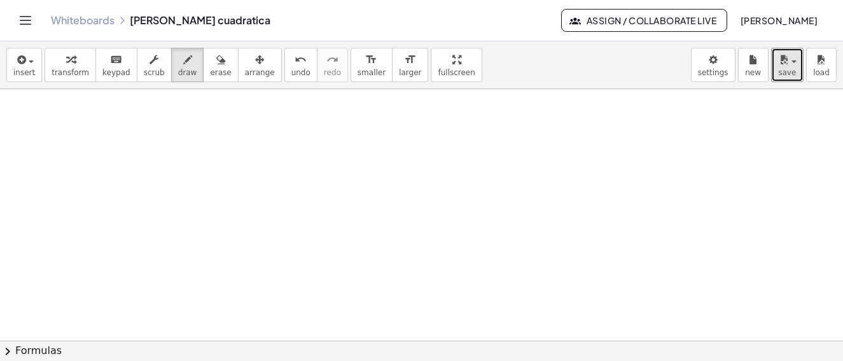
scroll to position [4213, 0]
click at [182, 70] on button "draw" at bounding box center [187, 65] width 33 height 34
drag, startPoint x: 145, startPoint y: 157, endPoint x: 693, endPoint y: 350, distance: 580.9
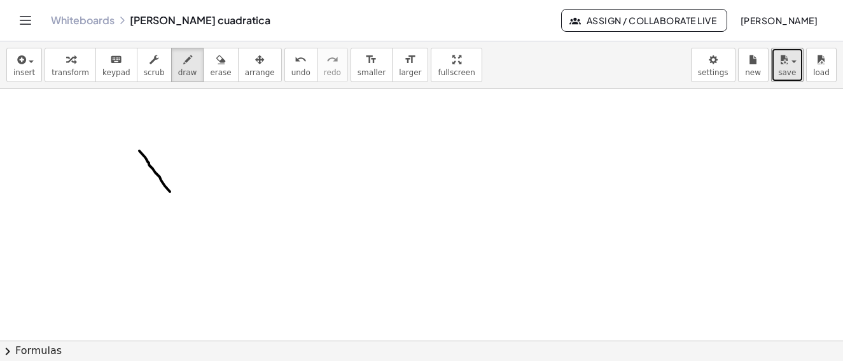
click at [214, 66] on button "erase" at bounding box center [220, 65] width 35 height 34
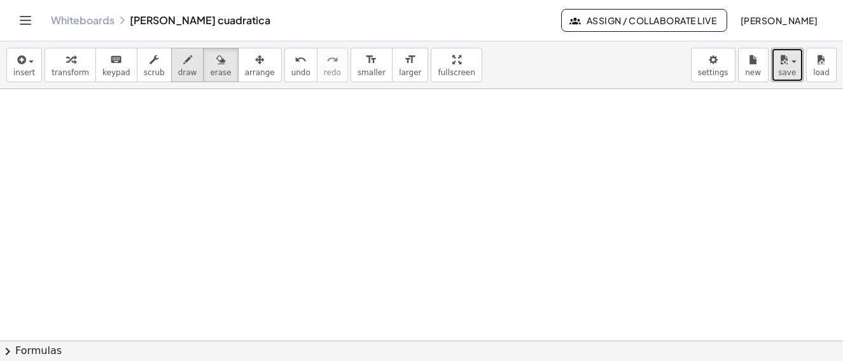
click at [183, 66] on icon "button" at bounding box center [187, 59] width 9 height 15
drag, startPoint x: 29, startPoint y: 66, endPoint x: 188, endPoint y: 54, distance: 158.9
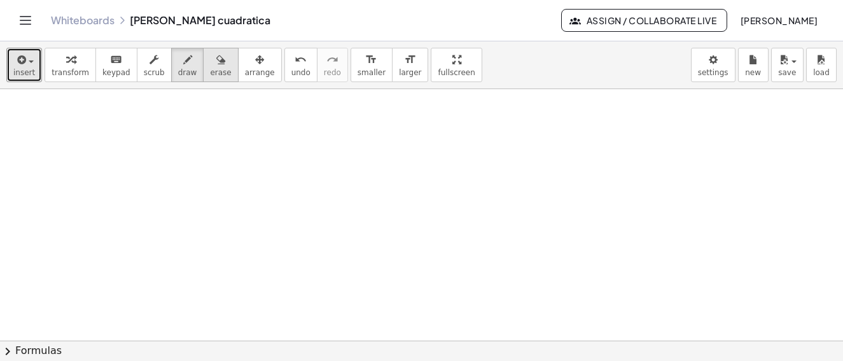
click at [30, 66] on div "button" at bounding box center [24, 59] width 22 height 15
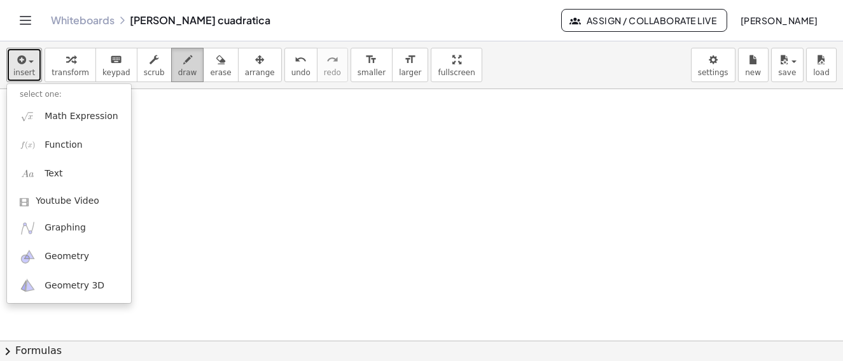
click at [183, 59] on icon "button" at bounding box center [187, 59] width 9 height 15
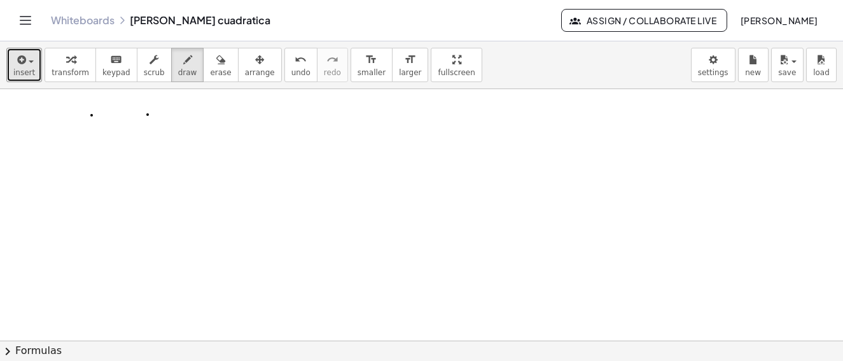
scroll to position [4525, 0]
drag, startPoint x: 119, startPoint y: 141, endPoint x: 193, endPoint y: 160, distance: 76.4
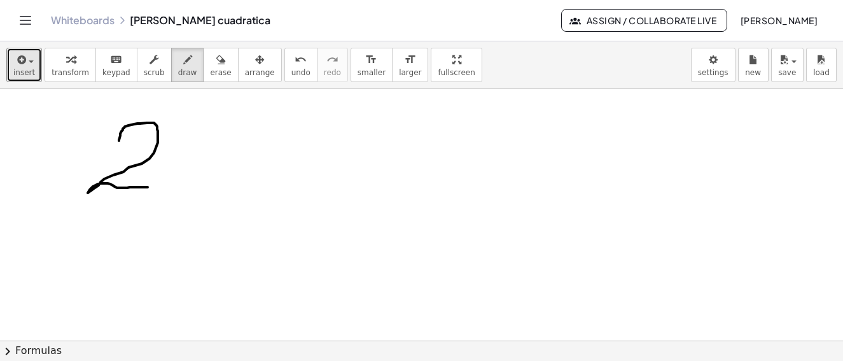
click at [33, 66] on button "insert" at bounding box center [24, 65] width 36 height 34
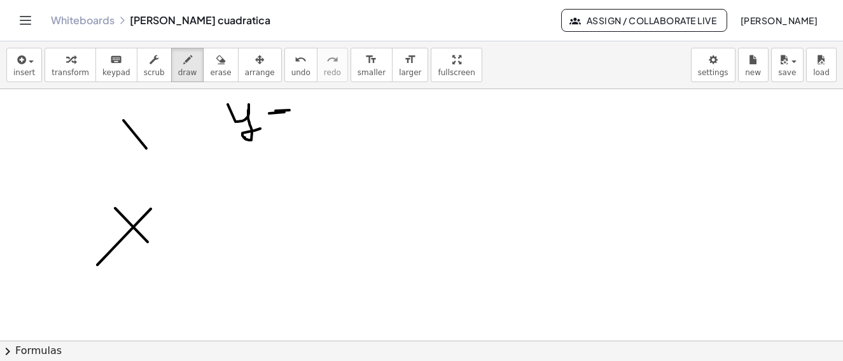
scroll to position [3949, 0]
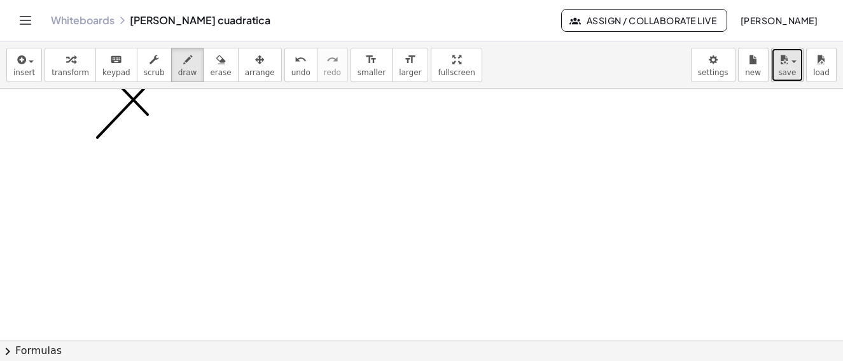
click at [794, 63] on div "button" at bounding box center [787, 59] width 18 height 15
click at [183, 64] on icon "button" at bounding box center [187, 59] width 9 height 15
click at [183, 66] on icon "button" at bounding box center [187, 59] width 9 height 15
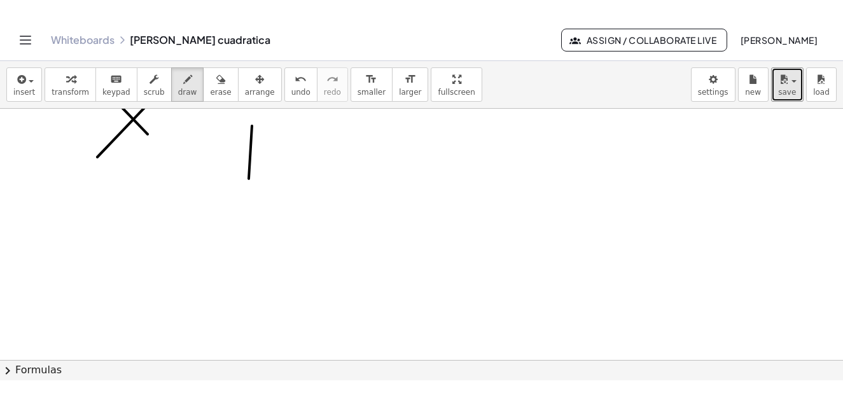
scroll to position [4458, 0]
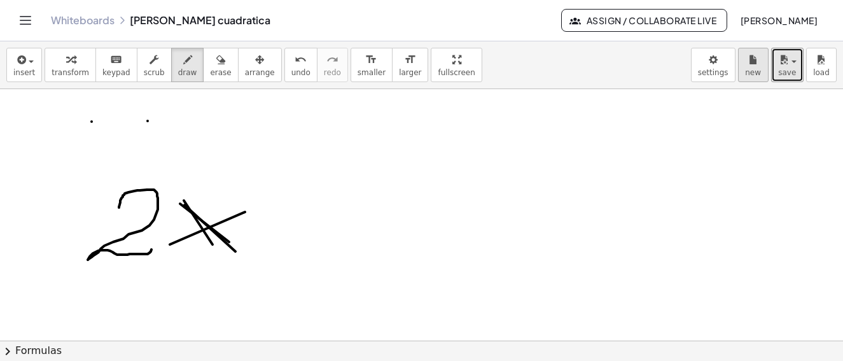
click at [759, 71] on span "new" at bounding box center [753, 72] width 16 height 9
click at [755, 73] on span "new" at bounding box center [753, 72] width 16 height 9
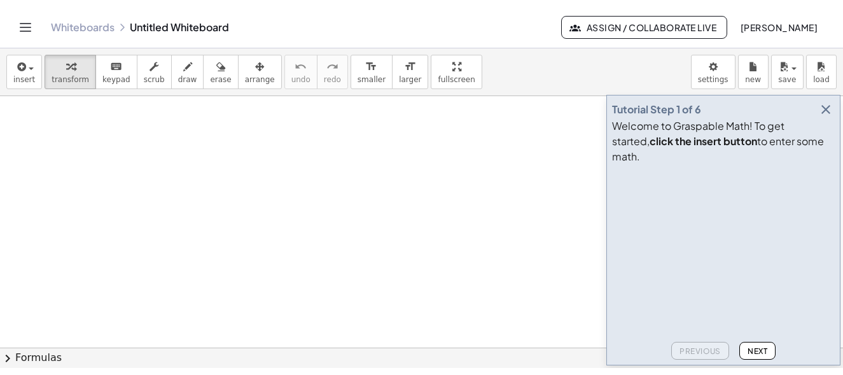
scroll to position [2324, 0]
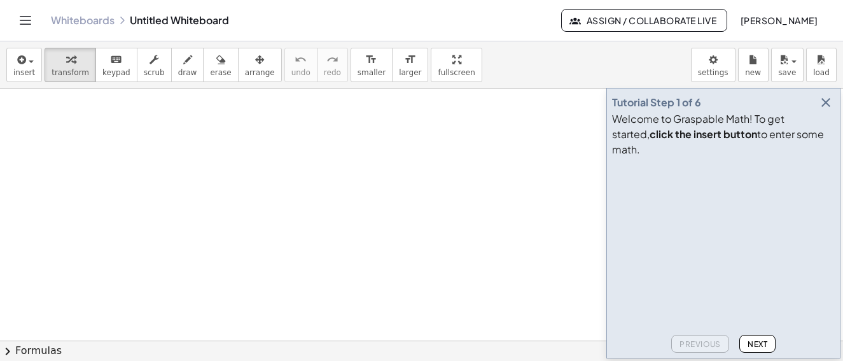
click at [825, 110] on icon "button" at bounding box center [825, 102] width 15 height 15
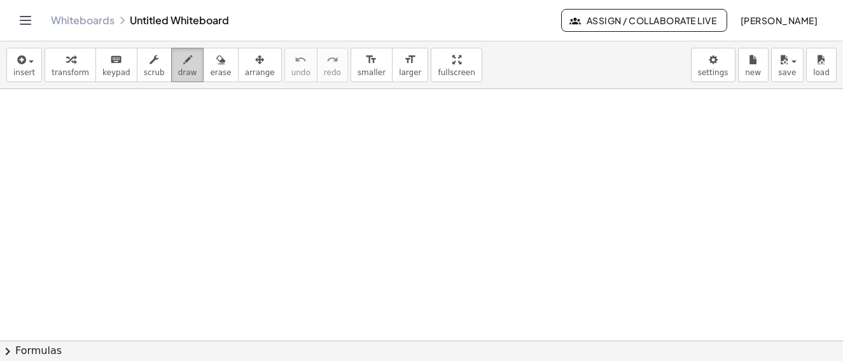
click at [178, 71] on span "draw" at bounding box center [187, 72] width 19 height 9
drag, startPoint x: 118, startPoint y: 153, endPoint x: 193, endPoint y: 179, distance: 79.3
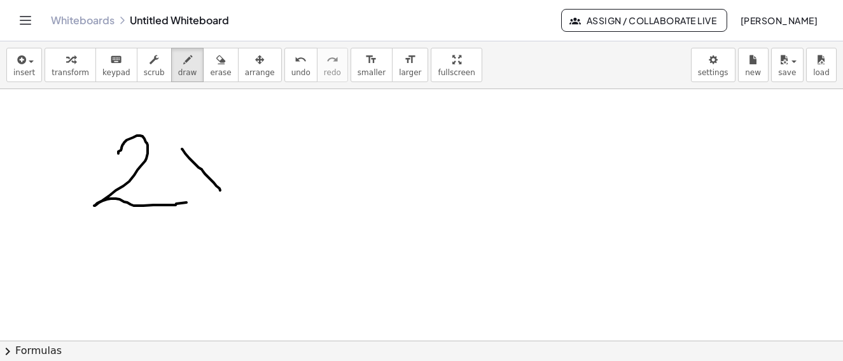
drag, startPoint x: 182, startPoint y: 149, endPoint x: 223, endPoint y: 188, distance: 57.2
drag, startPoint x: 220, startPoint y: 141, endPoint x: 231, endPoint y: 153, distance: 16.2
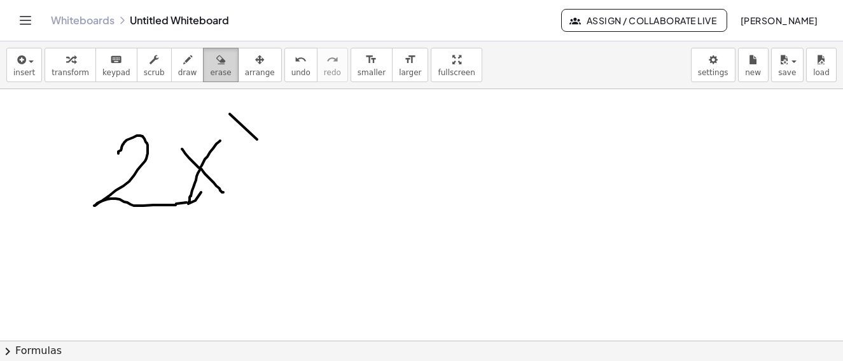
click at [210, 65] on div "button" at bounding box center [220, 59] width 21 height 15
drag, startPoint x: 230, startPoint y: 122, endPoint x: 253, endPoint y: 144, distance: 32.4
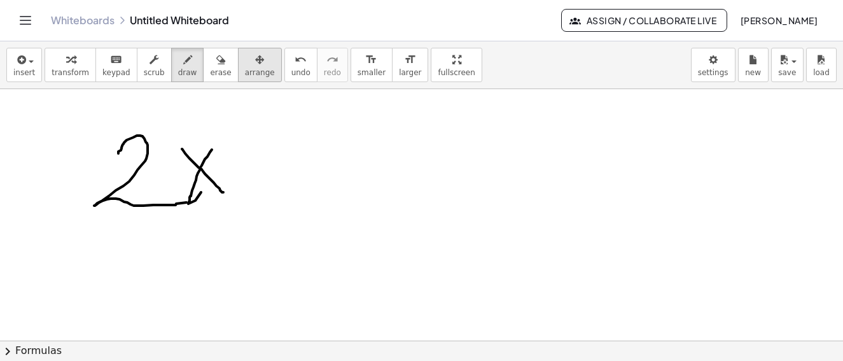
drag, startPoint x: 171, startPoint y: 77, endPoint x: 221, endPoint y: 80, distance: 49.7
click at [178, 76] on span "draw" at bounding box center [187, 72] width 19 height 9
drag, startPoint x: 227, startPoint y: 123, endPoint x: 244, endPoint y: 144, distance: 27.1
drag, startPoint x: 309, startPoint y: 162, endPoint x: 296, endPoint y: 191, distance: 31.3
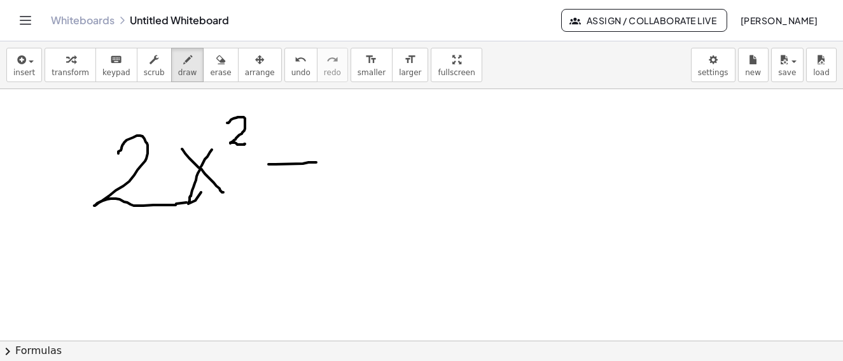
drag, startPoint x: 344, startPoint y: 136, endPoint x: 389, endPoint y: 158, distance: 50.4
drag, startPoint x: 398, startPoint y: 130, endPoint x: 428, endPoint y: 151, distance: 36.7
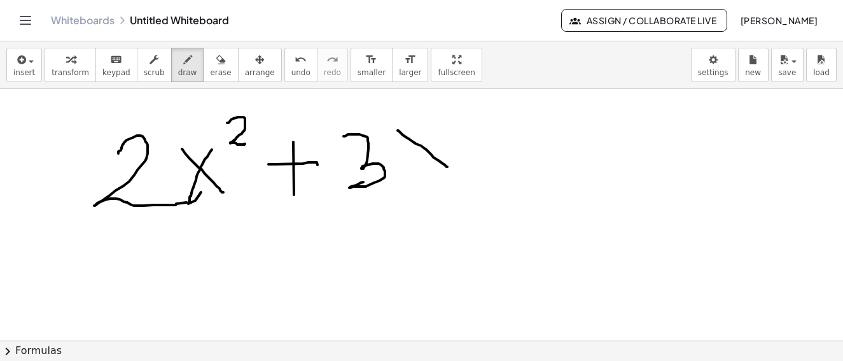
drag, startPoint x: 437, startPoint y: 128, endPoint x: 410, endPoint y: 179, distance: 57.5
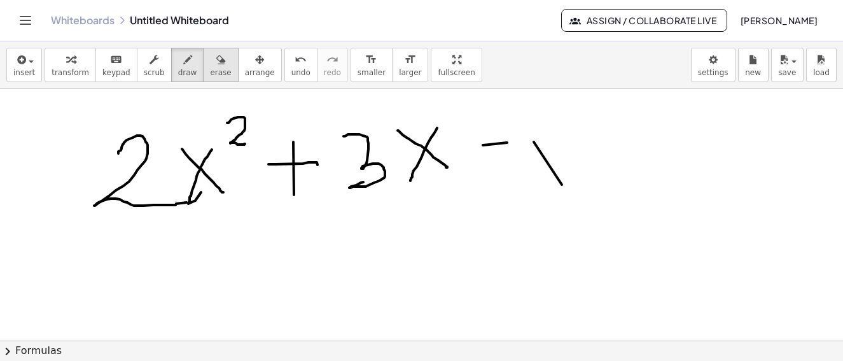
click at [216, 64] on icon "button" at bounding box center [220, 59] width 9 height 15
drag, startPoint x: 536, startPoint y: 143, endPoint x: 559, endPoint y: 193, distance: 55.3
click at [183, 64] on icon "button" at bounding box center [187, 59] width 9 height 15
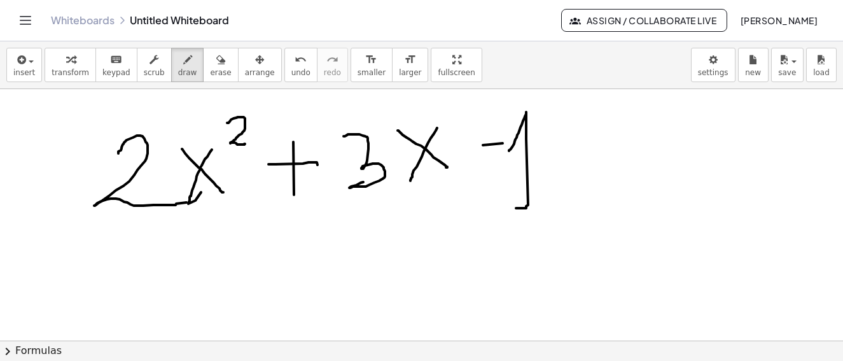
drag, startPoint x: 509, startPoint y: 151, endPoint x: 590, endPoint y: 167, distance: 82.5
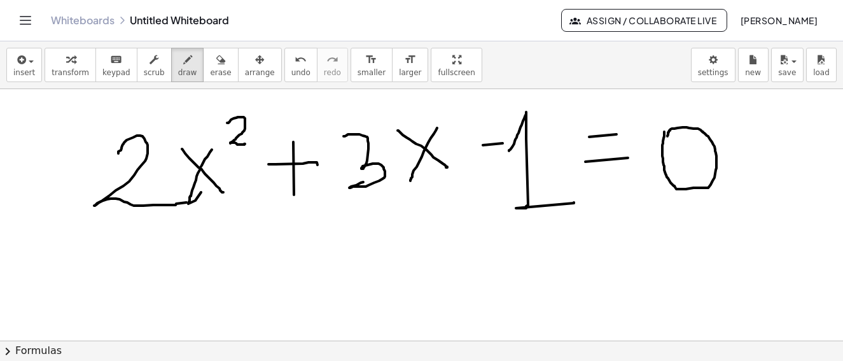
drag, startPoint x: 117, startPoint y: 271, endPoint x: 99, endPoint y: 284, distance: 22.3
click at [183, 64] on icon "button" at bounding box center [187, 59] width 9 height 15
click at [210, 71] on span "erase" at bounding box center [220, 72] width 21 height 9
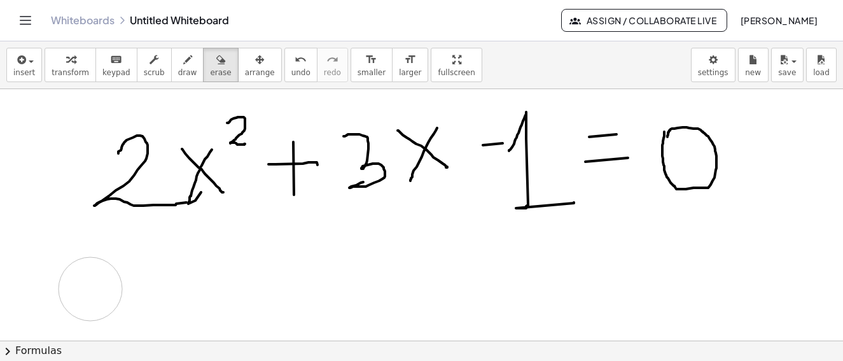
drag, startPoint x: 90, startPoint y: 288, endPoint x: 97, endPoint y: 281, distance: 9.9
click at [183, 66] on icon "button" at bounding box center [187, 59] width 9 height 15
click at [36, 354] on button "chevron_right Formulas" at bounding box center [421, 350] width 843 height 20
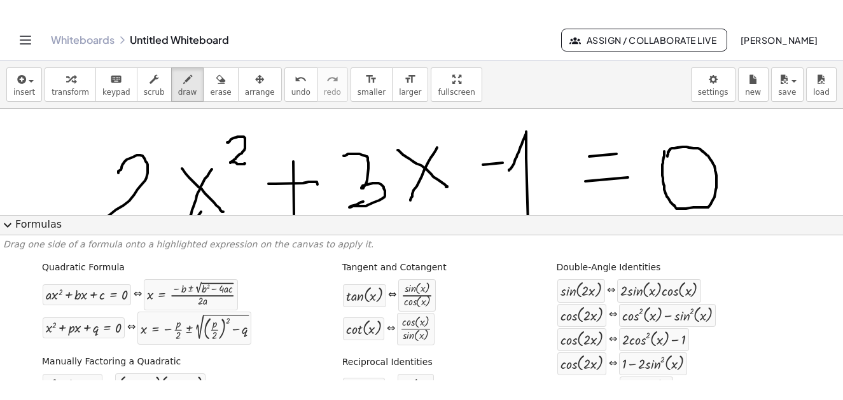
scroll to position [64, 0]
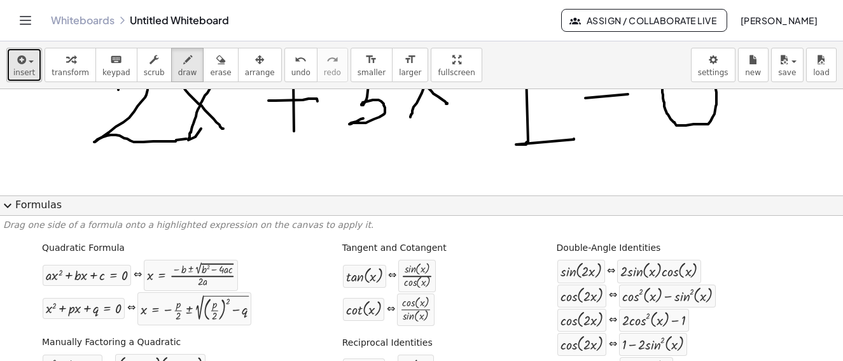
click at [24, 71] on span "insert" at bounding box center [24, 72] width 22 height 9
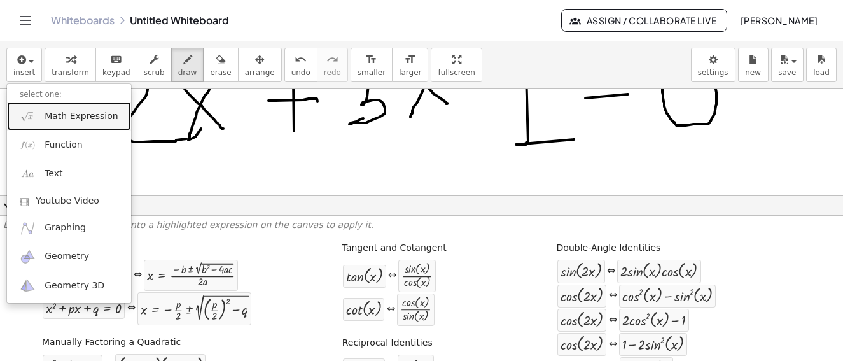
click at [55, 118] on span "Math Expression" at bounding box center [81, 116] width 73 height 13
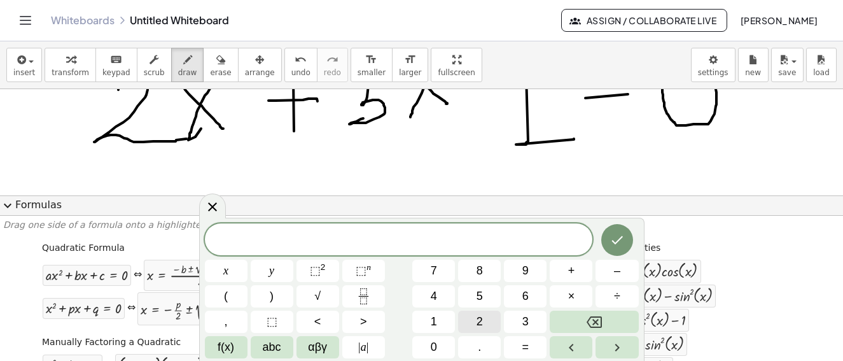
click at [486, 321] on button "2" at bounding box center [479, 322] width 43 height 22
click at [277, 351] on span "abc" at bounding box center [272, 347] width 18 height 17
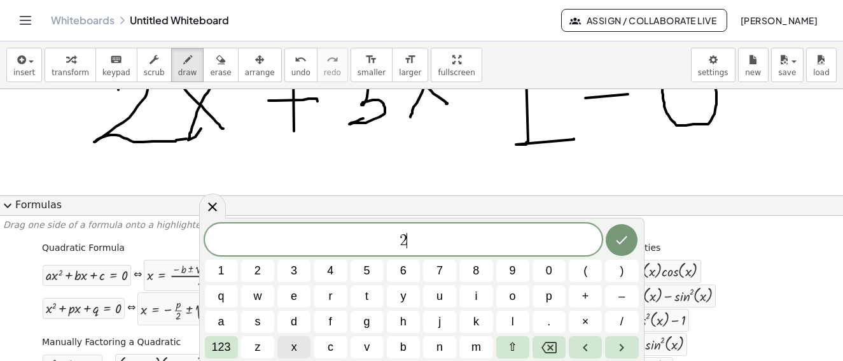
click at [302, 350] on button "x" at bounding box center [293, 347] width 33 height 22
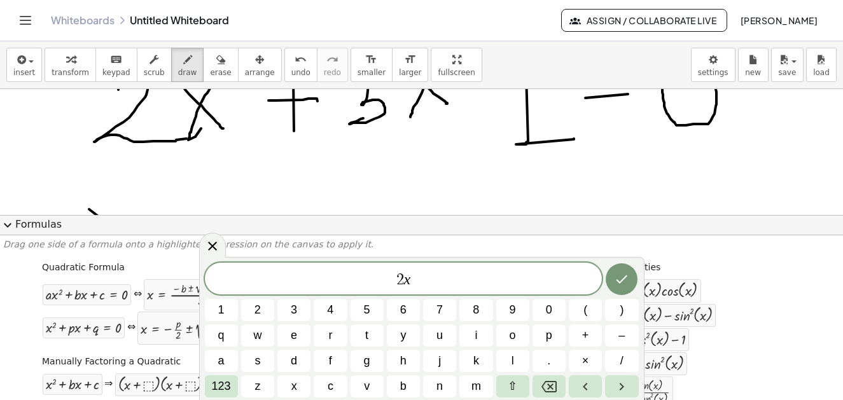
scroll to position [2289, 0]
